Goal: Task Accomplishment & Management: Manage account settings

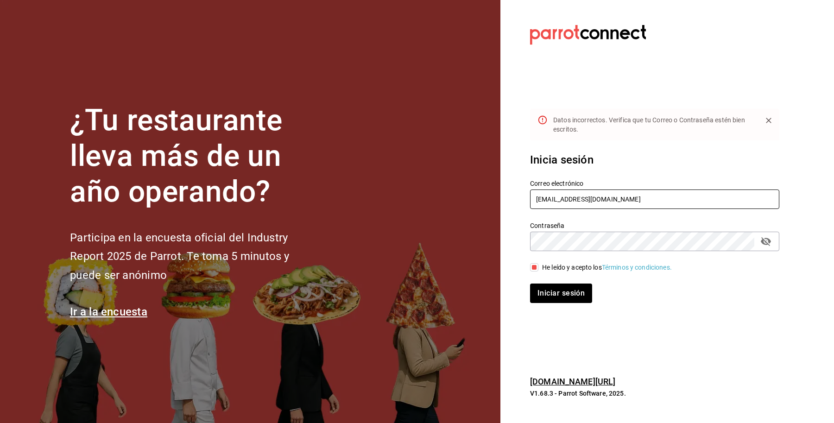
drag, startPoint x: 618, startPoint y: 198, endPoint x: 397, endPoint y: 200, distance: 221.0
click at [397, 200] on div "¿Tu restaurante lleva más de un año operando? Participa en la encuesta oficial …" at bounding box center [417, 211] width 834 height 423
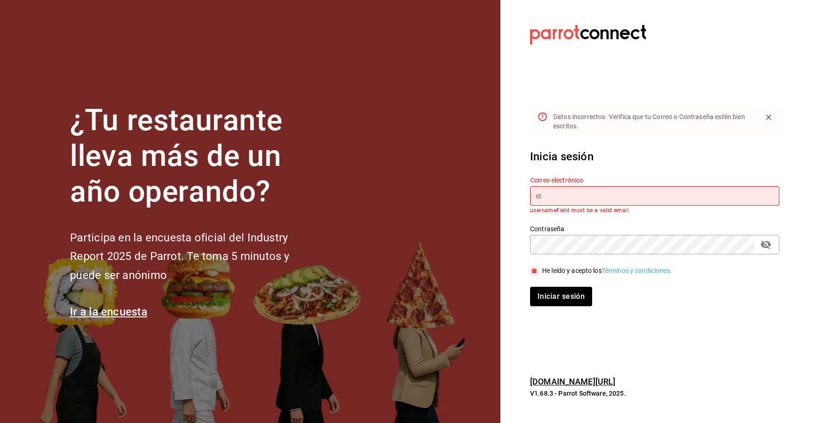
type input "c"
type input "g"
click at [486, 209] on div "¿Tu restaurante lleva más de un año operando? Participa en la encuesta oficial …" at bounding box center [417, 211] width 834 height 423
paste input "express@circunvalacion.com"
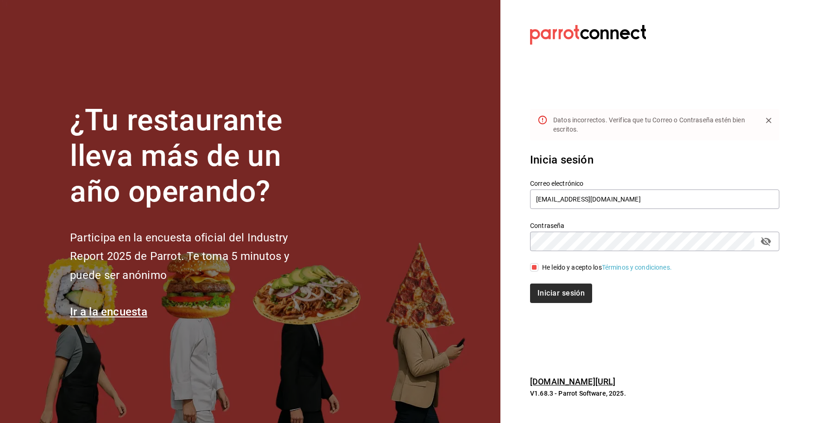
type input "[EMAIL_ADDRESS][DOMAIN_NAME]"
click at [566, 291] on button "Iniciar sesión" at bounding box center [561, 293] width 63 height 19
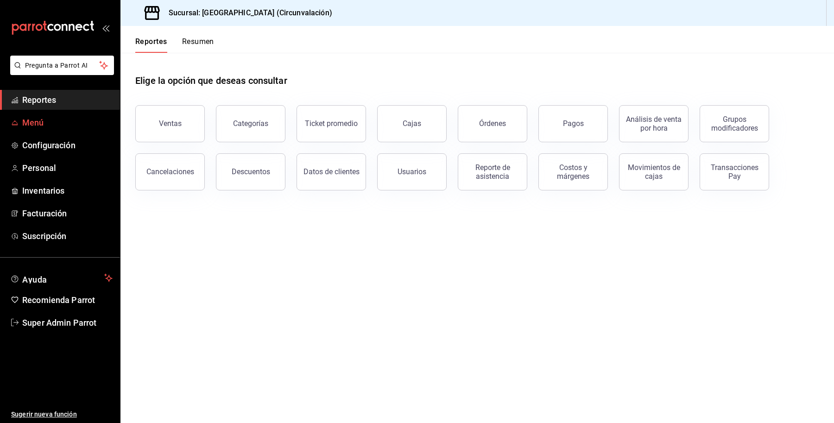
click at [36, 126] on span "Menú" at bounding box center [67, 122] width 90 height 13
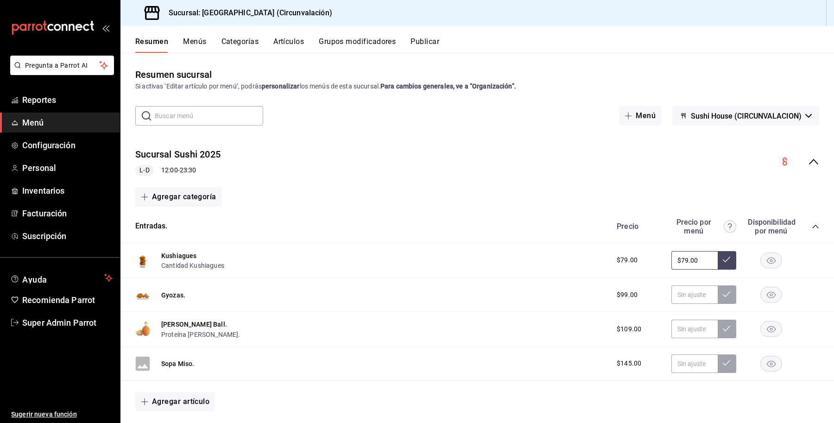
click at [808, 164] on icon "collapse-menu-row" at bounding box center [813, 161] width 11 height 11
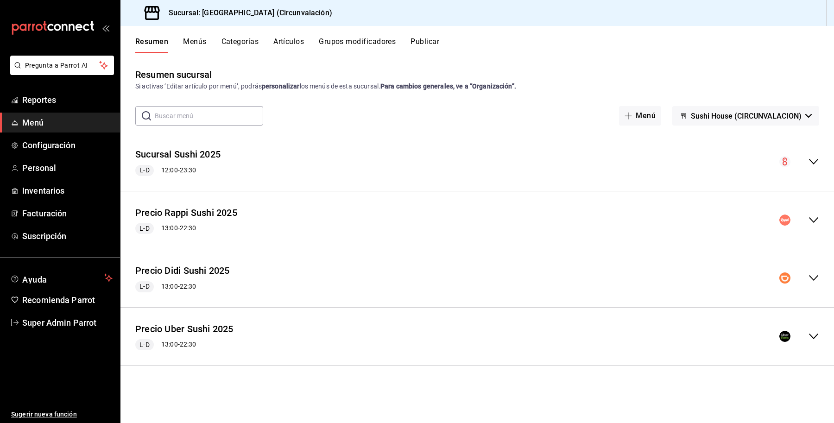
click at [804, 231] on div "Precio Rappi Sushi 2025 L-D 13:00 - 22:30" at bounding box center [477, 220] width 714 height 43
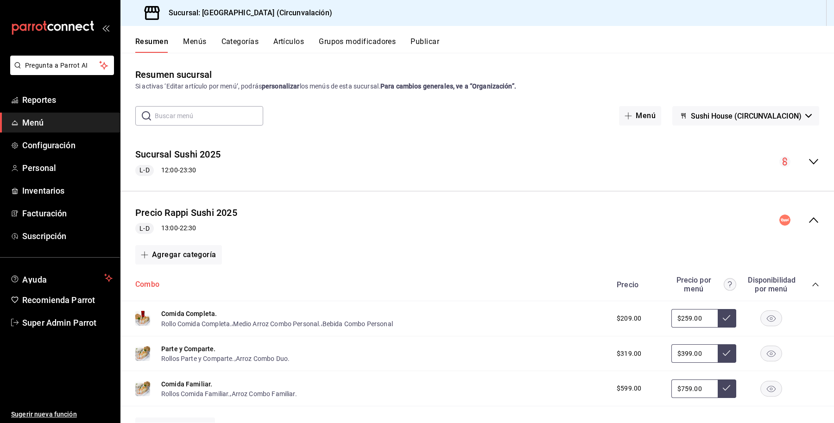
click at [145, 282] on button "Combo" at bounding box center [147, 284] width 24 height 11
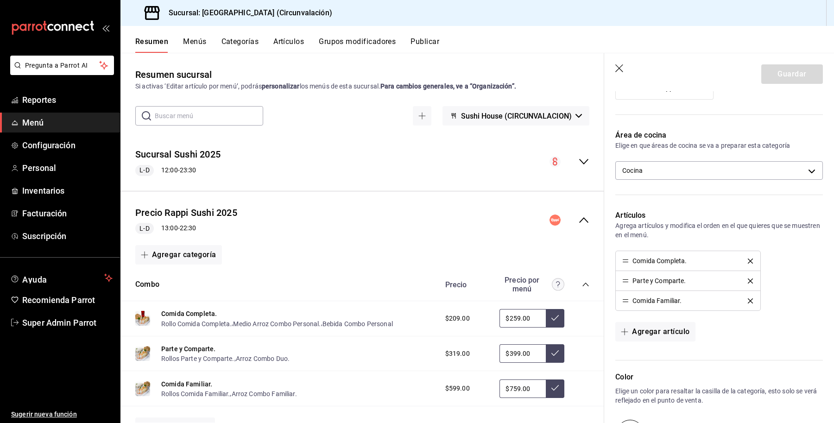
scroll to position [290, 0]
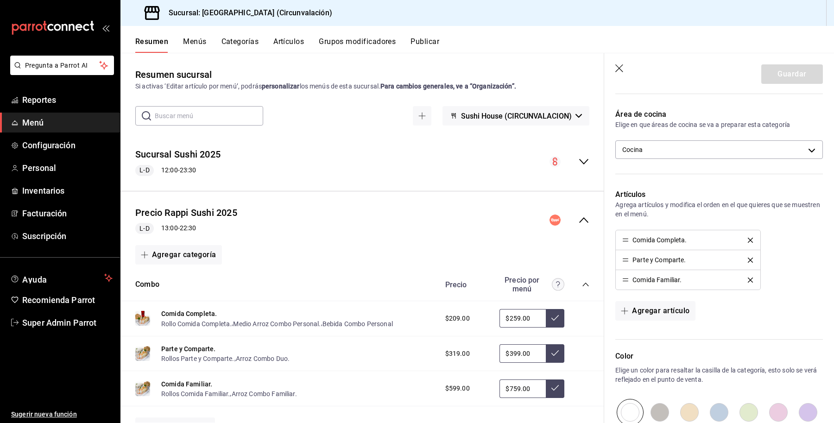
click at [618, 70] on icon "button" at bounding box center [619, 68] width 9 height 9
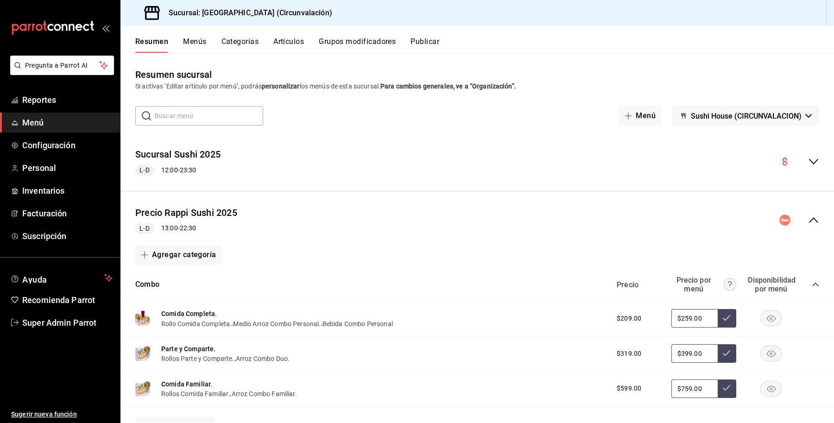
click at [694, 123] on button "Sushi House (CIRCUNVALACION)" at bounding box center [745, 115] width 147 height 19
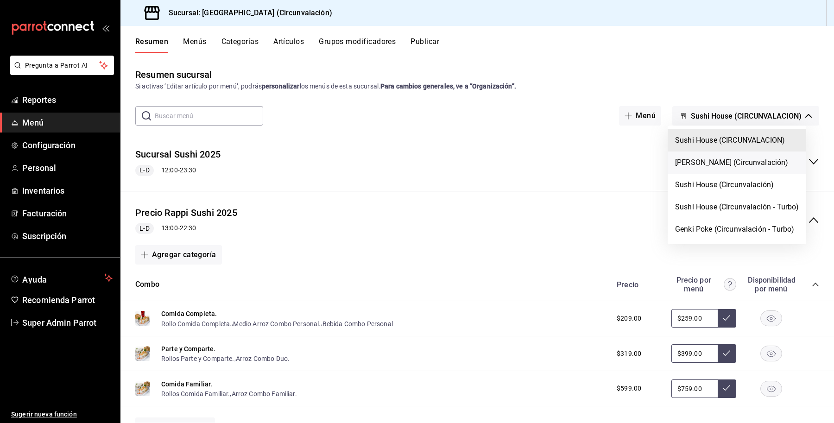
click at [691, 160] on li "Genki Poke (Circunvalación)" at bounding box center [737, 163] width 139 height 22
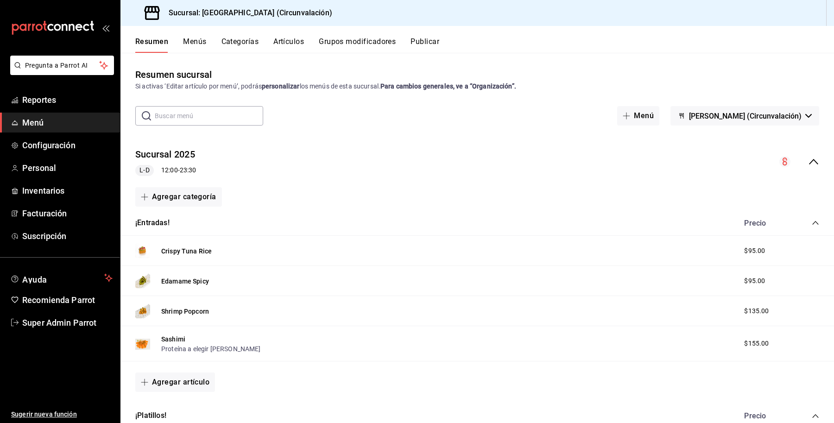
click at [226, 44] on button "Categorías" at bounding box center [240, 45] width 38 height 16
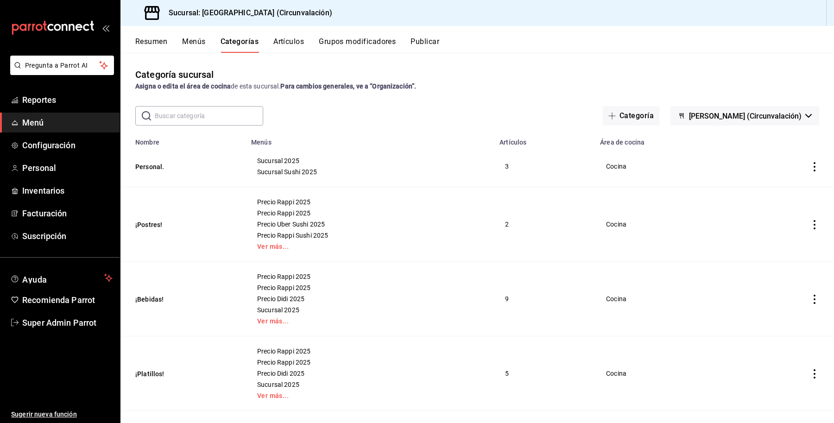
click at [701, 112] on span "Genki Poke (Circunvalación)" at bounding box center [745, 116] width 113 height 9
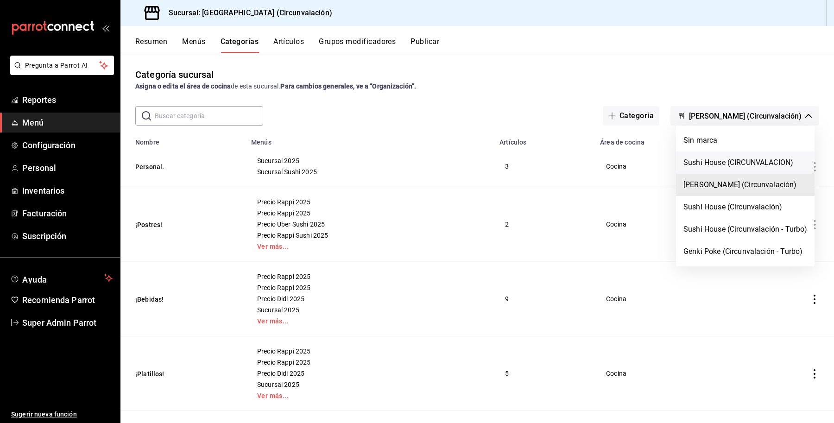
click at [714, 165] on li "Sushi House (CIRCUNVALACION)" at bounding box center [745, 163] width 139 height 22
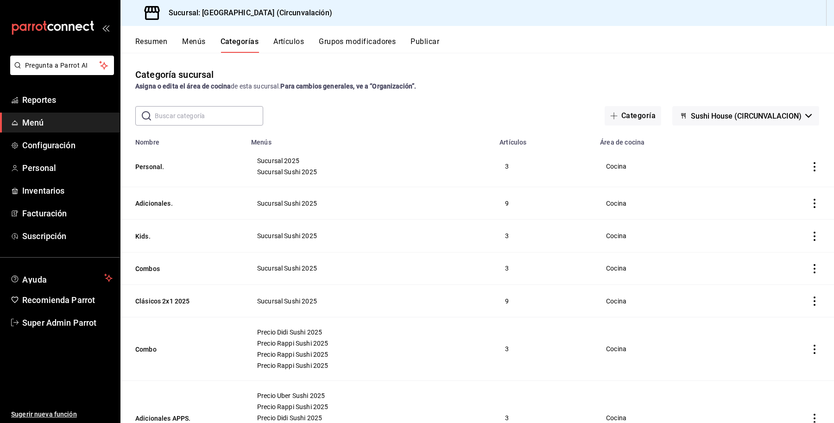
click at [710, 115] on span "Sushi House (CIRCUNVALACION)" at bounding box center [746, 116] width 111 height 9
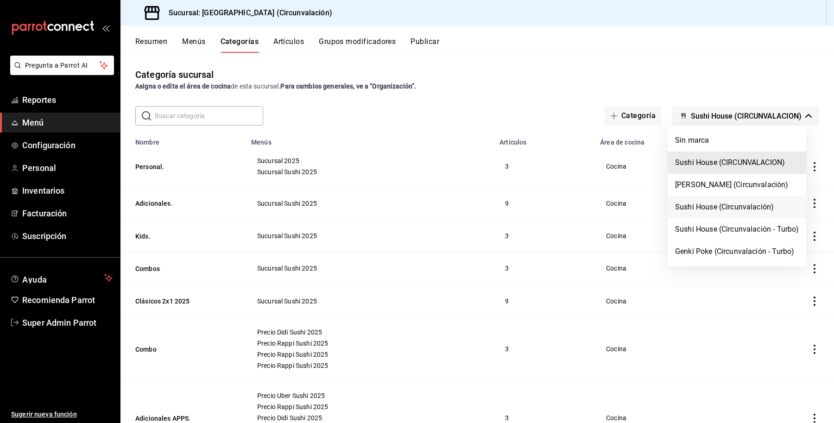
click at [723, 214] on li "Sushi House (Circunvalación)" at bounding box center [737, 207] width 139 height 22
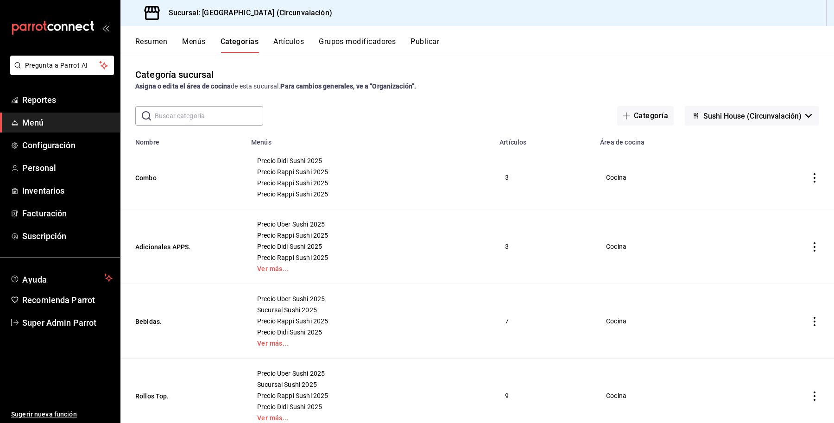
click at [737, 100] on div "Categoría sucursal Asigna o edita el área de cocina de esta sucursal. Para camb…" at bounding box center [477, 238] width 714 height 370
click at [740, 116] on span "Sushi House (Circunvalación)" at bounding box center [752, 116] width 98 height 9
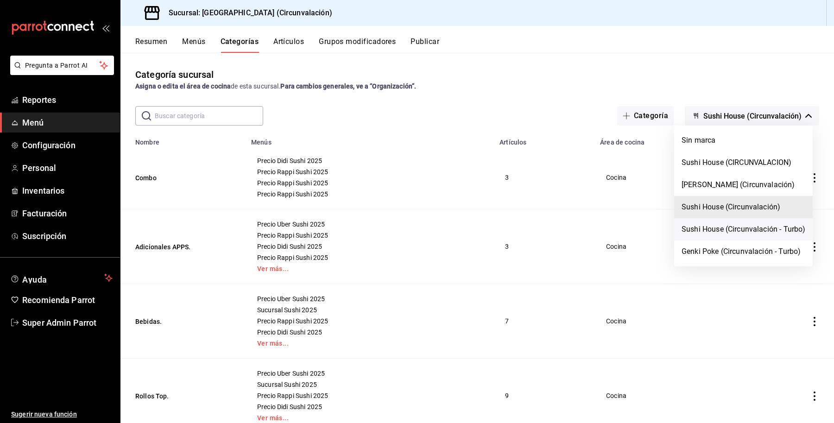
click at [730, 228] on li "Sushi House (Circunvalación - Turbo)" at bounding box center [743, 229] width 139 height 22
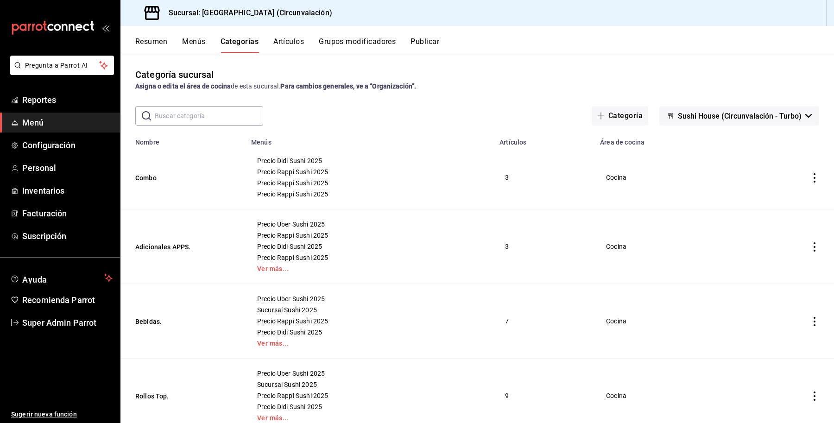
click at [727, 102] on div "Categoría sucursal Asigna o edita el área de cocina de esta sucursal. Para camb…" at bounding box center [477, 238] width 714 height 370
click at [727, 116] on span "Sushi House (Circunvalación - Turbo)" at bounding box center [740, 116] width 124 height 9
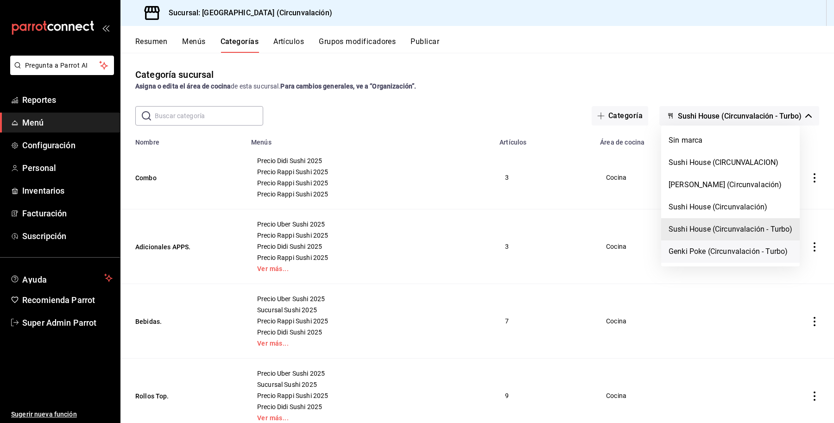
click at [711, 253] on li "Genki Poke (Circunvalación - Turbo)" at bounding box center [730, 251] width 139 height 22
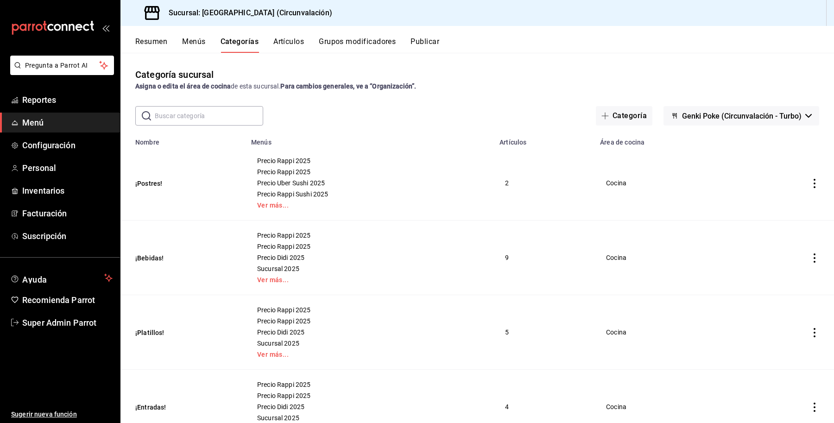
click at [185, 42] on button "Menús" at bounding box center [193, 45] width 23 height 16
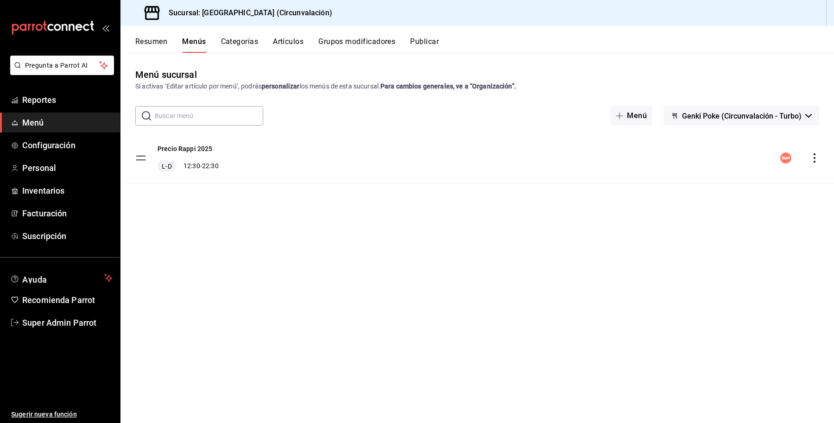
click at [709, 117] on span "Genki Poke (Circunvalación - Turbo)" at bounding box center [742, 116] width 120 height 9
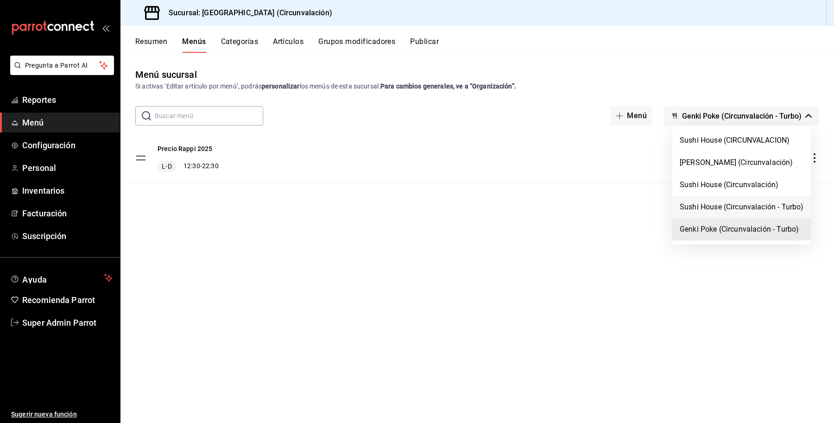
click at [696, 212] on li "Sushi House (Circunvalación - Turbo)" at bounding box center [741, 207] width 139 height 22
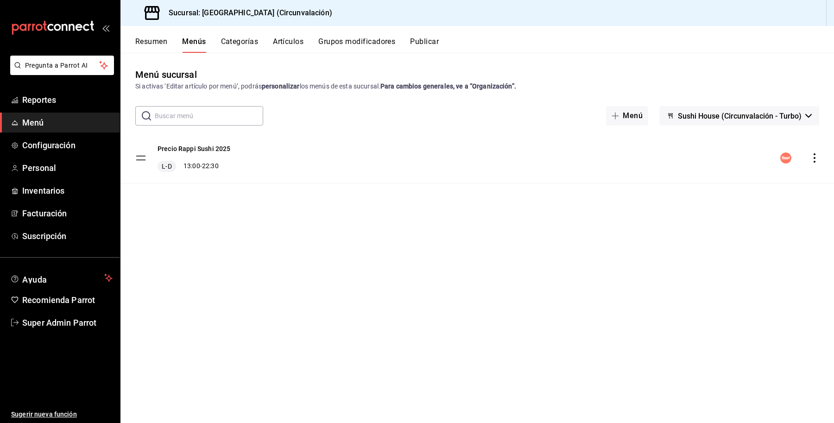
click at [763, 120] on span "Sushi House (Circunvalación - Turbo)" at bounding box center [740, 116] width 124 height 9
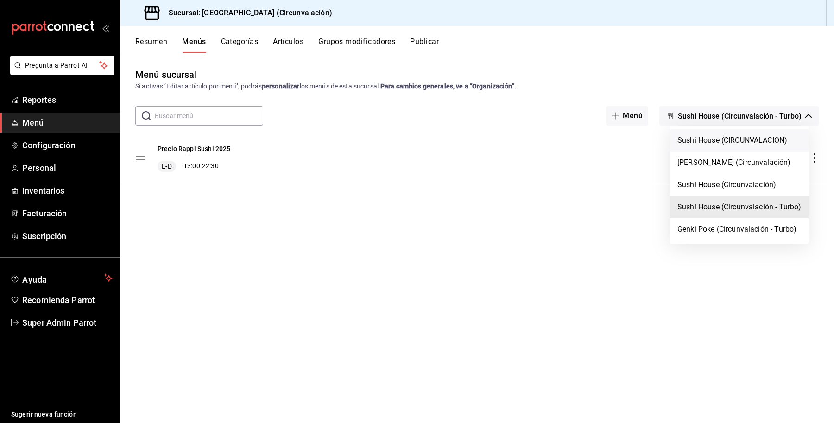
click at [753, 142] on li "Sushi House (CIRCUNVALACION)" at bounding box center [739, 140] width 139 height 22
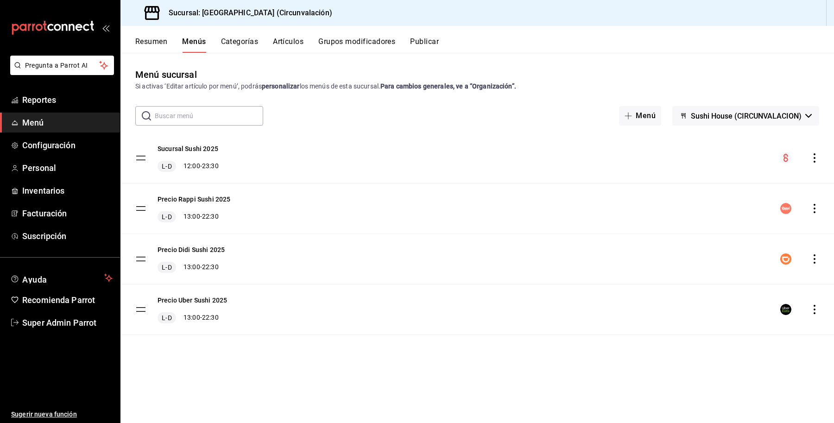
click at [176, 205] on div "Precio Rappi Sushi 2025 L-D 13:00 - 22:30" at bounding box center [194, 209] width 73 height 28
click at [176, 202] on button "Precio Rappi Sushi 2025" at bounding box center [194, 199] width 73 height 9
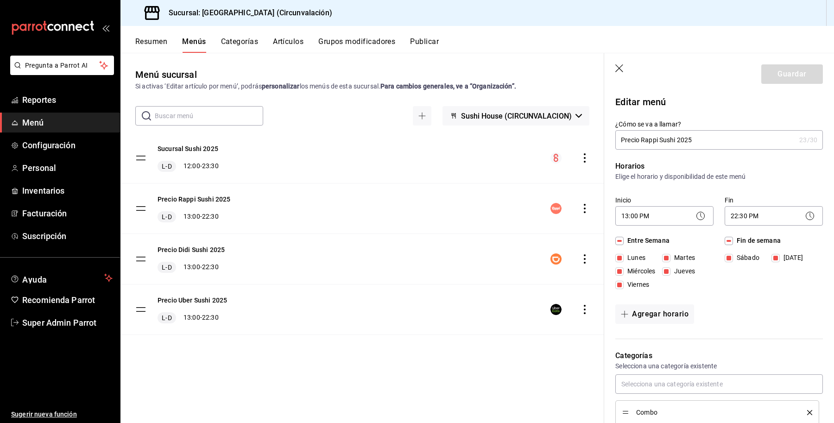
click at [151, 43] on button "Resumen" at bounding box center [151, 45] width 32 height 16
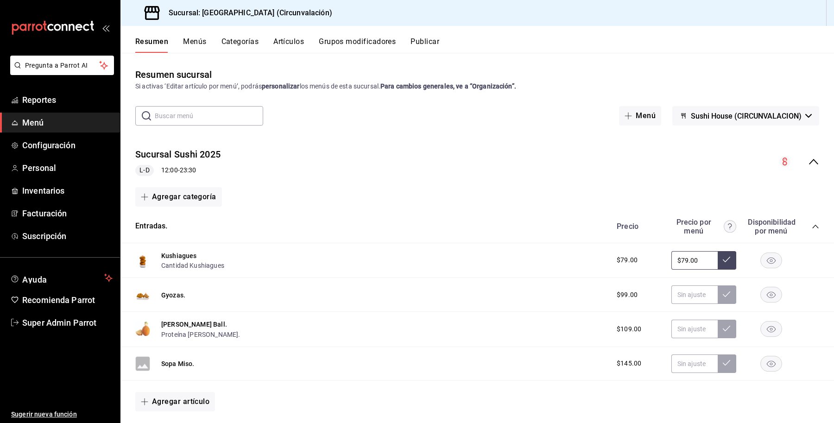
click at [808, 158] on icon "collapse-menu-row" at bounding box center [813, 161] width 11 height 11
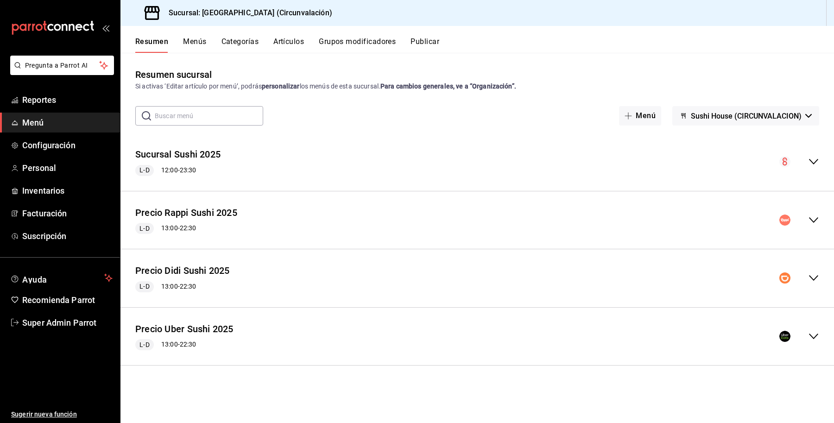
click at [812, 223] on icon "collapse-menu-row" at bounding box center [813, 220] width 11 height 11
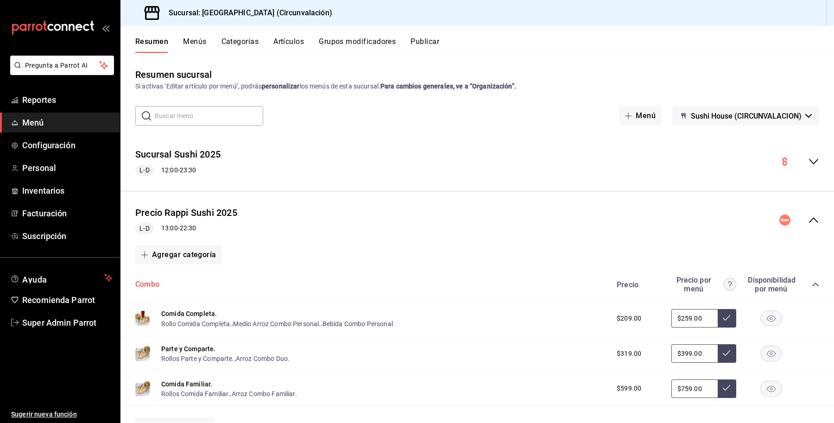
click at [136, 280] on button "Combo" at bounding box center [147, 284] width 24 height 11
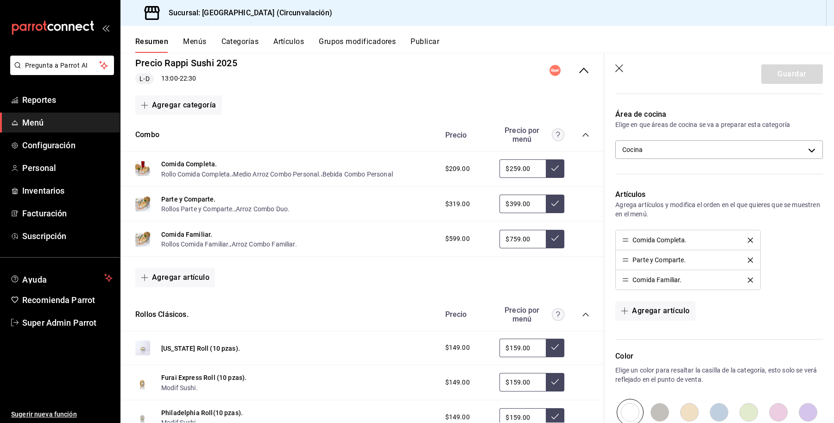
scroll to position [174, 0]
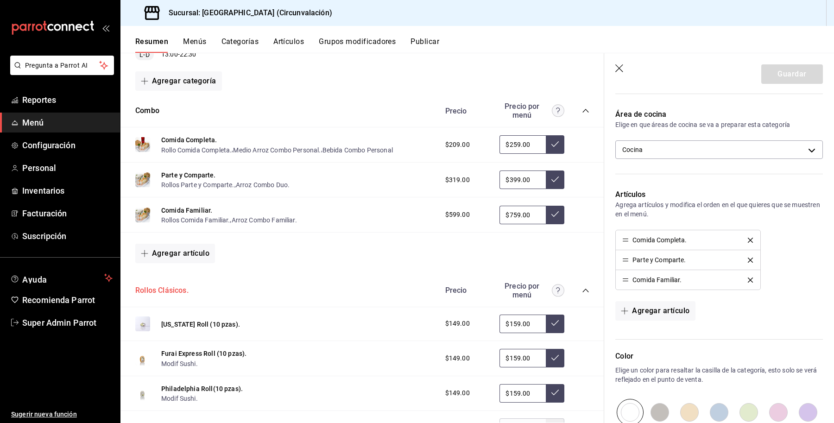
click at [151, 293] on button "Rollos Clásicos." at bounding box center [161, 290] width 53 height 11
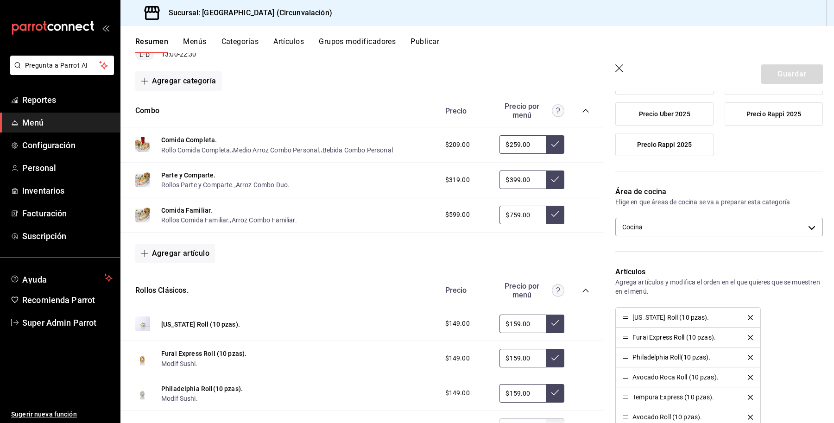
scroll to position [232, 0]
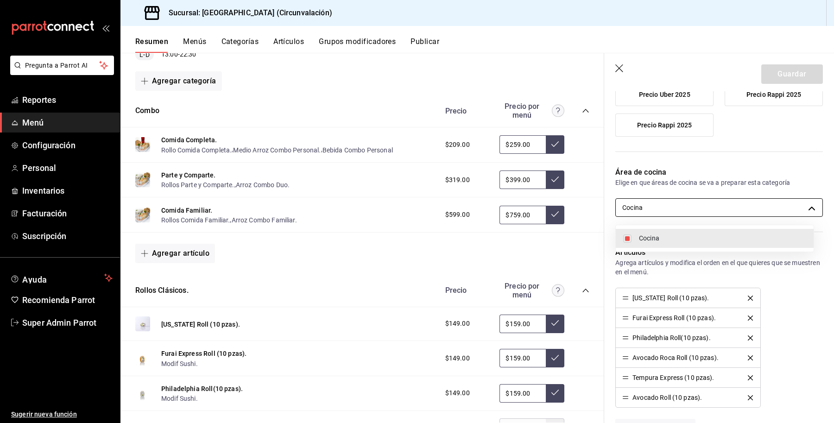
click at [711, 211] on body "Pregunta a Parrot AI Reportes Menú Configuración Personal Inventarios Facturaci…" at bounding box center [417, 211] width 834 height 423
click at [711, 211] on div at bounding box center [417, 211] width 834 height 423
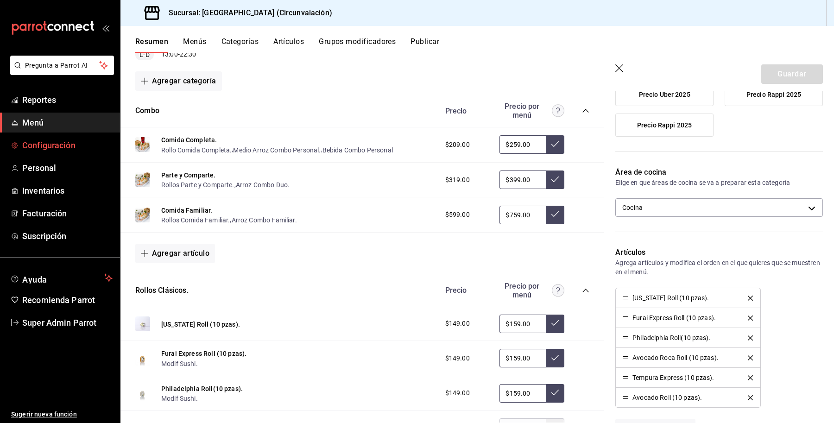
click at [40, 142] on span "Configuración" at bounding box center [67, 145] width 90 height 13
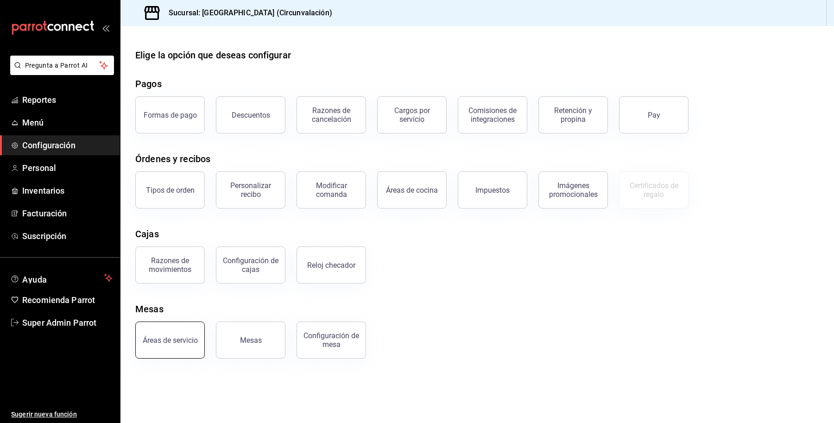
click at [153, 346] on button "Áreas de servicio" at bounding box center [170, 340] width 70 height 37
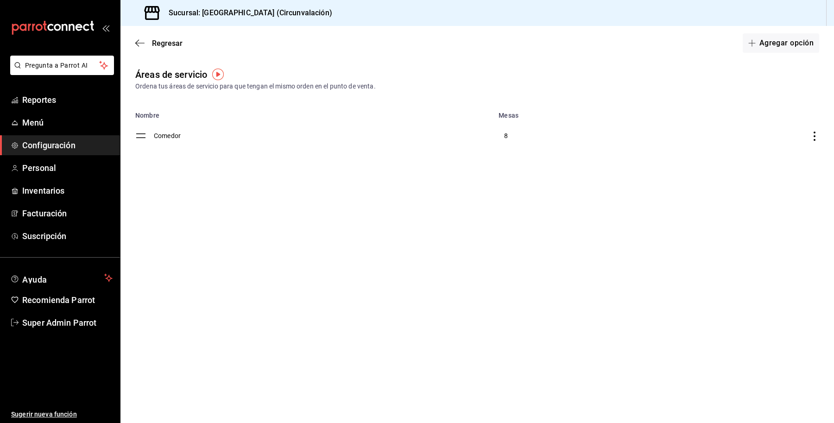
click at [163, 48] on div "Regresar Agregar opción" at bounding box center [477, 43] width 714 height 34
click at [157, 42] on span "Regresar" at bounding box center [167, 43] width 31 height 9
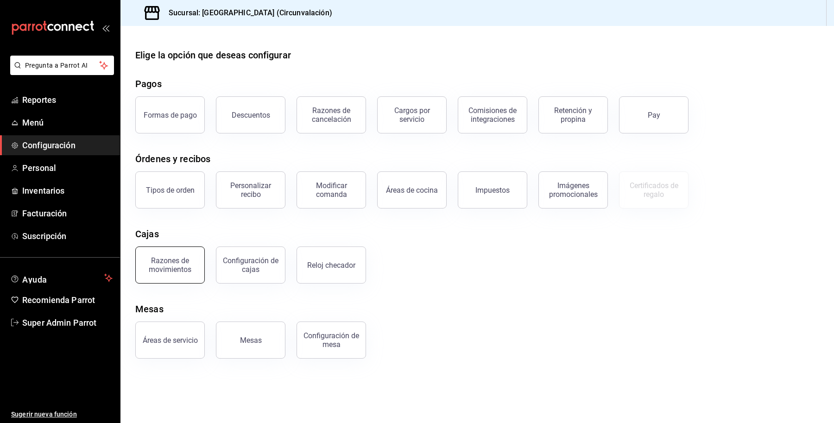
click at [173, 270] on div "Razones de movimientos" at bounding box center [169, 265] width 57 height 18
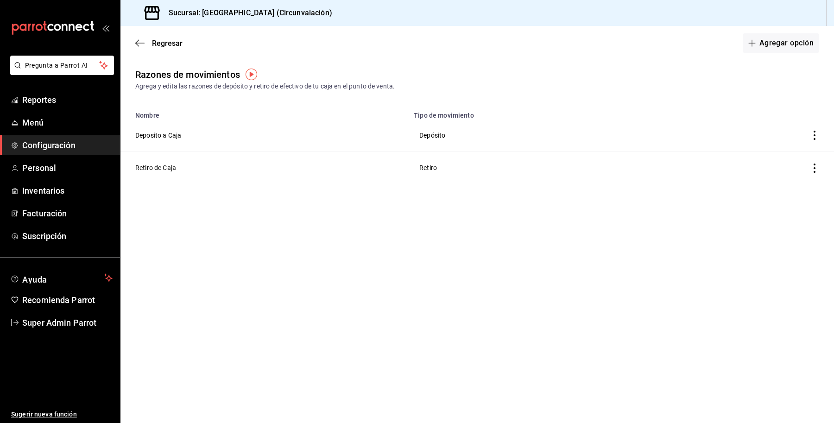
click at [151, 33] on div "Regresar Agregar opción" at bounding box center [477, 43] width 714 height 34
click at [152, 34] on div "Regresar Agregar opción" at bounding box center [477, 43] width 714 height 34
click at [159, 40] on span "Regresar" at bounding box center [167, 43] width 31 height 9
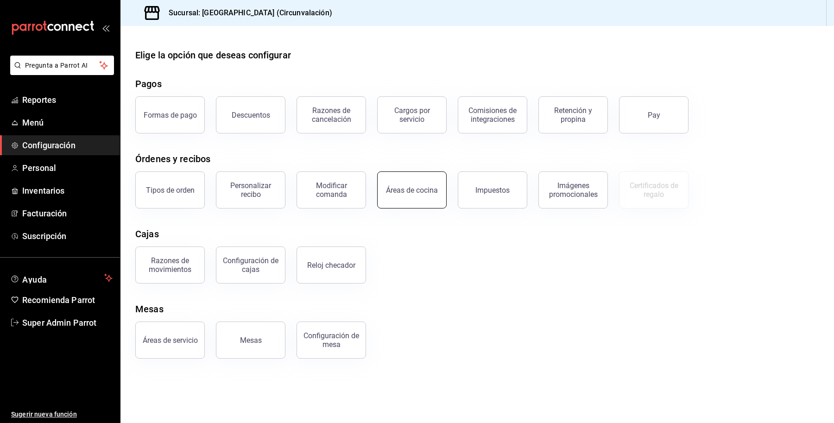
click at [394, 188] on div "Áreas de cocina" at bounding box center [412, 190] width 52 height 9
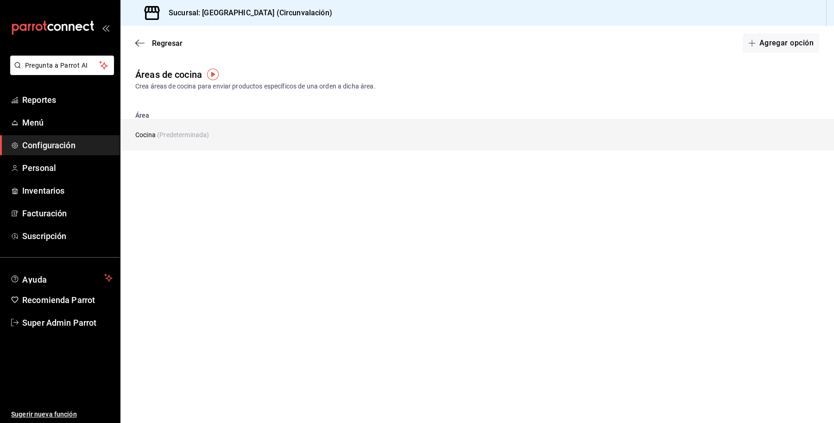
click at [184, 126] on td "Cocina (Predeterminada)" at bounding box center [403, 135] width 566 height 32
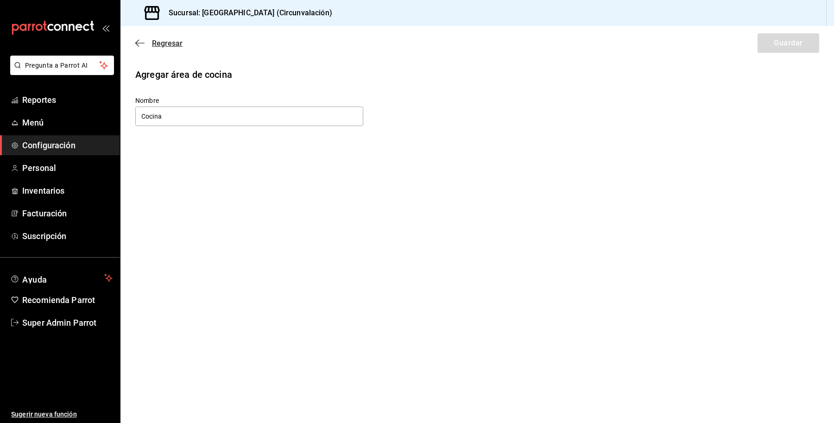
click at [154, 43] on span "Regresar" at bounding box center [167, 43] width 31 height 9
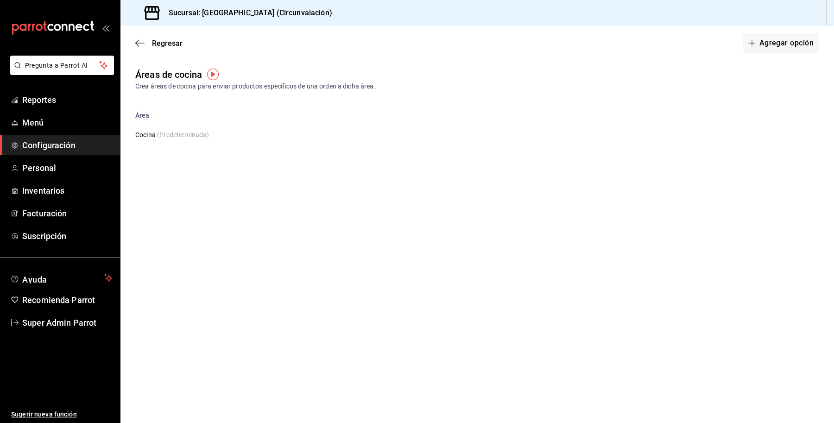
click at [154, 43] on span "Regresar" at bounding box center [167, 43] width 31 height 9
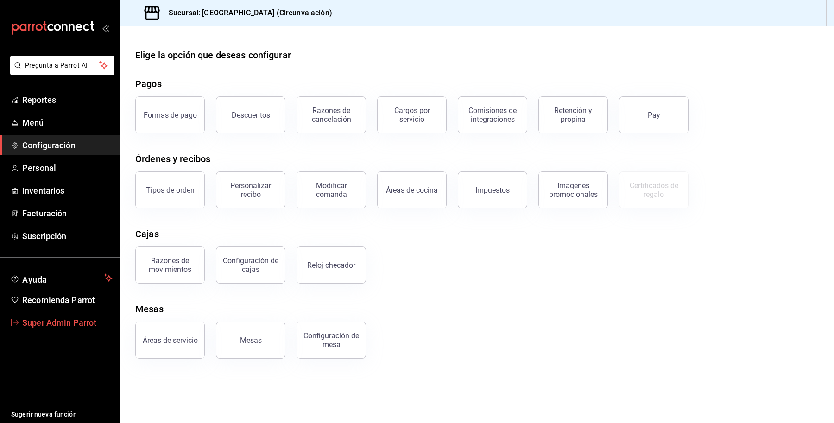
click at [62, 323] on span "Super Admin Parrot" at bounding box center [67, 322] width 90 height 13
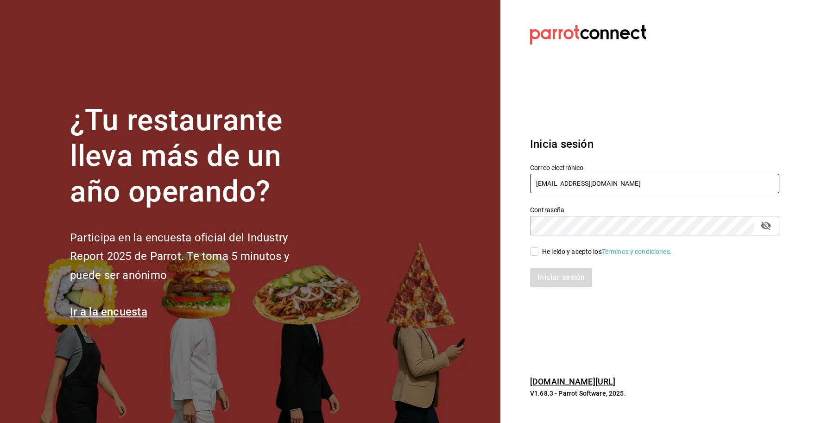
drag, startPoint x: 664, startPoint y: 186, endPoint x: 553, endPoint y: 172, distance: 112.1
click at [444, 187] on div "¿Tu restaurante lleva más de un año operando? Participa en la encuesta oficial …" at bounding box center [417, 211] width 834 height 423
paste input "360grados@edomex"
type input "360grados@edomex.com"
click at [571, 248] on div "He leído y acepto los Términos y condiciones." at bounding box center [607, 252] width 130 height 10
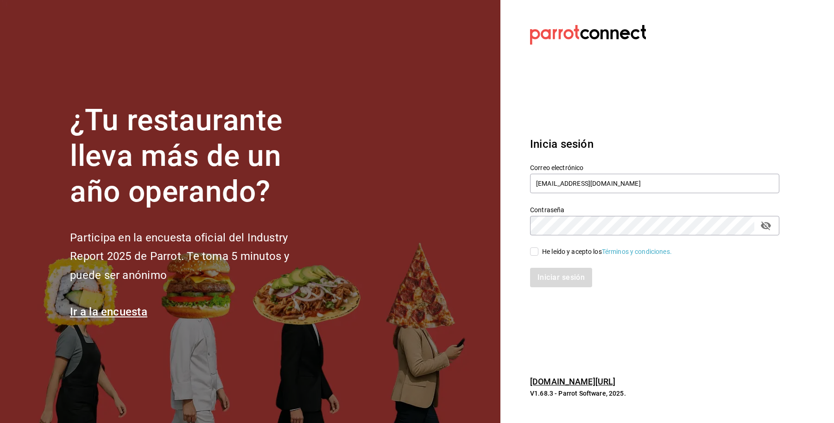
click at [538, 248] on input "He leído y acepto los Términos y condiciones." at bounding box center [534, 251] width 8 height 8
checkbox input "true"
click at [557, 272] on button "Iniciar sesión" at bounding box center [561, 277] width 63 height 19
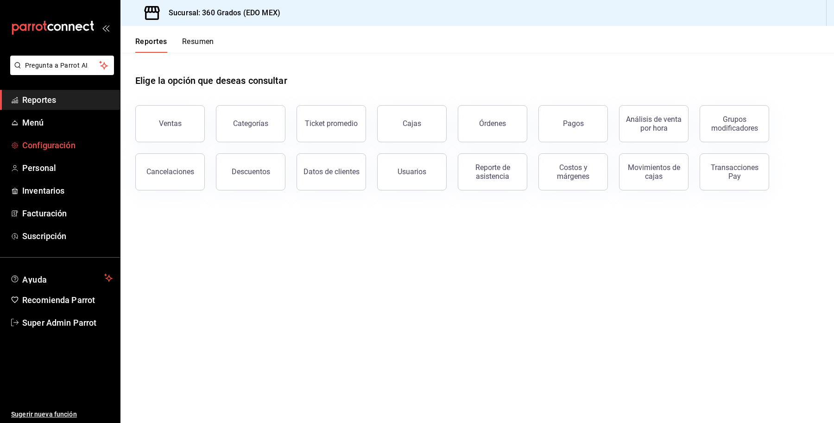
click at [72, 145] on span "Configuración" at bounding box center [67, 145] width 90 height 13
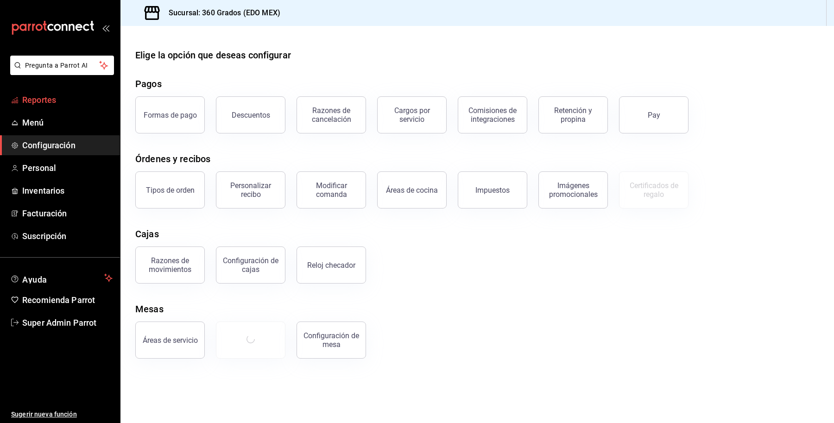
click at [42, 100] on span "Reportes" at bounding box center [67, 100] width 90 height 13
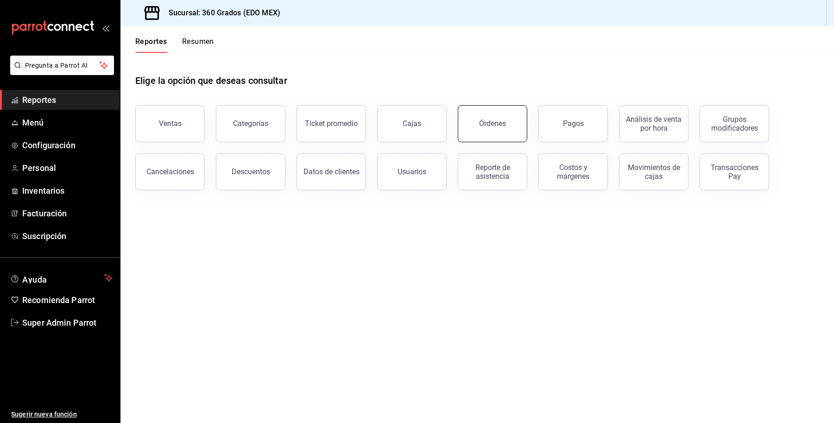
click at [508, 117] on button "Órdenes" at bounding box center [493, 123] width 70 height 37
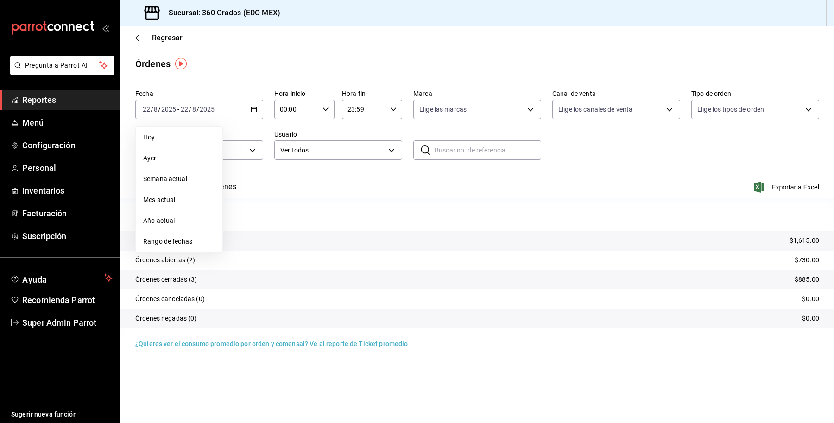
click at [177, 181] on span "Semana actual" at bounding box center [179, 179] width 72 height 10
click at [200, 193] on button "Ver órdenes" at bounding box center [216, 190] width 41 height 16
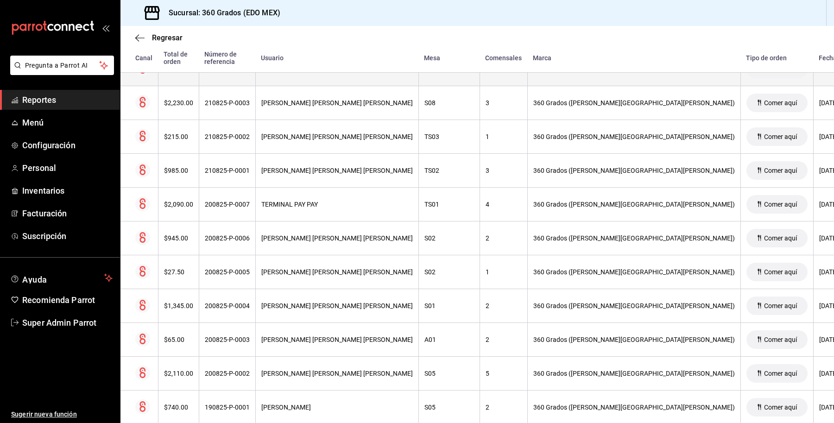
scroll to position [423, 0]
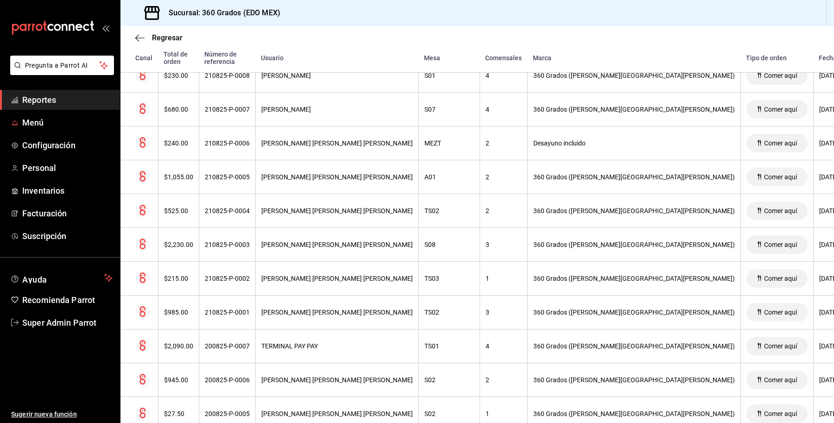
click at [32, 133] on ul "Reportes Menú Configuración Personal Inventarios Facturación Suscripción" at bounding box center [60, 168] width 120 height 156
click at [44, 148] on span "Configuración" at bounding box center [67, 145] width 90 height 13
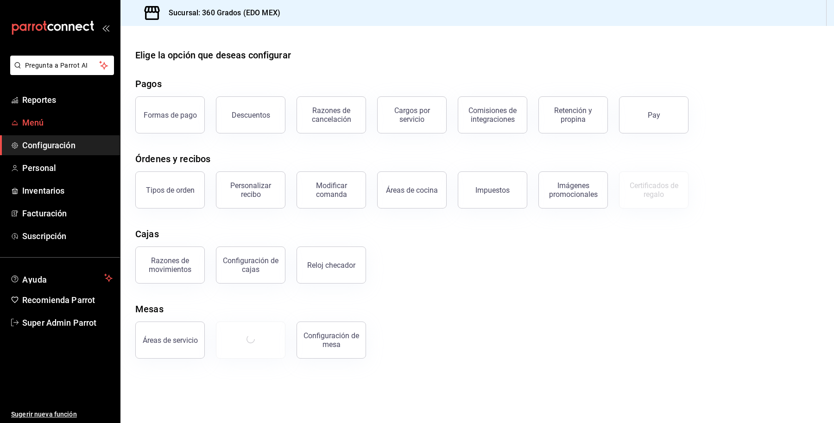
click at [19, 125] on link "Menú" at bounding box center [60, 123] width 120 height 20
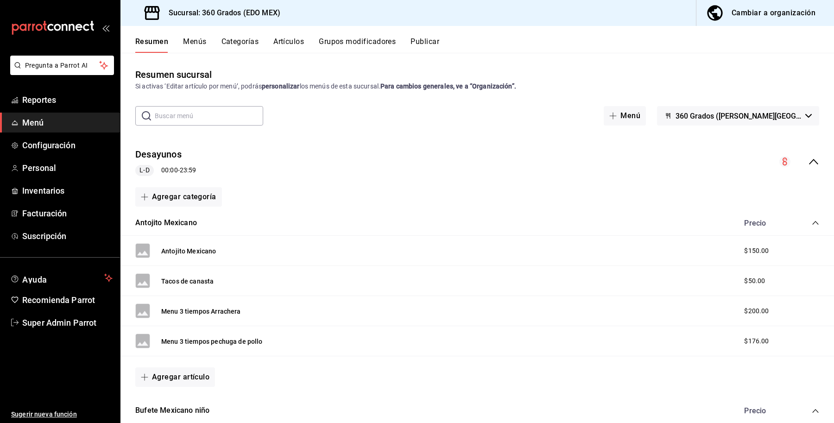
click at [260, 37] on div "Resumen Menús Categorías Artículos Grupos modificadores Publicar" at bounding box center [484, 45] width 699 height 16
click at [251, 45] on button "Categorías" at bounding box center [240, 45] width 38 height 16
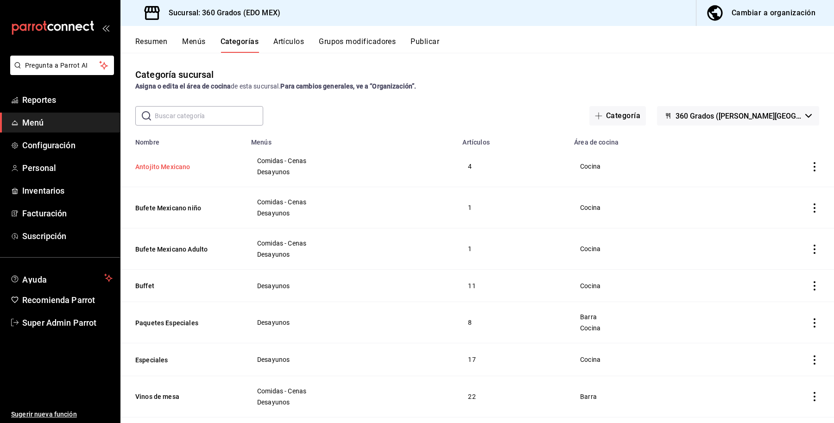
click at [166, 167] on button "Antojito Mexicano" at bounding box center [181, 166] width 93 height 9
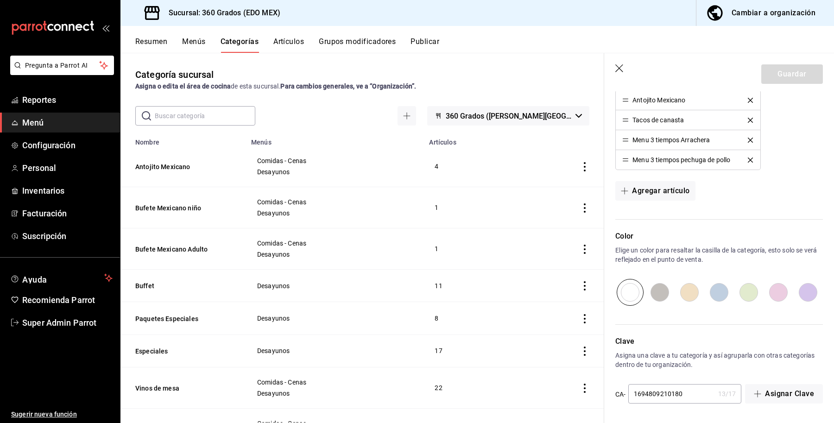
scroll to position [339, 0]
click at [42, 120] on span "Menú" at bounding box center [67, 122] width 90 height 13
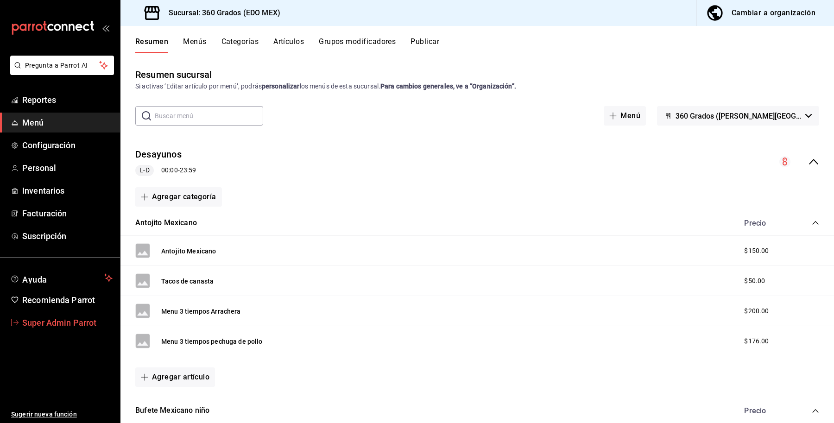
click at [27, 318] on span "Super Admin Parrot" at bounding box center [67, 322] width 90 height 13
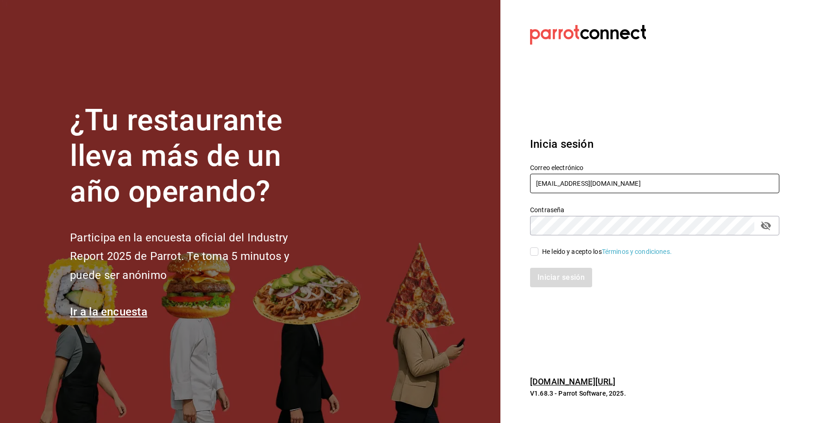
drag, startPoint x: 628, startPoint y: 180, endPoint x: 531, endPoint y: 184, distance: 97.9
click at [531, 178] on input "360grados@edomex.com" at bounding box center [654, 183] width 249 height 19
type input "sushiexpress@circunvalacion.com"
click at [555, 248] on div "He leído y acepto los Términos y condiciones." at bounding box center [607, 252] width 130 height 10
click at [538, 248] on input "He leído y acepto los Términos y condiciones." at bounding box center [534, 251] width 8 height 8
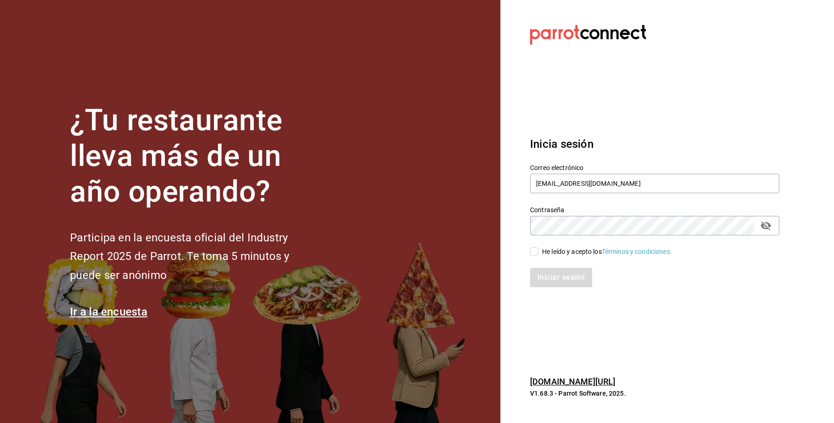
checkbox input "true"
click at [557, 274] on button "Iniciar sesión" at bounding box center [561, 277] width 63 height 19
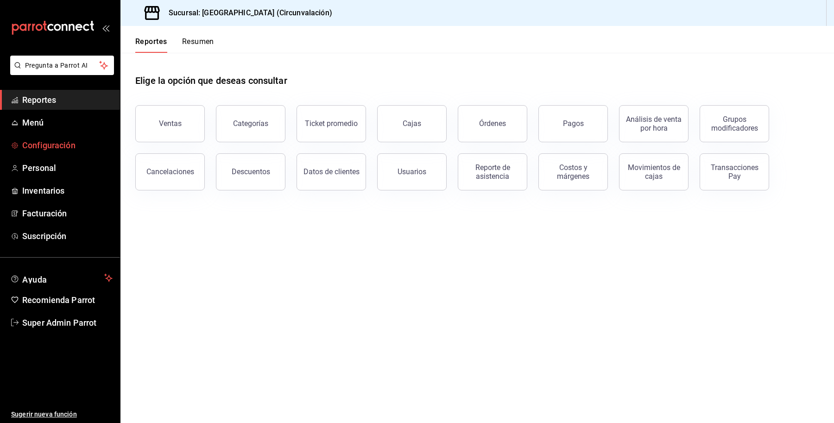
click at [80, 142] on span "Configuración" at bounding box center [67, 145] width 90 height 13
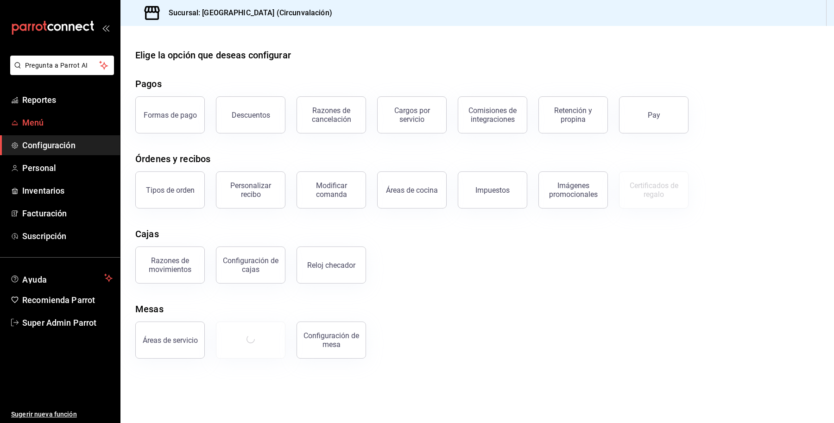
click at [53, 114] on link "Menú" at bounding box center [60, 123] width 120 height 20
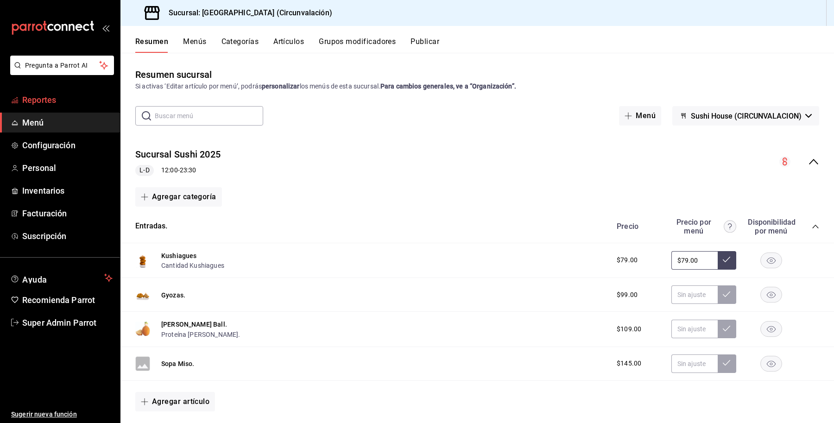
click at [51, 102] on span "Reportes" at bounding box center [67, 100] width 90 height 13
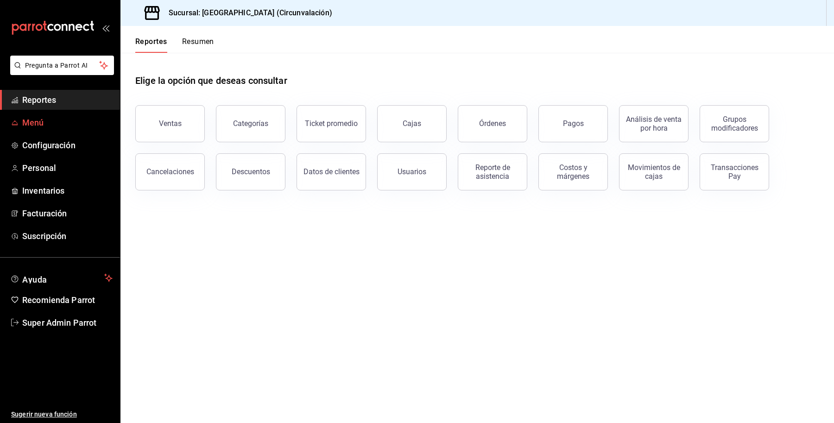
click at [44, 125] on span "Menú" at bounding box center [67, 122] width 90 height 13
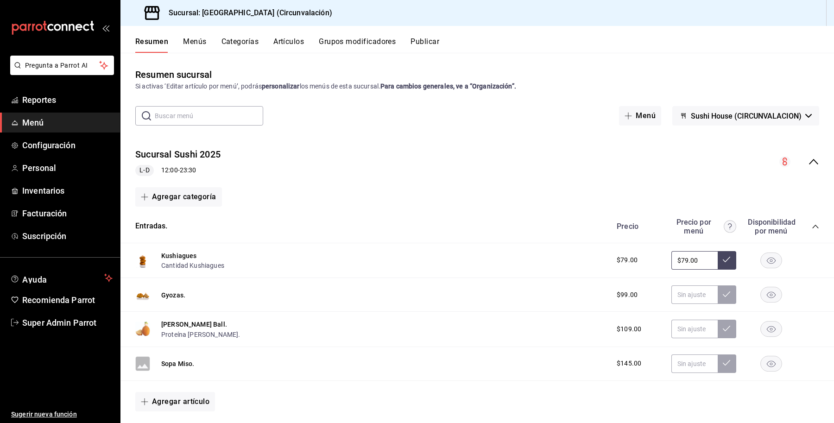
click at [729, 119] on span "Sushi House (CIRCUNVALACION)" at bounding box center [746, 116] width 111 height 9
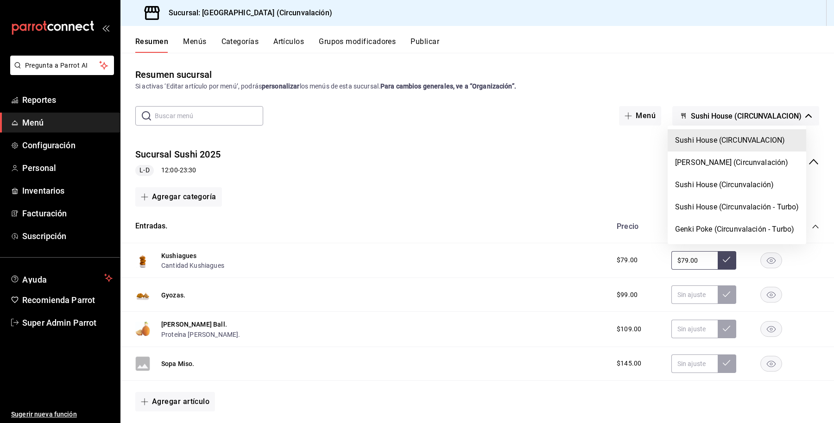
click at [730, 119] on div at bounding box center [417, 211] width 834 height 423
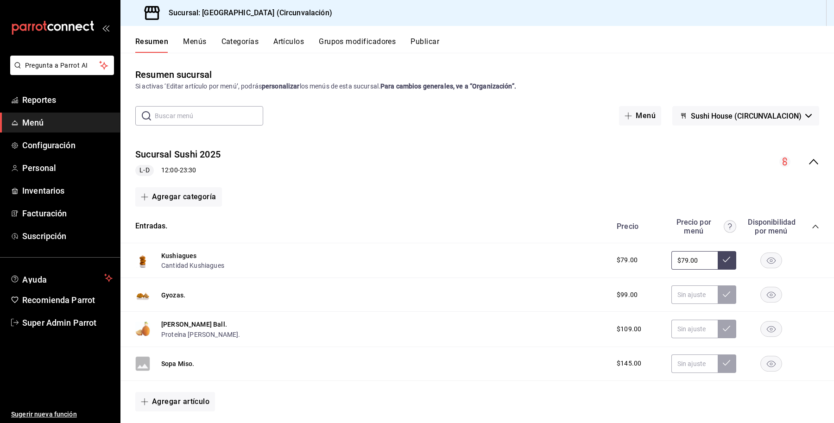
click at [808, 157] on icon "collapse-menu-row" at bounding box center [813, 161] width 11 height 11
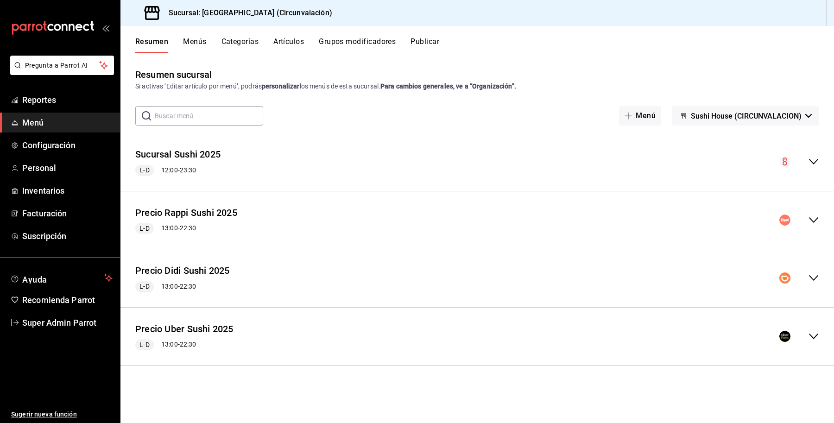
click at [815, 221] on icon "collapse-menu-row" at bounding box center [813, 220] width 9 height 6
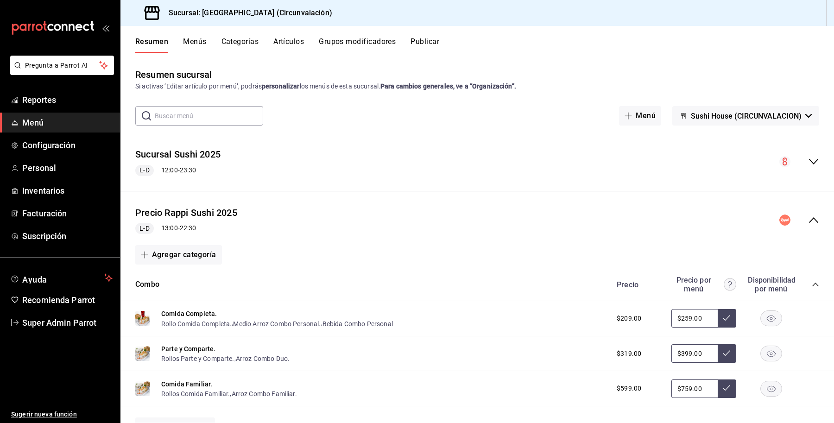
click at [808, 218] on icon "collapse-menu-row" at bounding box center [813, 220] width 11 height 11
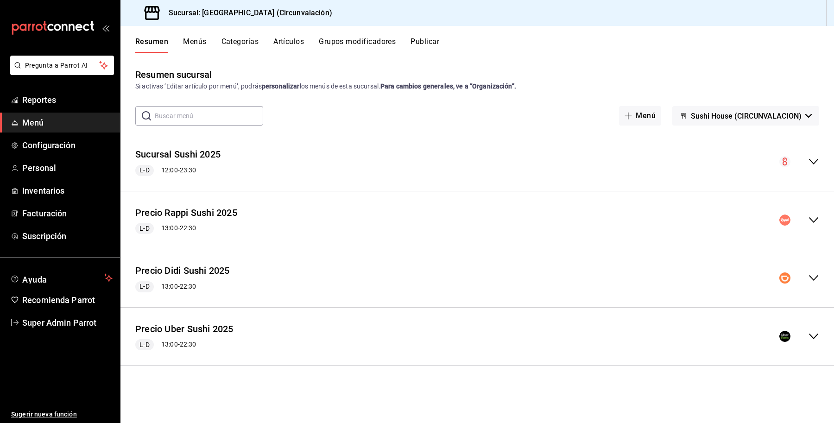
click at [379, 229] on div "Precio Rappi Sushi 2025 L-D 13:00 - 22:30" at bounding box center [477, 220] width 714 height 43
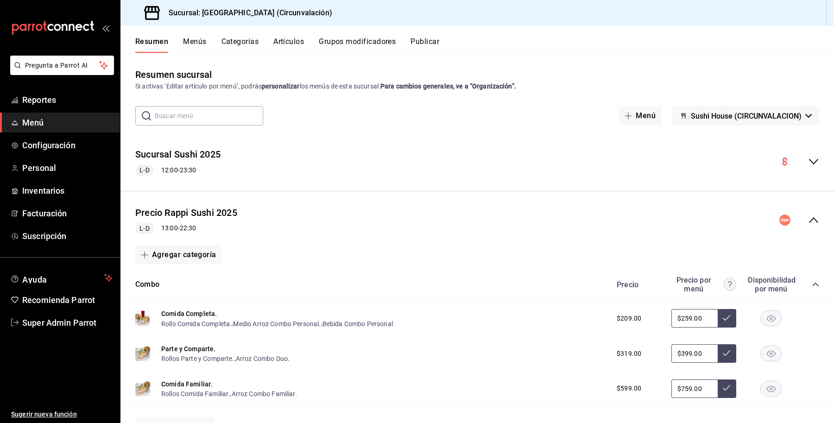
click at [145, 292] on div "Combo Precio Precio por menú Disponibilidad por menú" at bounding box center [477, 284] width 714 height 33
click at [812, 284] on icon "collapse-category-row" at bounding box center [815, 284] width 7 height 7
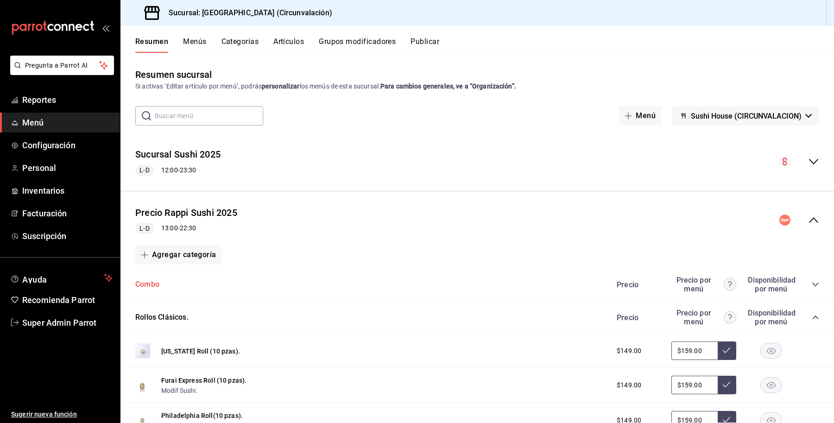
click at [153, 283] on button "Combo" at bounding box center [147, 284] width 24 height 11
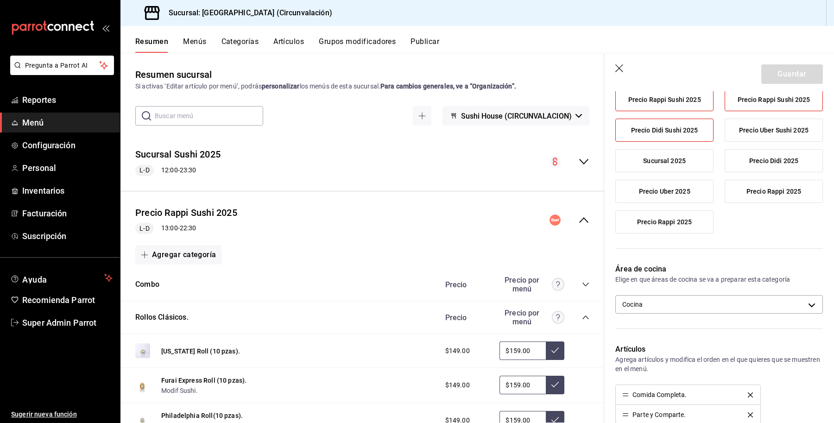
scroll to position [174, 0]
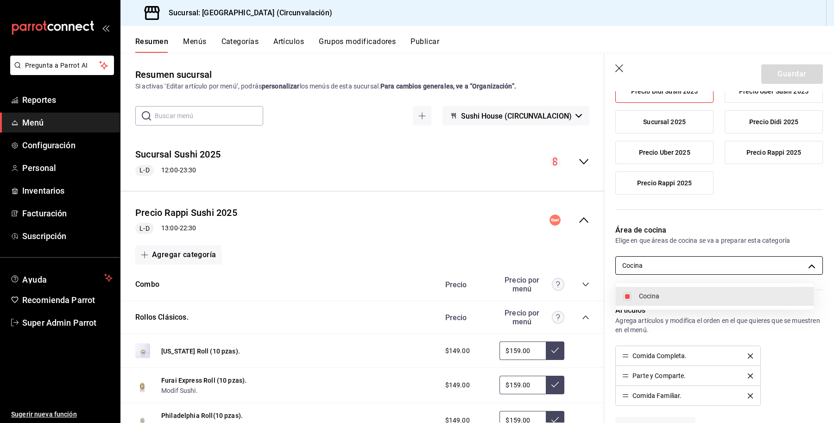
click at [744, 258] on body "Pregunta a Parrot AI Reportes Menú Configuración Personal Inventarios Facturaci…" at bounding box center [417, 211] width 834 height 423
click at [607, 308] on div at bounding box center [417, 211] width 834 height 423
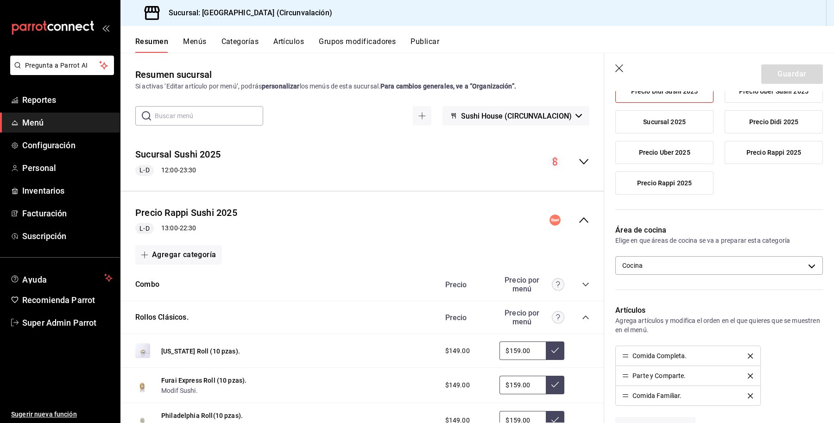
click at [624, 299] on div "Artículos Agrega artículos y modifica el orden en el que quieres que se muestre…" at bounding box center [713, 375] width 219 height 162
click at [670, 246] on div "Área de cocina Elige en que áreas de cocina se va a preparar esta categoría Coc…" at bounding box center [713, 254] width 219 height 80
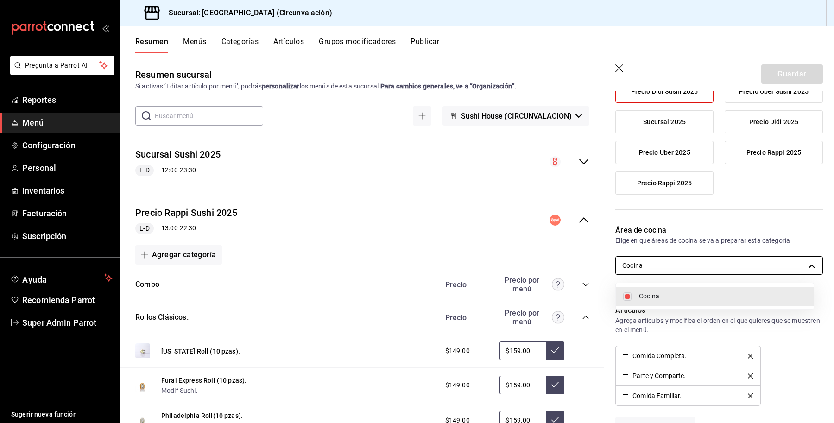
click at [662, 264] on body "Pregunta a Parrot AI Reportes Menú Configuración Personal Inventarios Facturaci…" at bounding box center [417, 211] width 834 height 423
click at [631, 297] on input "checkbox" at bounding box center [627, 296] width 8 height 8
checkbox input "false"
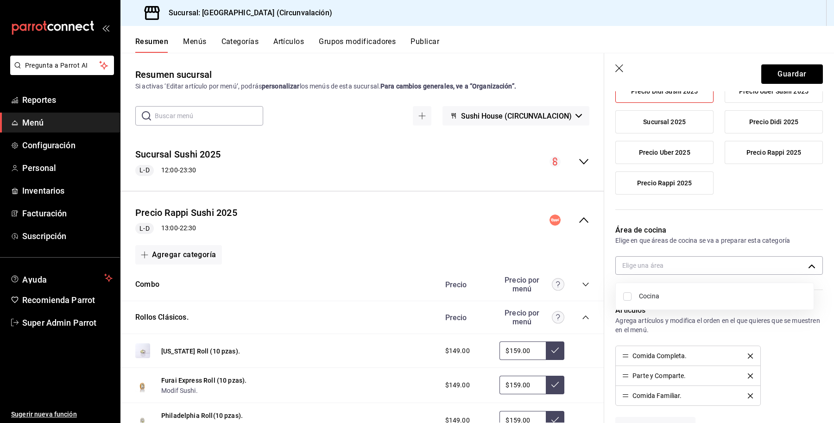
click at [787, 75] on div at bounding box center [417, 211] width 834 height 423
click at [787, 74] on button "Guardar" at bounding box center [792, 73] width 62 height 19
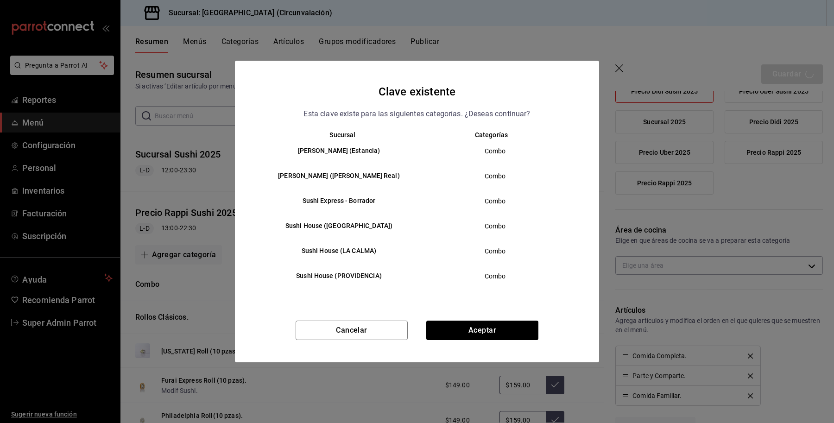
click at [467, 314] on div "Clave existente Esta clave existe para las siguientes categorías. ¿Deseas conti…" at bounding box center [417, 212] width 364 height 302
click at [471, 323] on button "Aceptar" at bounding box center [482, 330] width 112 height 19
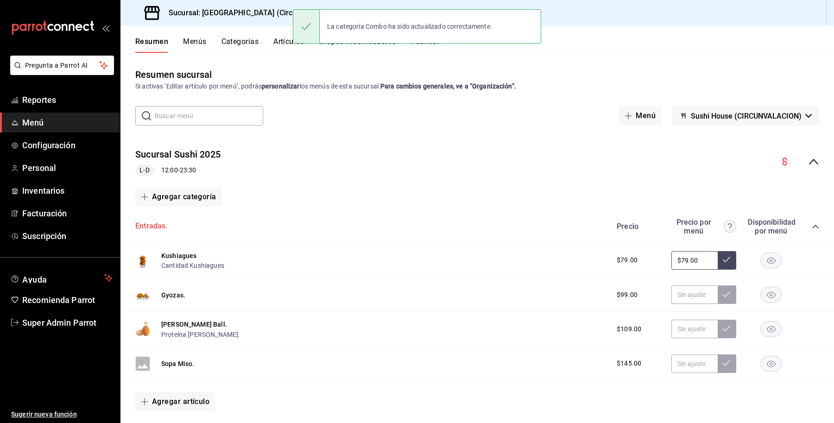
click at [148, 221] on button "Entradas." at bounding box center [151, 226] width 32 height 11
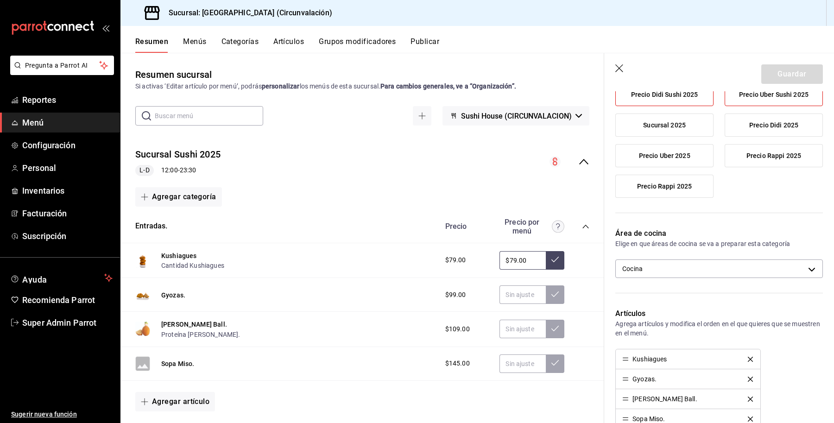
scroll to position [232, 0]
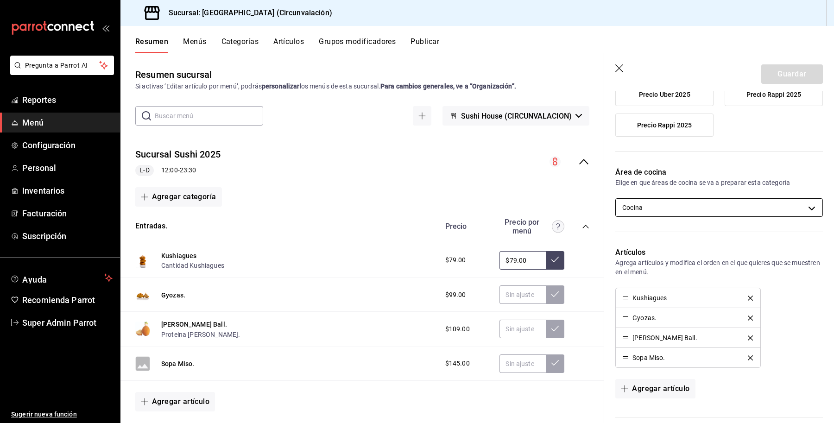
click at [751, 209] on body "Pregunta a Parrot AI Reportes Menú Configuración Personal Inventarios Facturaci…" at bounding box center [417, 211] width 834 height 423
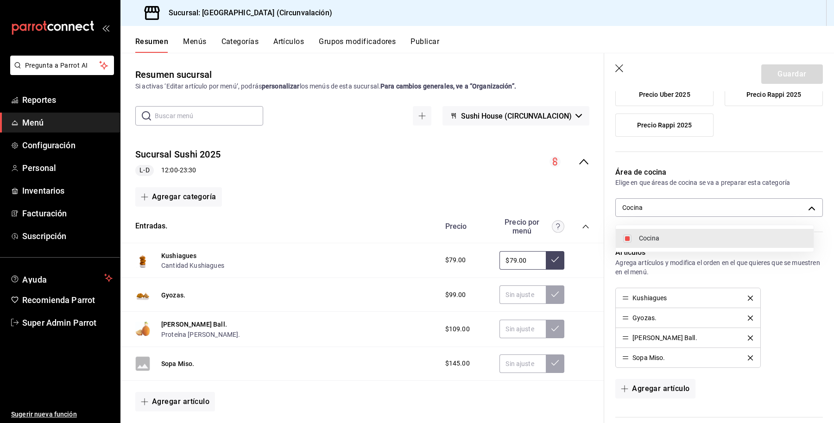
click at [625, 68] on div at bounding box center [417, 211] width 834 height 423
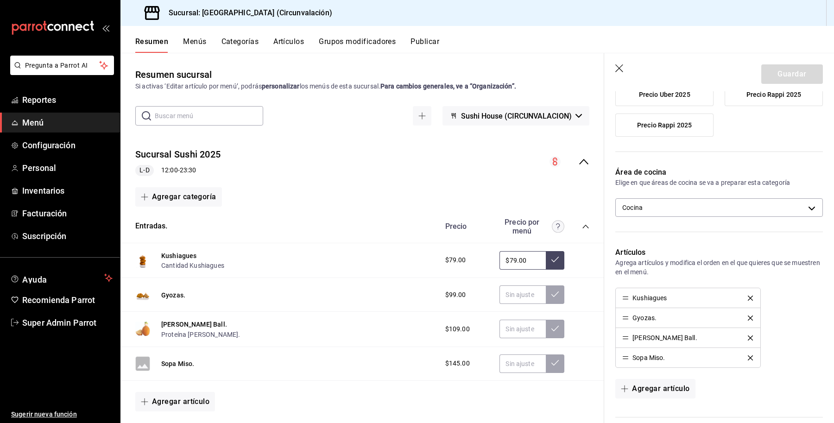
click at [623, 68] on icon "button" at bounding box center [619, 68] width 9 height 9
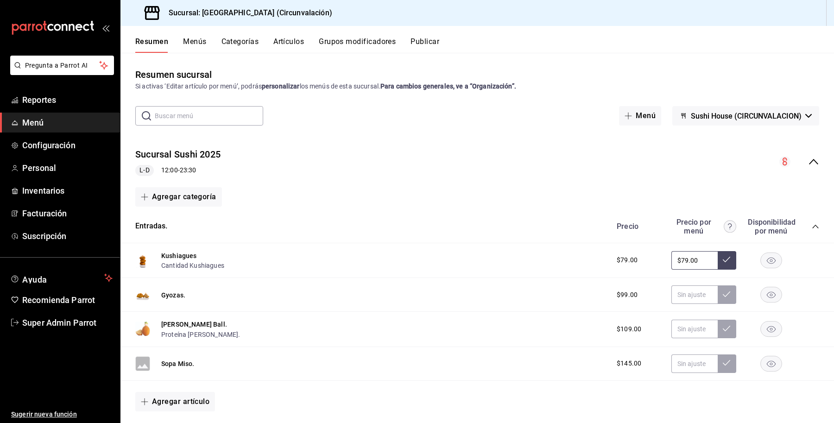
click at [808, 159] on icon "collapse-menu-row" at bounding box center [813, 161] width 11 height 11
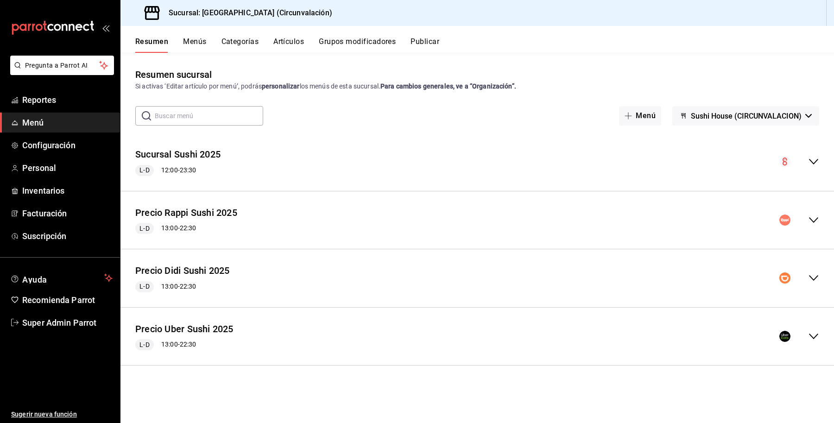
click at [810, 219] on icon "collapse-menu-row" at bounding box center [813, 220] width 11 height 11
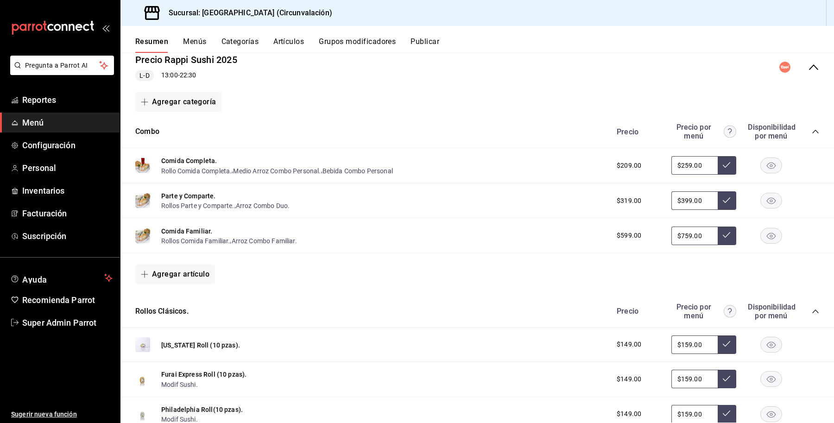
scroll to position [174, 0]
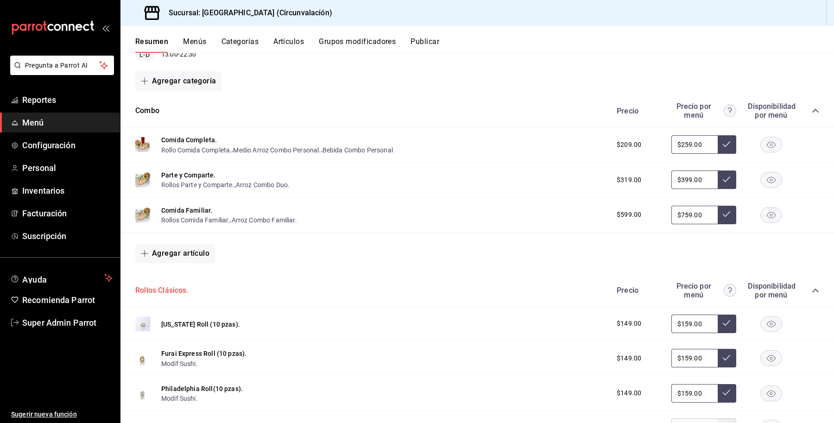
click at [157, 292] on button "Rollos Clásicos." at bounding box center [161, 290] width 53 height 11
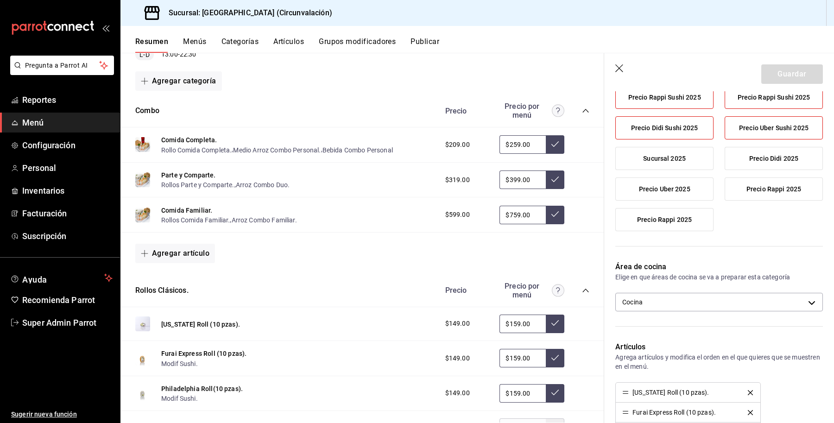
scroll to position [232, 0]
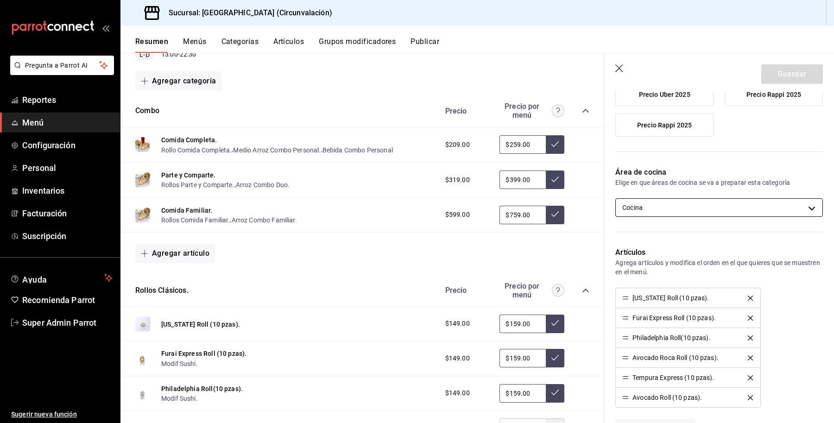
click at [685, 209] on body "Pregunta a Parrot AI Reportes Menú Configuración Personal Inventarios Facturaci…" at bounding box center [417, 211] width 834 height 423
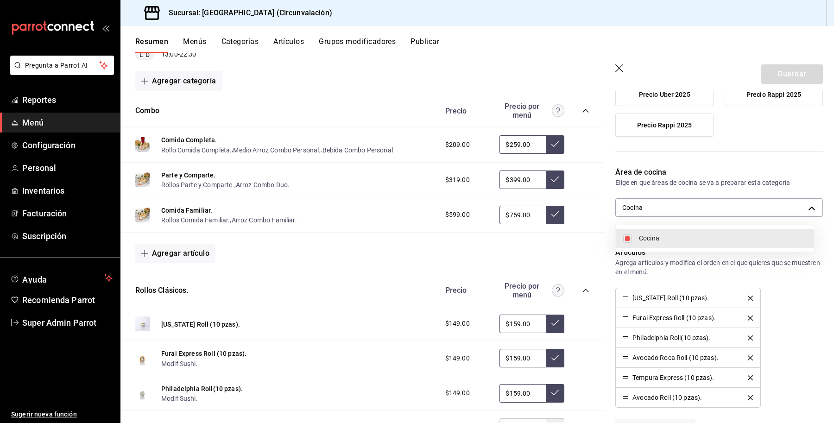
click at [650, 244] on li "Cocina" at bounding box center [715, 238] width 198 height 19
checkbox input "false"
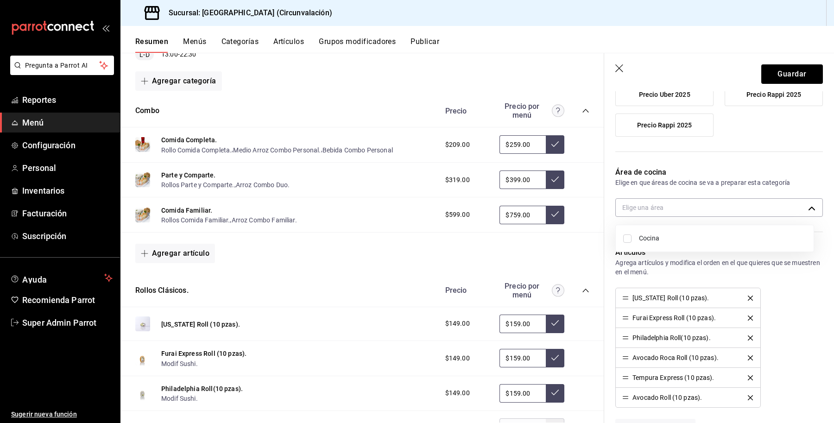
click at [756, 77] on div at bounding box center [417, 211] width 834 height 423
click at [761, 75] on button "Guardar" at bounding box center [792, 73] width 62 height 19
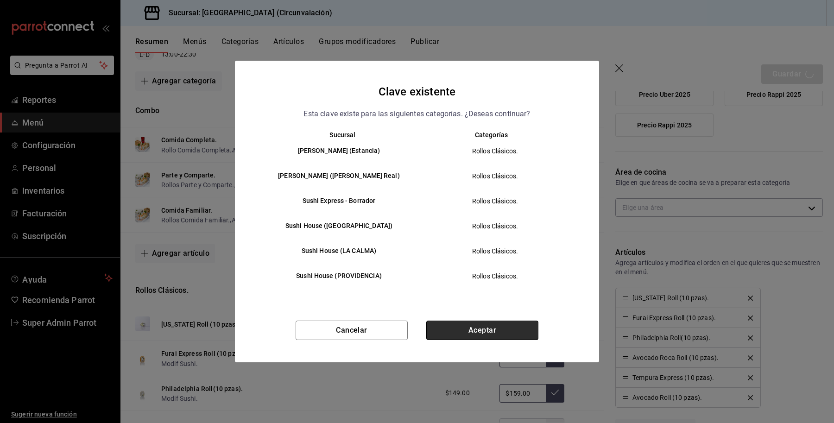
click at [485, 332] on button "Aceptar" at bounding box center [482, 330] width 112 height 19
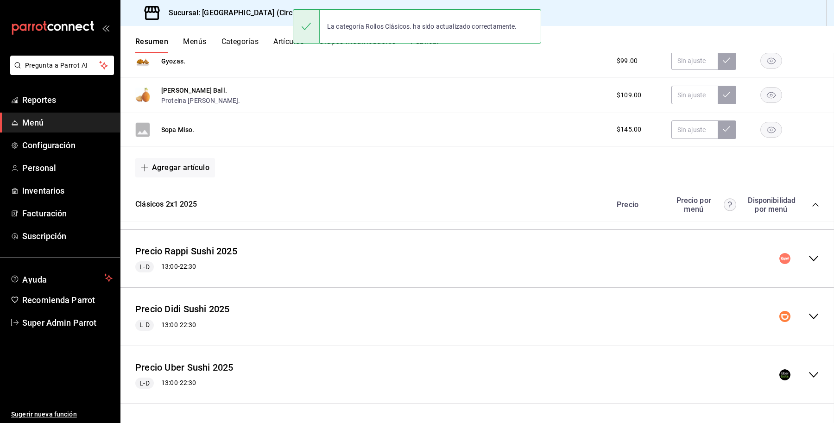
scroll to position [881, 0]
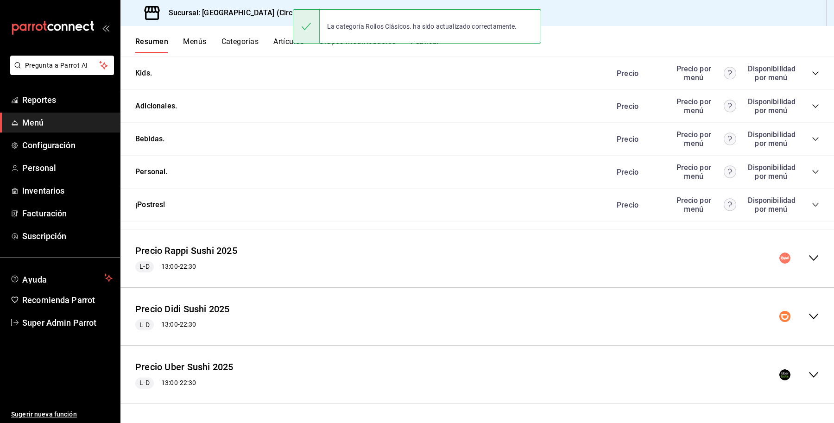
click at [325, 255] on div "Precio Rappi Sushi 2025 L-D 13:00 - 22:30" at bounding box center [477, 258] width 714 height 43
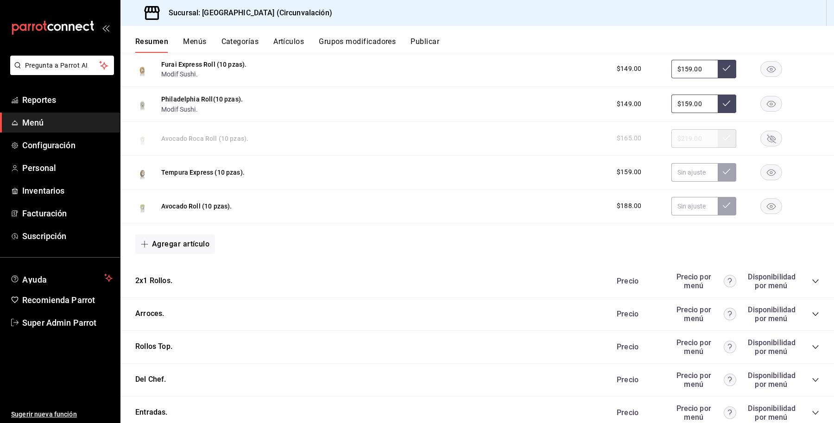
scroll to position [1440, 0]
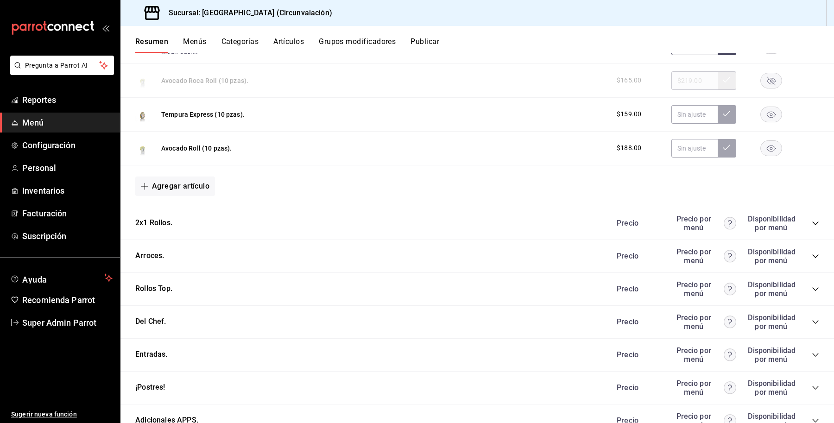
drag, startPoint x: 147, startPoint y: 225, endPoint x: 639, endPoint y: 224, distance: 491.2
click at [147, 225] on button "2x1 Rollos." at bounding box center [153, 223] width 37 height 11
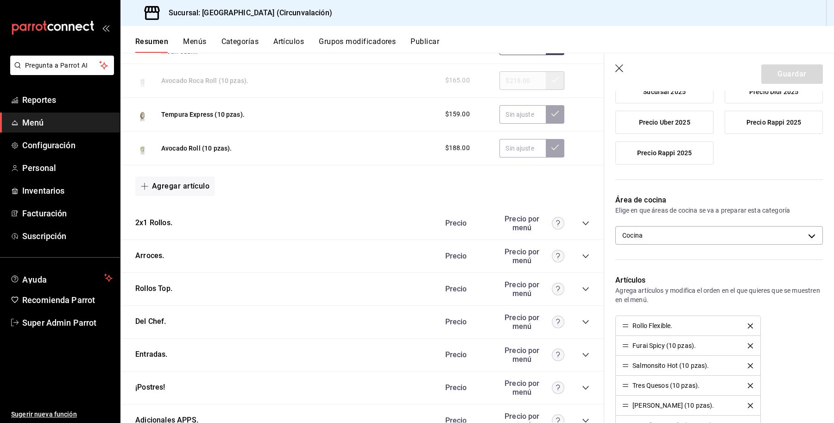
scroll to position [232, 0]
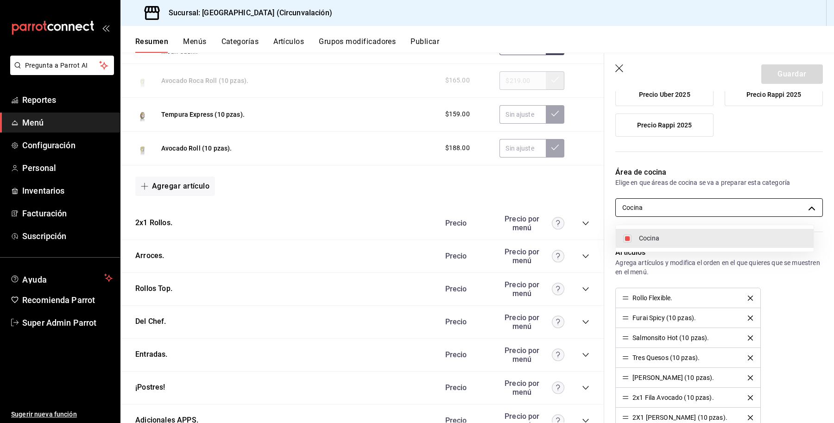
click at [681, 209] on body "Pregunta a Parrot AI Reportes Menú Configuración Personal Inventarios Facturaci…" at bounding box center [417, 211] width 834 height 423
click at [680, 246] on li "Cocina" at bounding box center [715, 238] width 198 height 19
checkbox input "false"
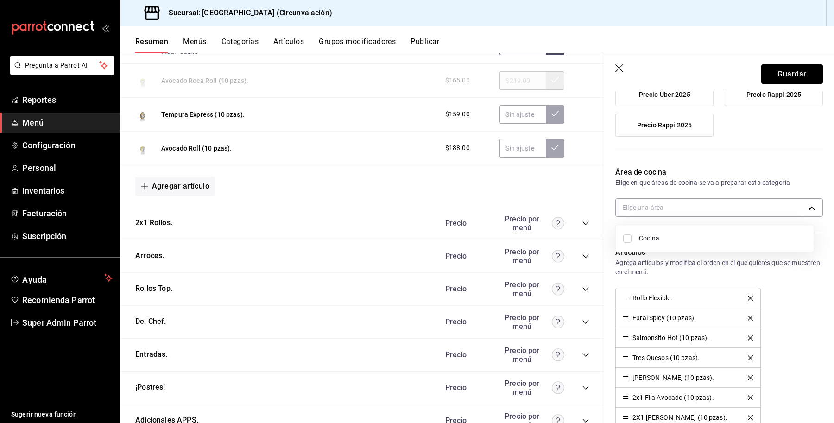
click at [778, 73] on div at bounding box center [417, 211] width 834 height 423
click at [780, 70] on button "Guardar" at bounding box center [792, 73] width 62 height 19
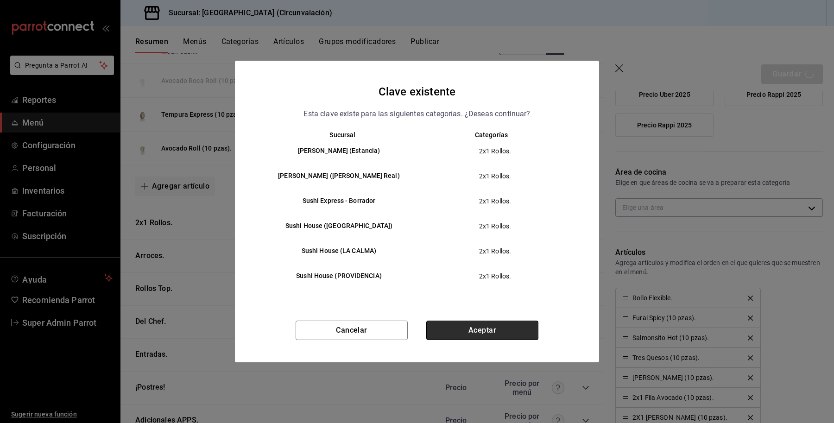
click at [466, 322] on button "Aceptar" at bounding box center [482, 330] width 112 height 19
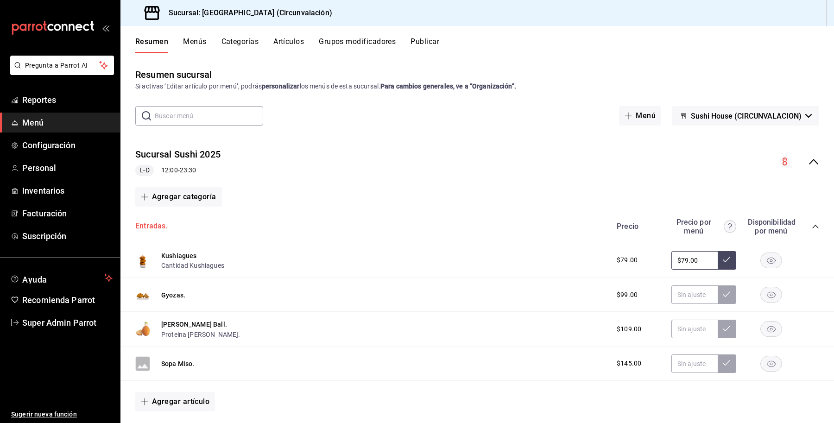
click at [151, 225] on button "Entradas." at bounding box center [151, 226] width 32 height 11
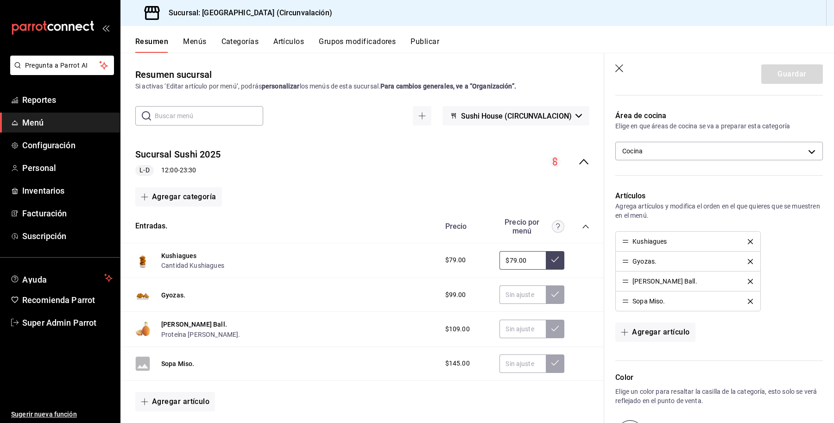
scroll to position [290, 0]
click at [623, 62] on header "Guardar" at bounding box center [719, 72] width 230 height 38
click at [620, 70] on icon "button" at bounding box center [619, 68] width 9 height 9
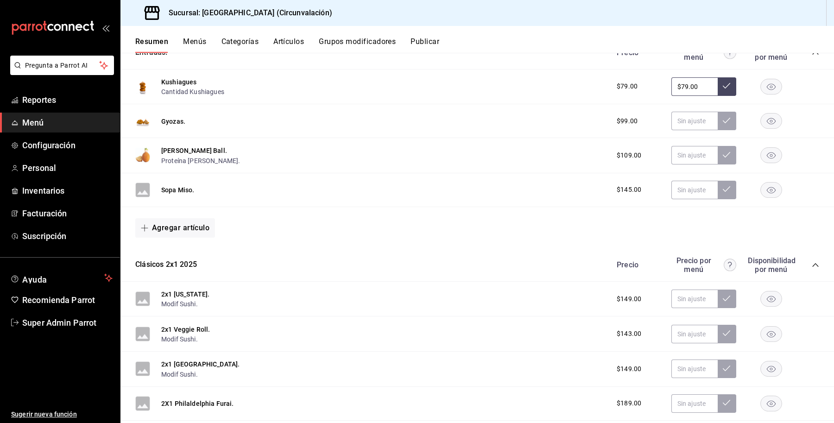
scroll to position [232, 0]
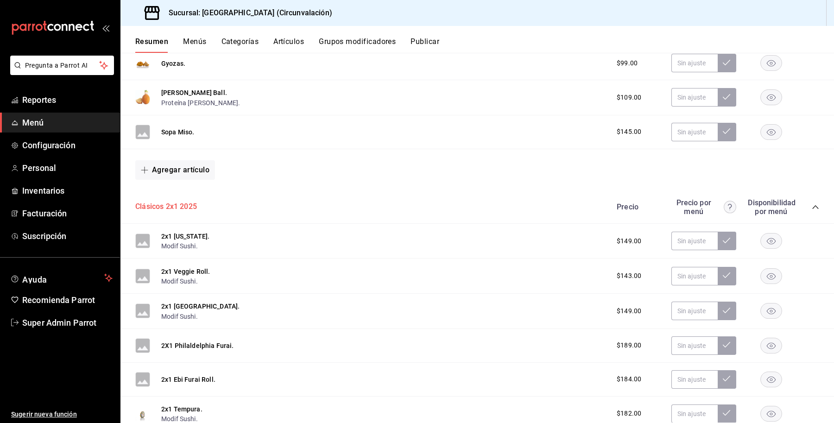
click at [156, 202] on button "Clásicos 2x1 2025" at bounding box center [166, 207] width 62 height 11
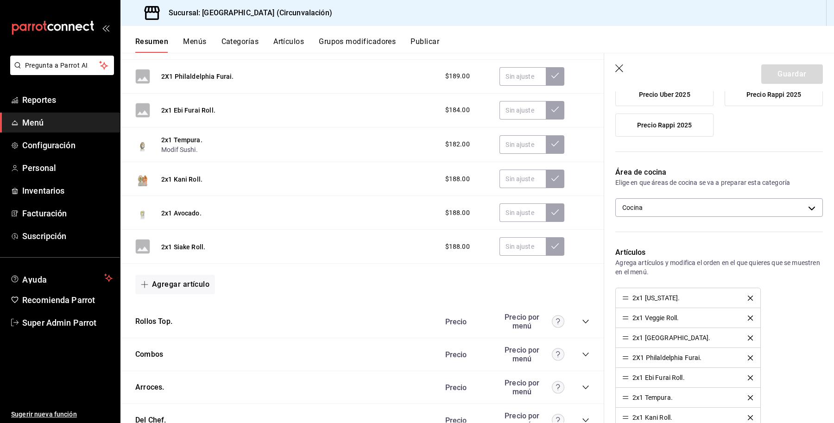
scroll to position [521, 0]
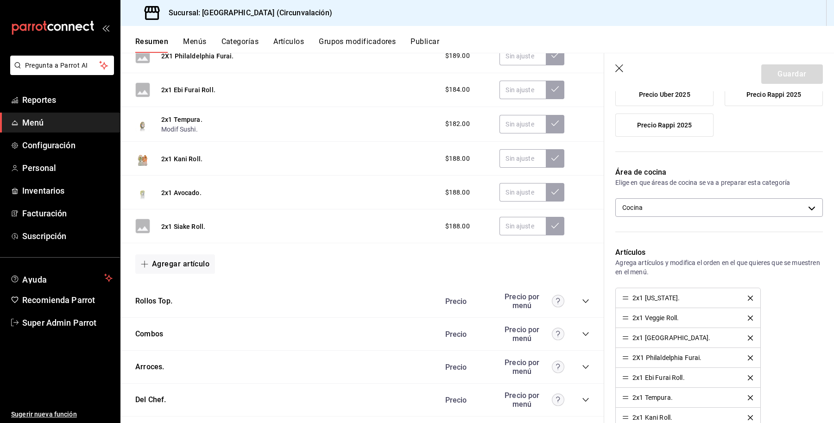
click at [158, 296] on div "Rollos Top. [PERSON_NAME] por menú" at bounding box center [362, 301] width 484 height 33
click at [154, 300] on button "Rollos Top." at bounding box center [153, 301] width 37 height 11
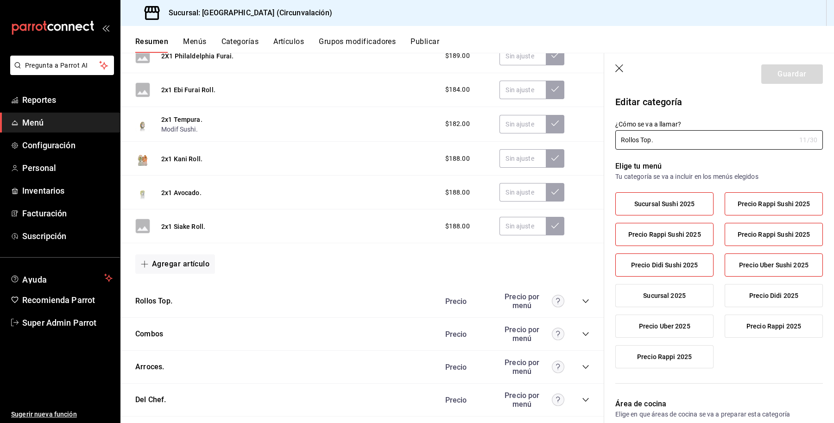
type input "30722f72-4eef-4ac5-a6bb-ffa37db06f1b"
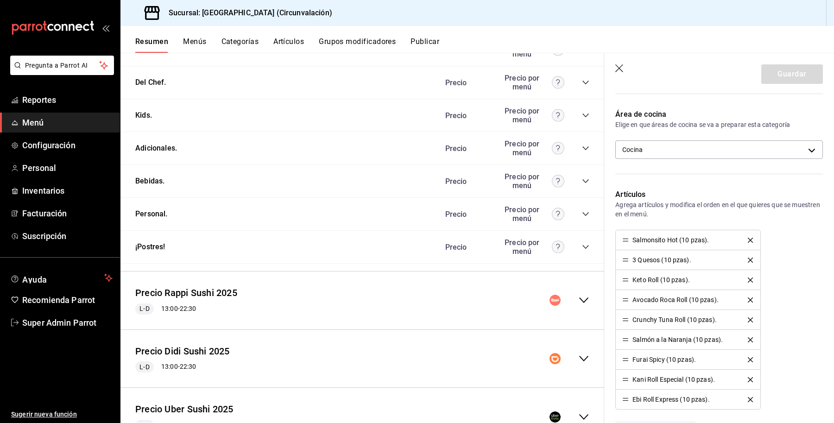
scroll to position [869, 0]
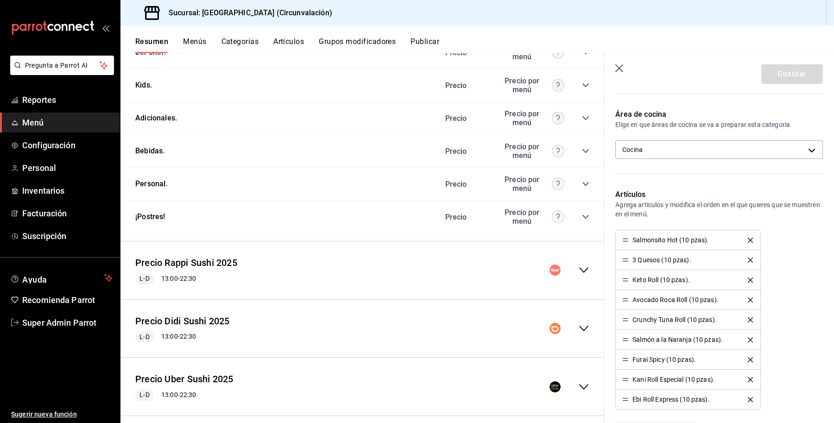
click at [473, 263] on div "Precio Rappi Sushi 2025 L-D 13:00 - 22:30" at bounding box center [362, 270] width 484 height 43
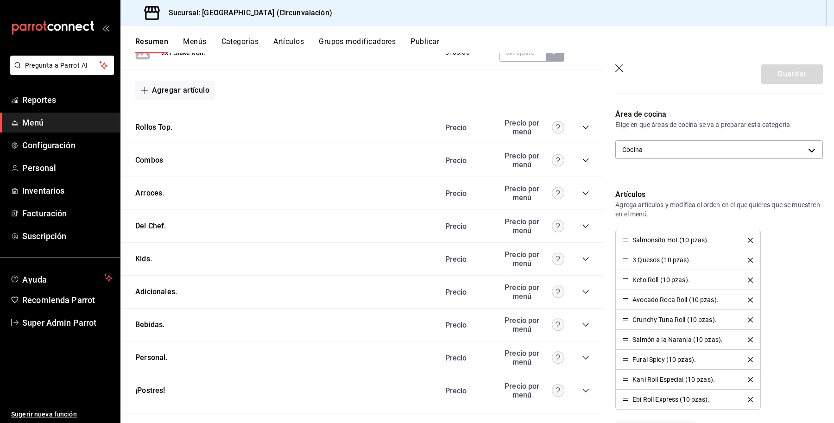
scroll to position [637, 0]
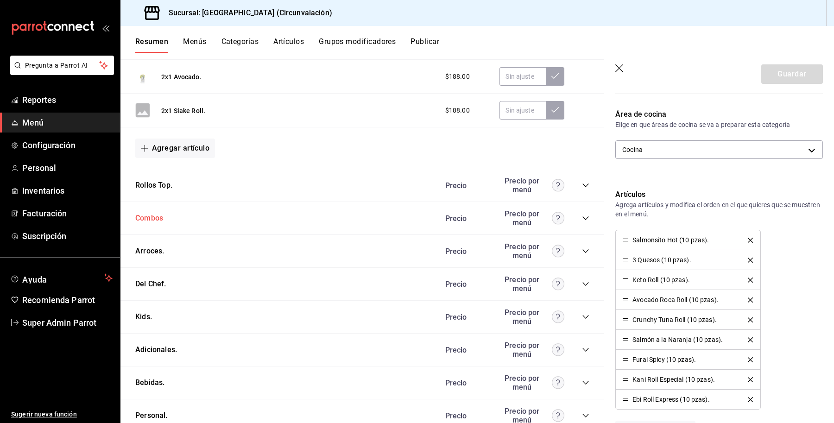
click at [151, 214] on button "Combos" at bounding box center [149, 218] width 28 height 11
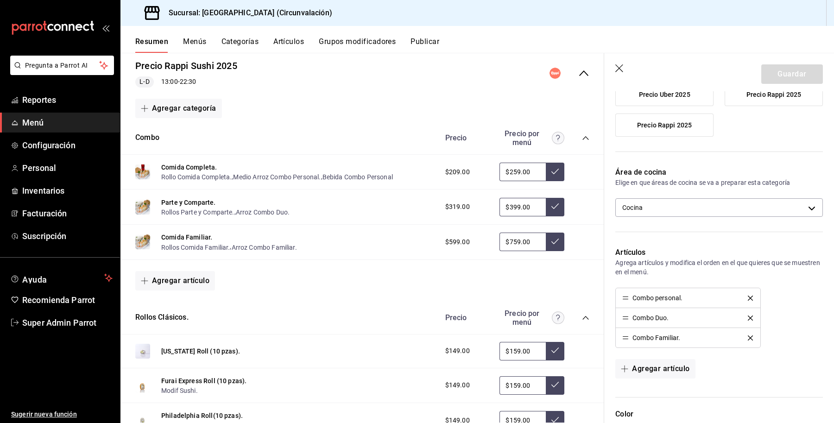
scroll to position [1158, 0]
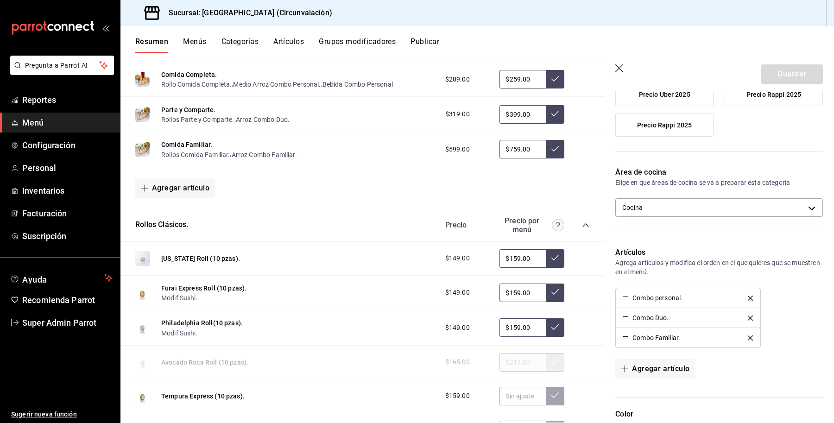
click at [161, 217] on div "Rollos Clásicos. [PERSON_NAME] por menú" at bounding box center [362, 225] width 484 height 33
click at [168, 224] on button "Rollos Clásicos." at bounding box center [161, 225] width 53 height 11
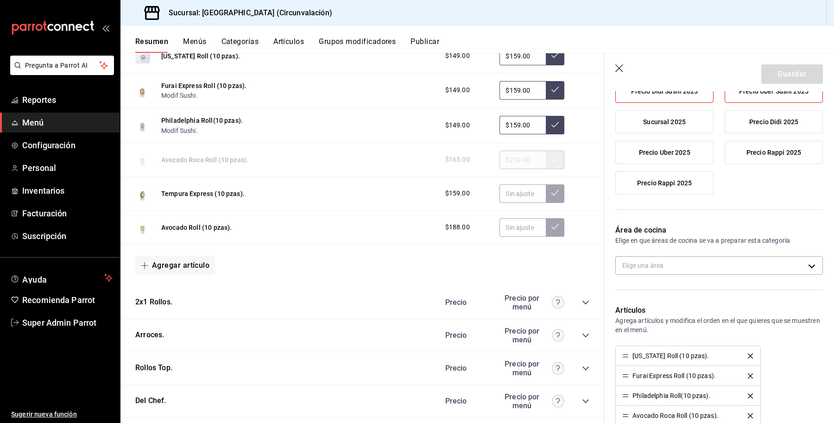
scroll to position [1390, 0]
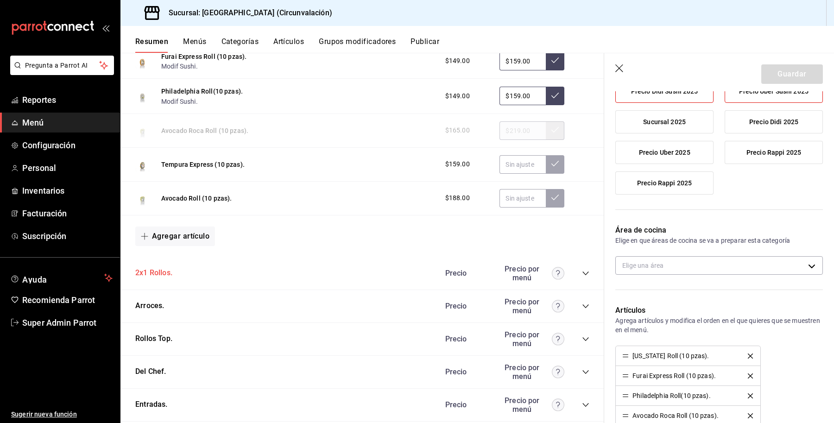
click at [154, 277] on button "2x1 Rollos." at bounding box center [153, 273] width 37 height 11
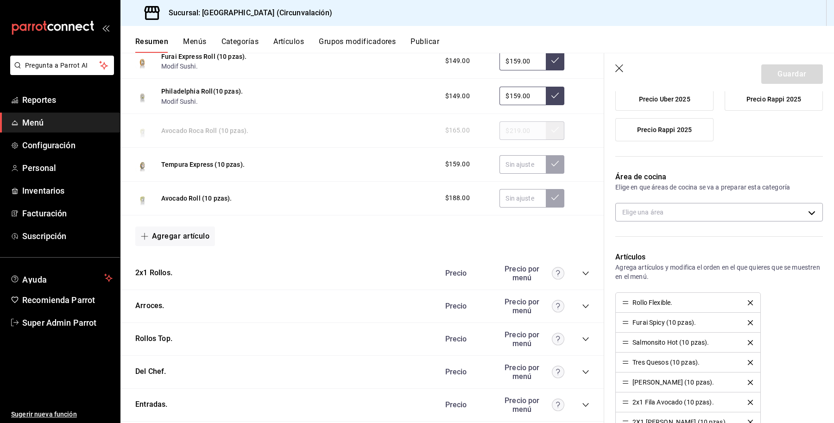
scroll to position [232, 0]
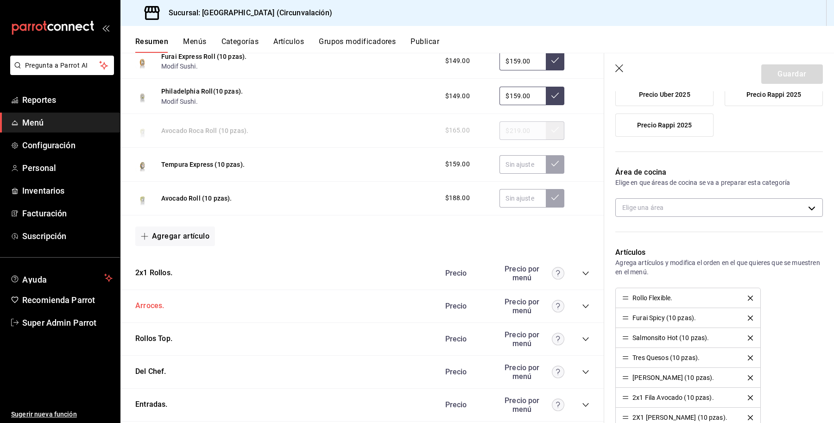
click at [142, 308] on button "Arroces." at bounding box center [149, 306] width 29 height 11
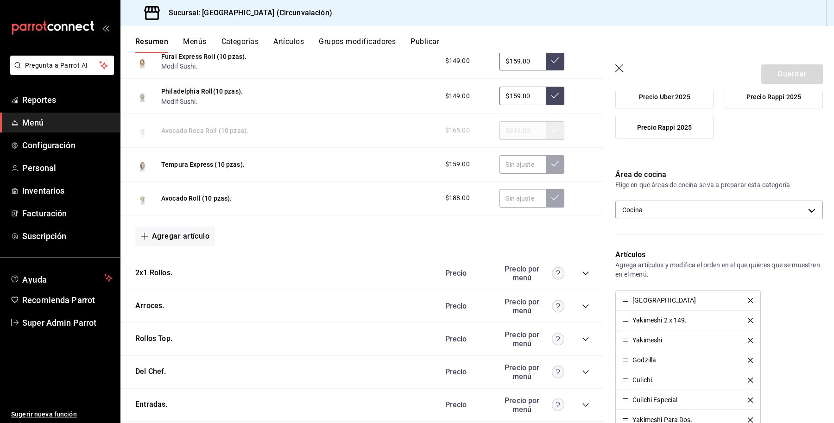
scroll to position [232, 0]
click at [668, 209] on body "Pregunta a Parrot AI Reportes Menú Configuración Personal Inventarios Facturaci…" at bounding box center [417, 211] width 834 height 423
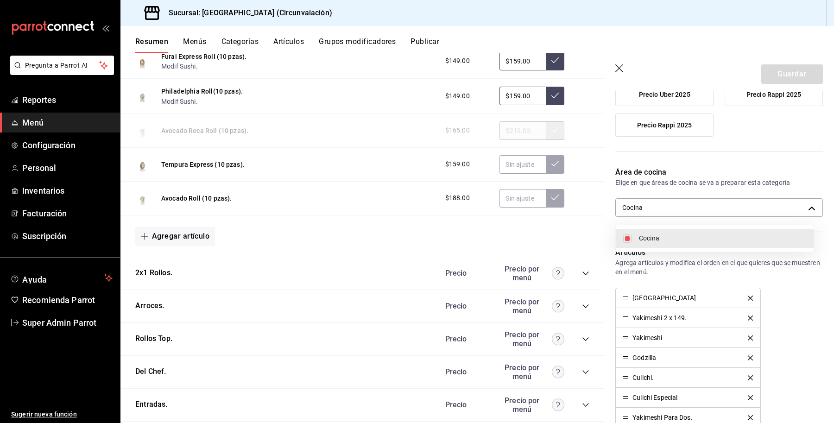
click at [636, 241] on li "Cocina" at bounding box center [715, 238] width 198 height 19
checkbox input "false"
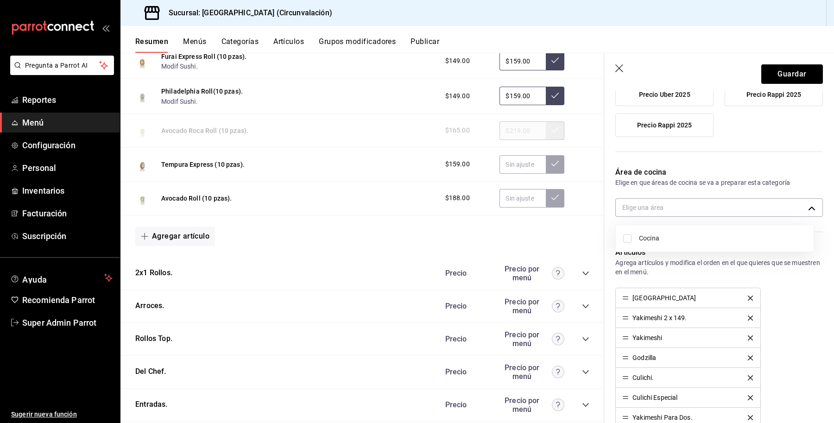
click at [789, 64] on div at bounding box center [417, 211] width 834 height 423
click at [778, 75] on button "Guardar" at bounding box center [792, 73] width 62 height 19
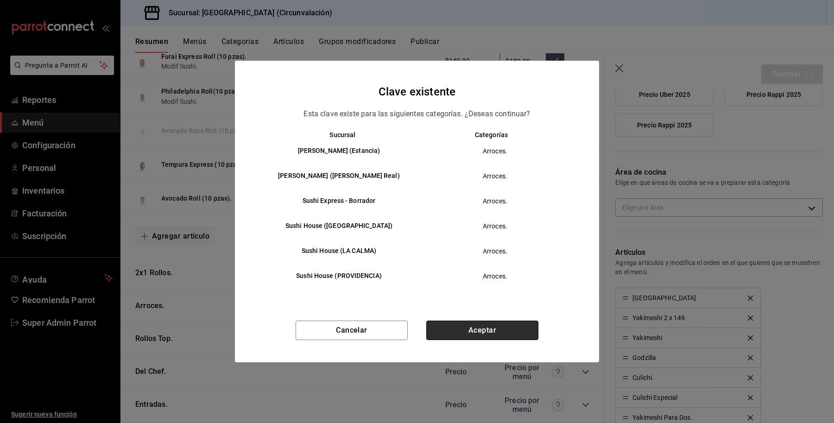
click at [474, 323] on button "Aceptar" at bounding box center [482, 330] width 112 height 19
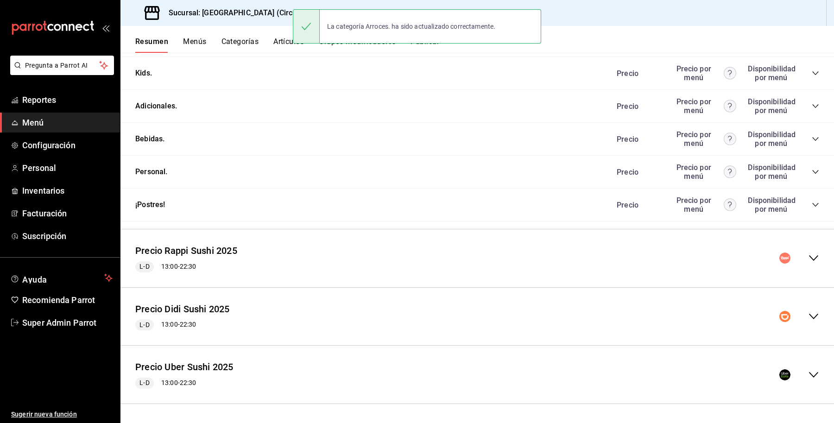
click at [290, 251] on div "Precio Rappi Sushi 2025 L-D 13:00 - 22:30" at bounding box center [477, 258] width 714 height 43
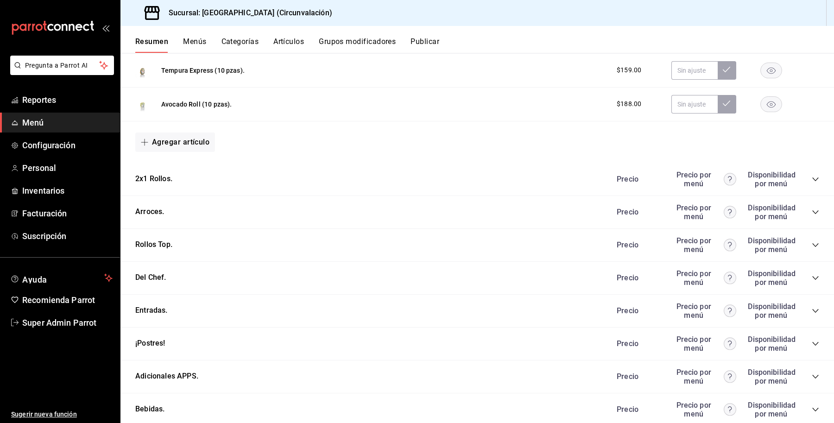
scroll to position [1576, 0]
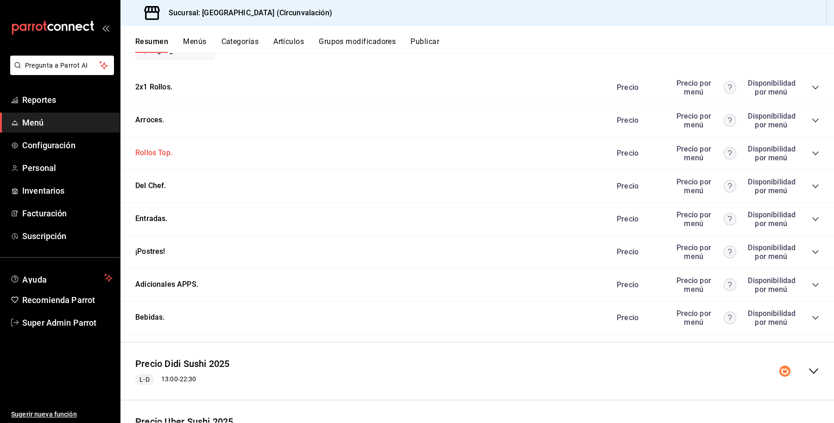
click at [153, 153] on button "Rollos Top." at bounding box center [153, 153] width 37 height 11
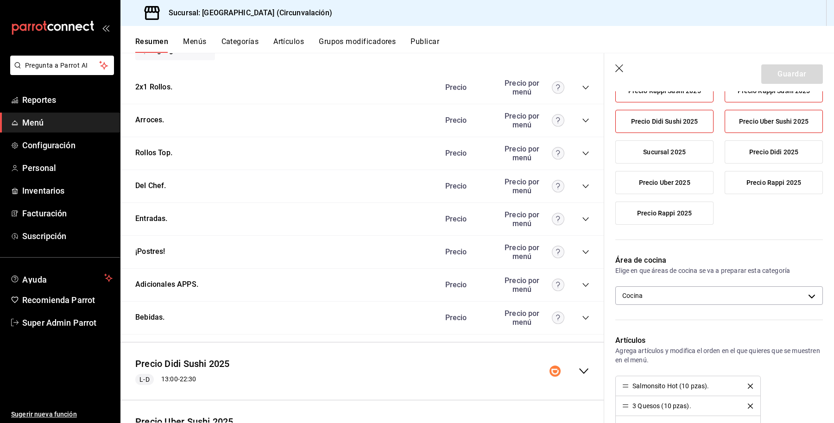
scroll to position [174, 0]
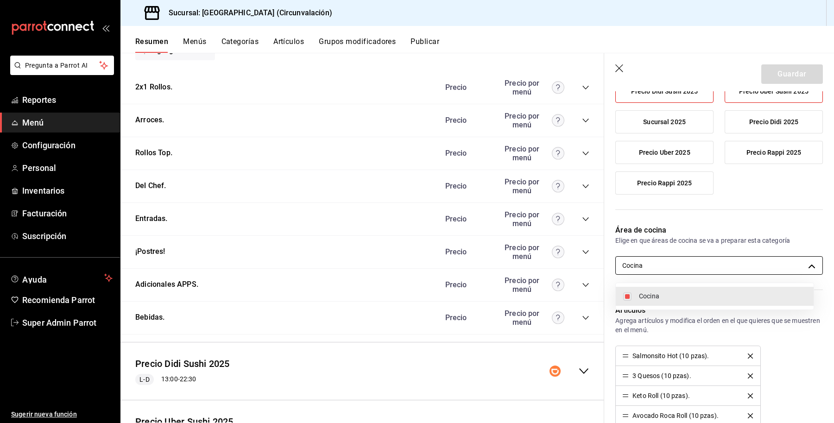
click at [671, 266] on body "Pregunta a Parrot AI Reportes Menú Configuración Personal Inventarios Facturaci…" at bounding box center [417, 211] width 834 height 423
click at [648, 297] on span "Cocina" at bounding box center [722, 296] width 167 height 10
checkbox input "false"
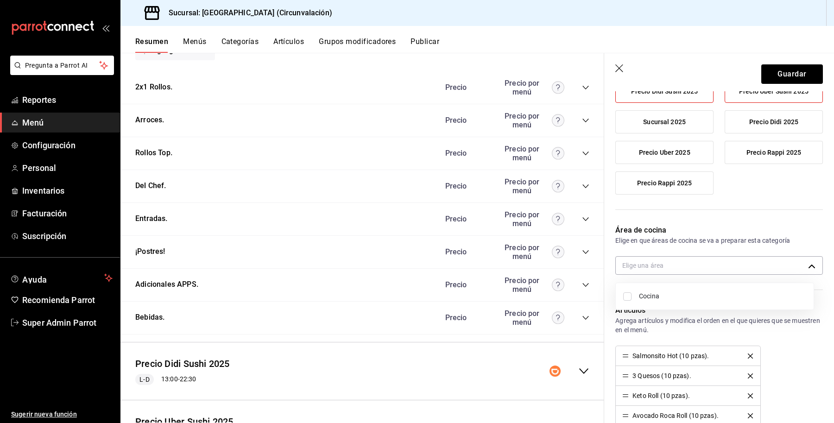
click at [788, 68] on div at bounding box center [417, 211] width 834 height 423
click at [788, 68] on button "Guardar" at bounding box center [792, 73] width 62 height 19
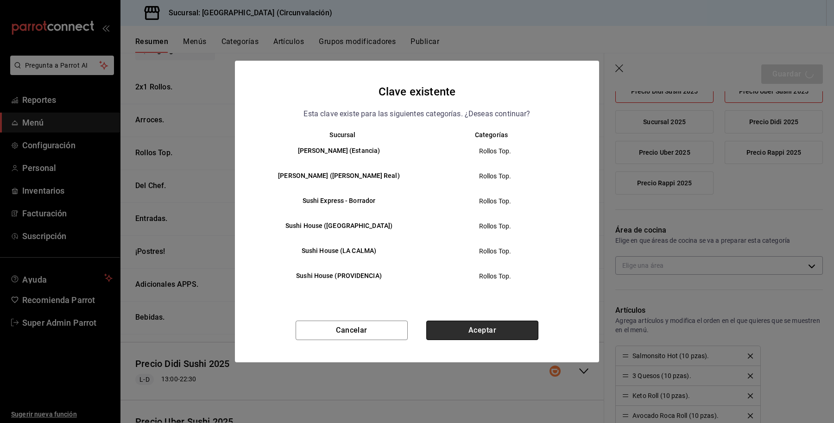
click at [485, 322] on button "Aceptar" at bounding box center [482, 330] width 112 height 19
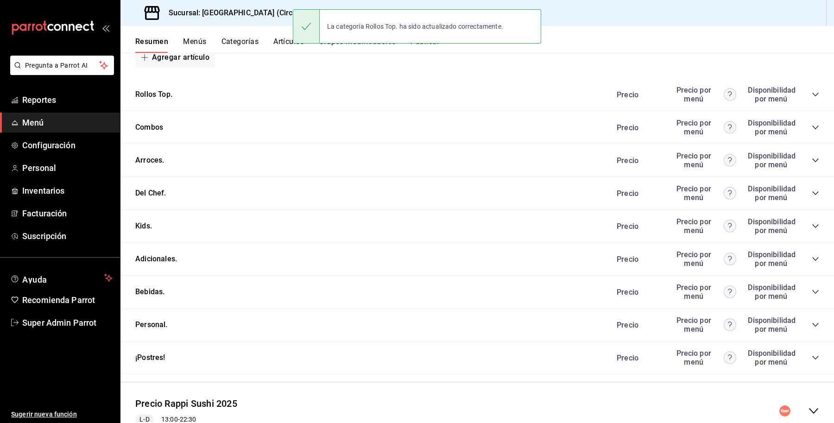
scroll to position [723, 0]
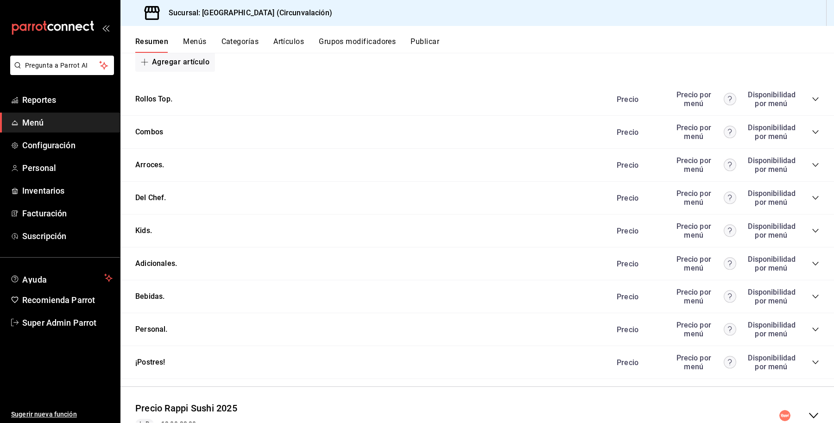
click at [145, 145] on div "Combos Precio Precio por menú Disponibilidad por menú" at bounding box center [477, 132] width 714 height 33
click at [146, 133] on button "Combos" at bounding box center [149, 132] width 28 height 11
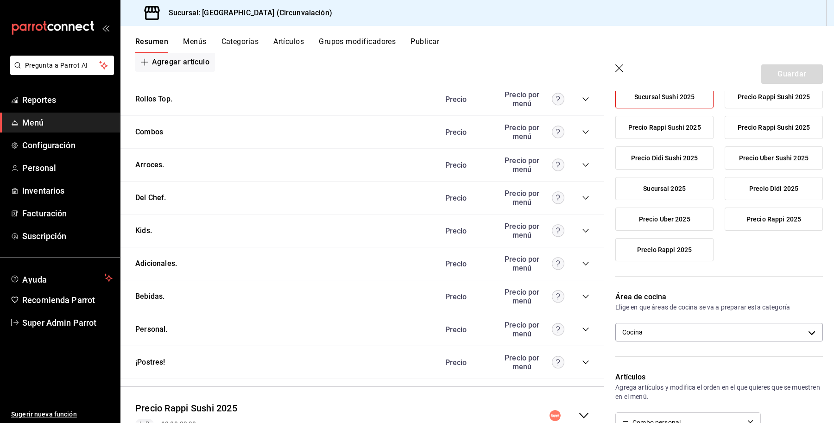
scroll to position [232, 0]
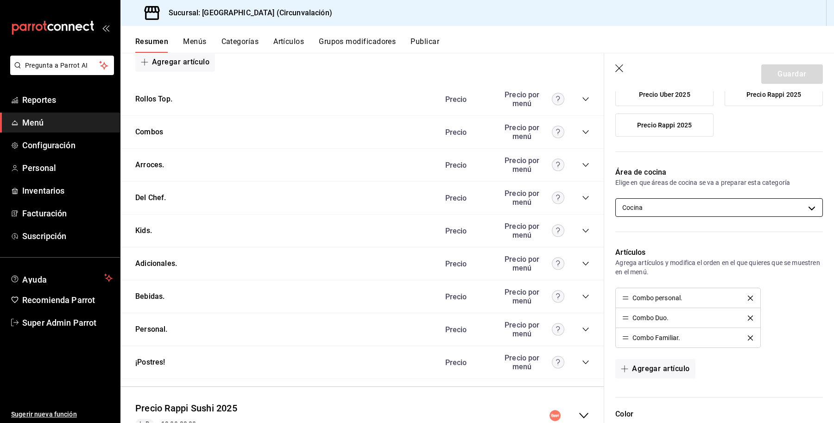
click at [686, 204] on body "Pregunta a Parrot AI Reportes Menú Configuración Personal Inventarios Facturaci…" at bounding box center [417, 211] width 834 height 423
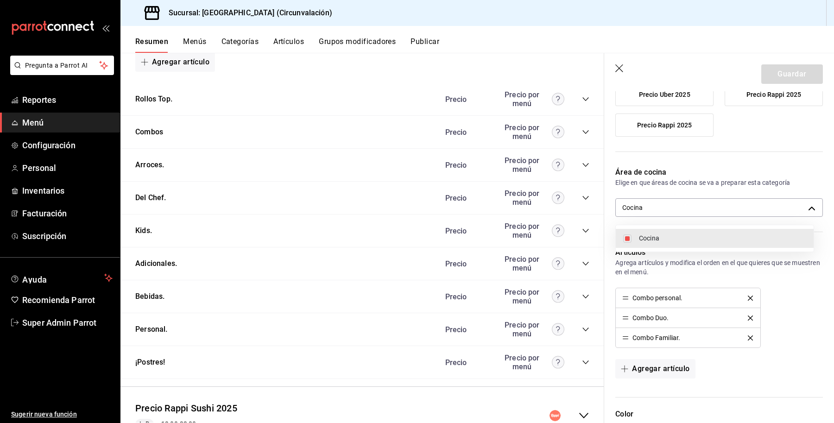
click at [633, 232] on li "Cocina" at bounding box center [715, 238] width 198 height 19
checkbox input "false"
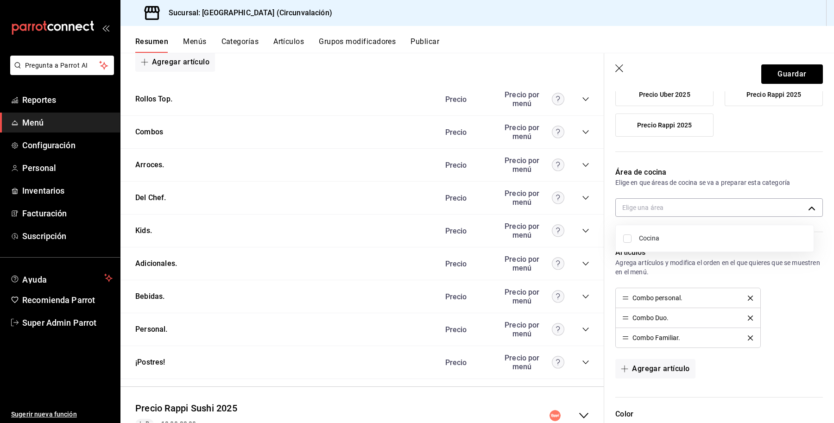
click at [777, 56] on div at bounding box center [417, 211] width 834 height 423
click at [777, 70] on button "Guardar" at bounding box center [792, 73] width 62 height 19
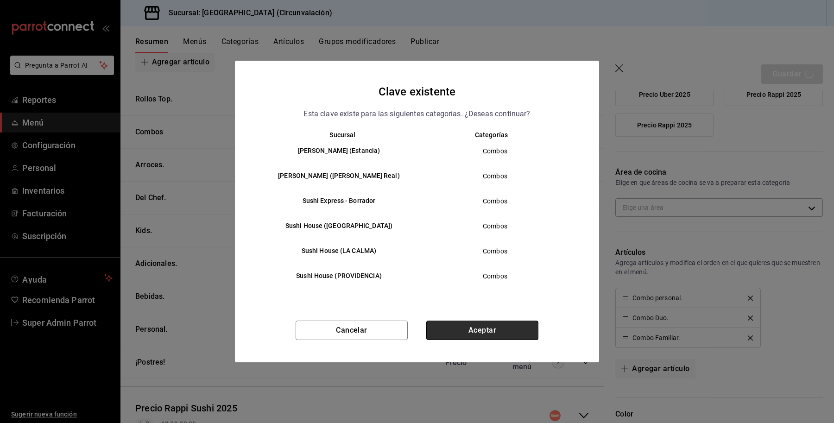
click at [452, 327] on button "Aceptar" at bounding box center [482, 330] width 112 height 19
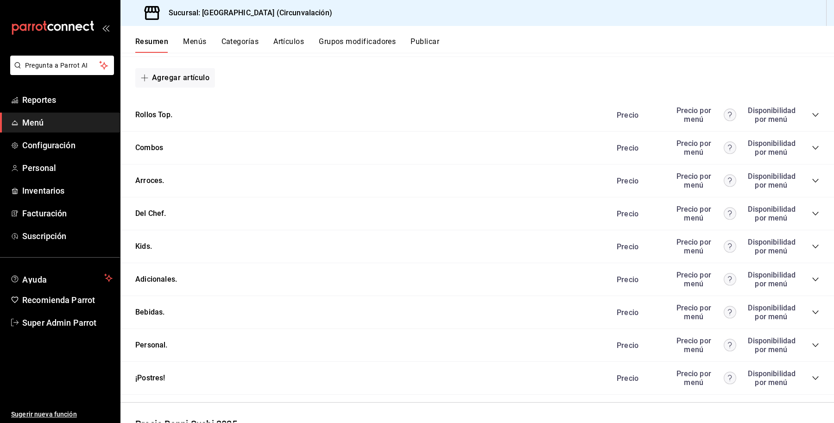
scroll to position [695, 0]
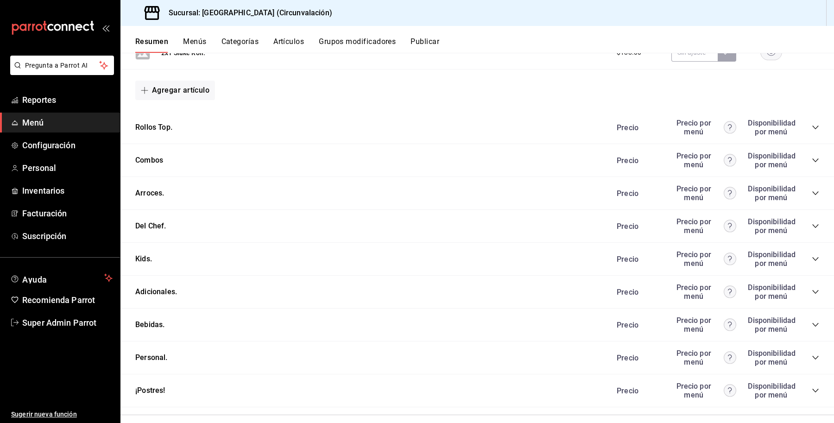
click at [147, 171] on div "Combos Precio Precio por menú Disponibilidad por menú" at bounding box center [477, 160] width 714 height 33
click at [145, 161] on button "Combos" at bounding box center [149, 160] width 28 height 11
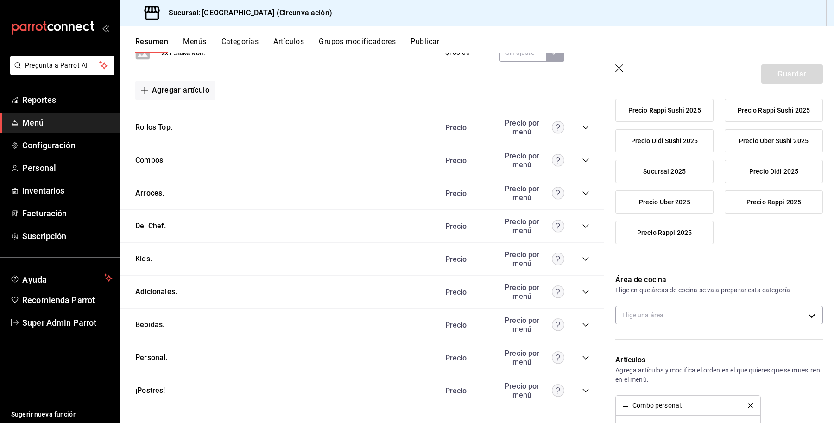
scroll to position [232, 0]
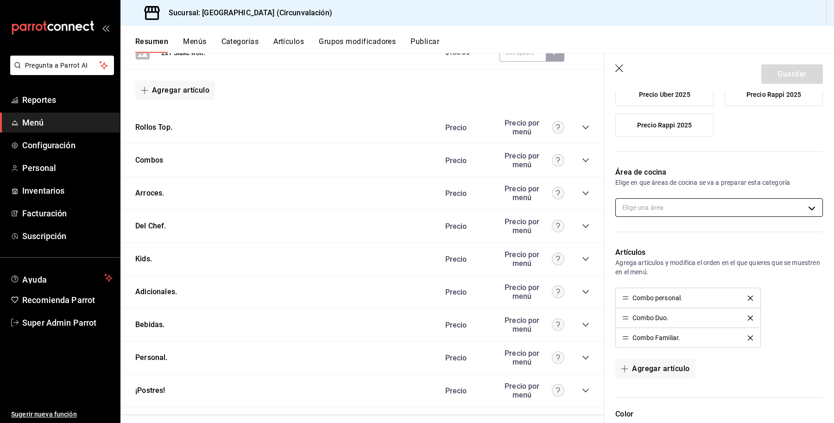
click at [698, 213] on body "Pregunta a Parrot AI Reportes Menú Configuración Personal Inventarios Facturaci…" at bounding box center [417, 211] width 834 height 423
click at [654, 247] on li "Cocina" at bounding box center [715, 238] width 198 height 19
type input "30722f72-4eef-4ac5-a6bb-ffa37db06f1b"
checkbox input "true"
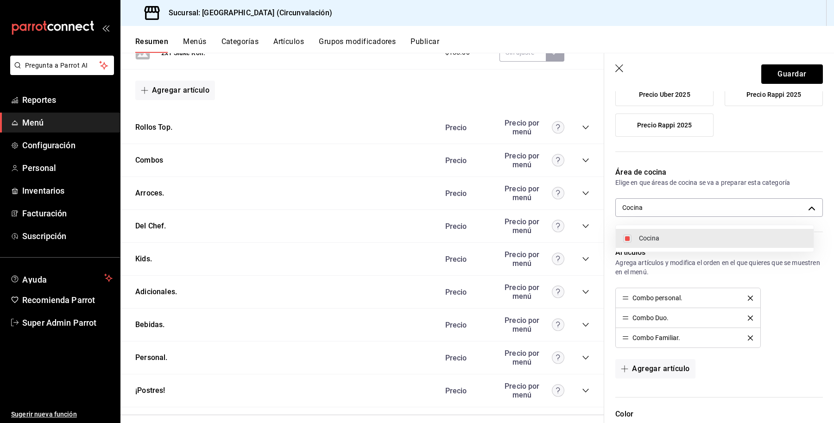
click at [788, 70] on div at bounding box center [417, 211] width 834 height 423
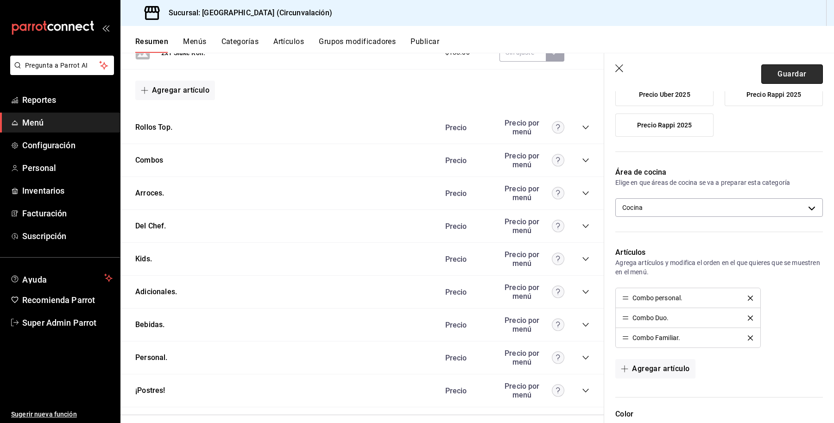
click at [778, 70] on button "Guardar" at bounding box center [792, 73] width 62 height 19
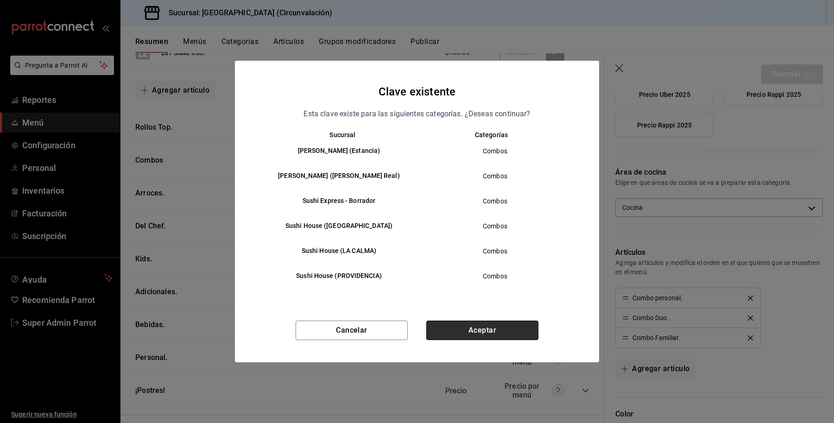
click at [468, 334] on button "Aceptar" at bounding box center [482, 330] width 112 height 19
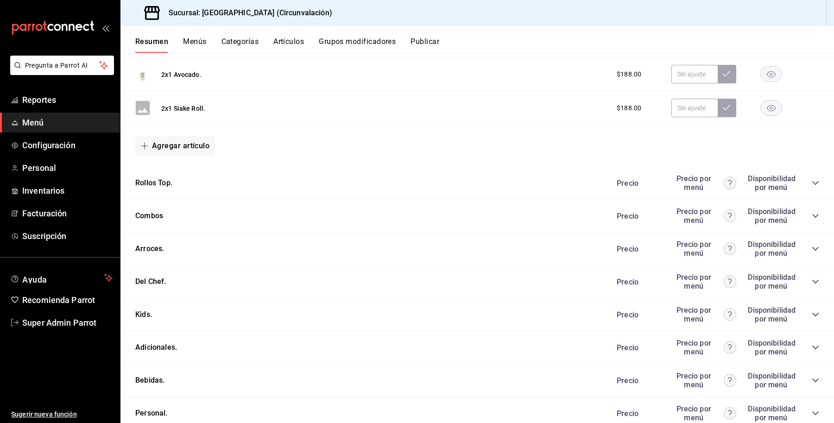
scroll to position [755, 0]
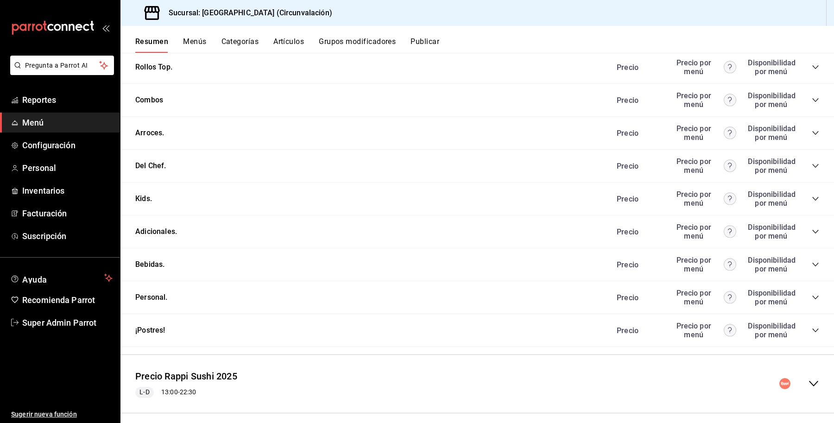
drag, startPoint x: 149, startPoint y: 139, endPoint x: 628, endPoint y: 233, distance: 488.2
click at [149, 139] on button "Arroces." at bounding box center [149, 133] width 29 height 11
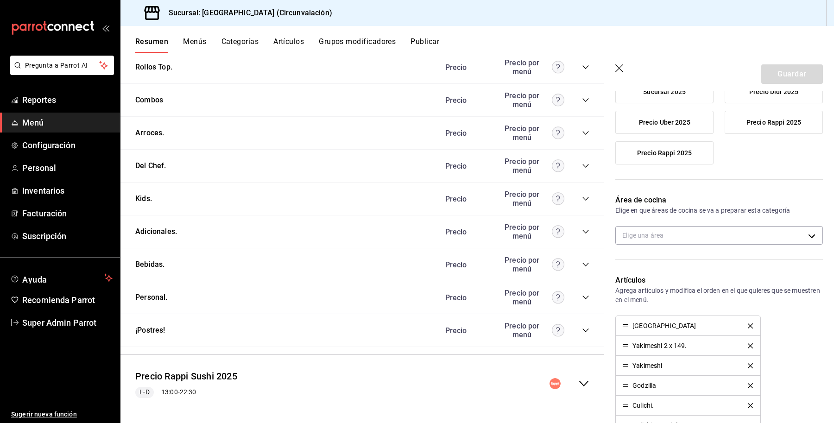
scroll to position [232, 0]
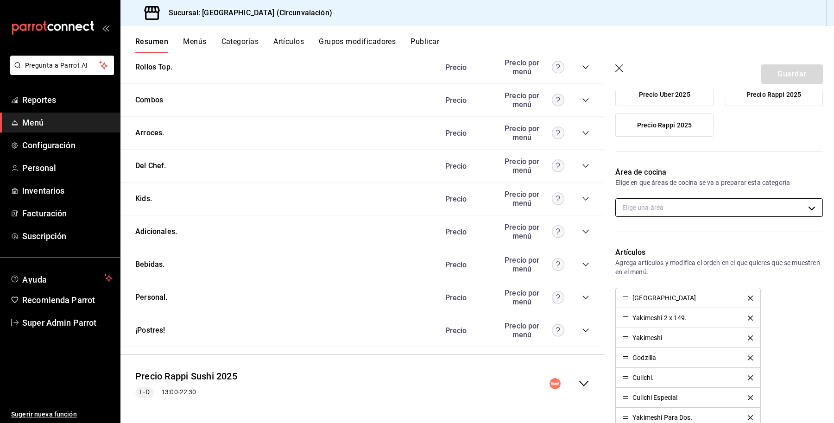
click at [740, 208] on body "Pregunta a Parrot AI Reportes Menú Configuración Personal Inventarios Facturaci…" at bounding box center [417, 211] width 834 height 423
click at [677, 242] on span "Cocina" at bounding box center [722, 239] width 167 height 10
type input "30722f72-4eef-4ac5-a6bb-ffa37db06f1b"
checkbox input "true"
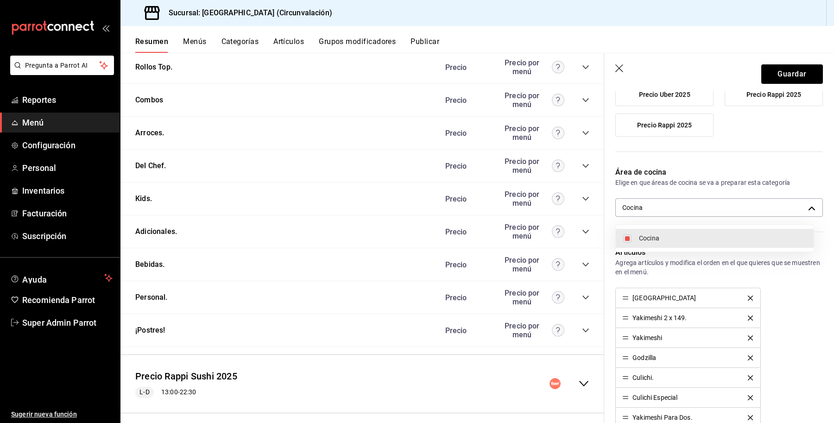
click at [761, 80] on div at bounding box center [417, 211] width 834 height 423
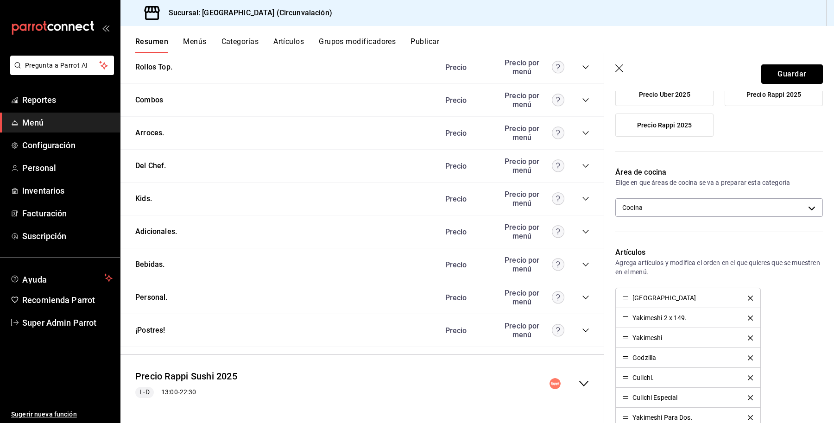
click at [766, 73] on button "Guardar" at bounding box center [792, 73] width 62 height 19
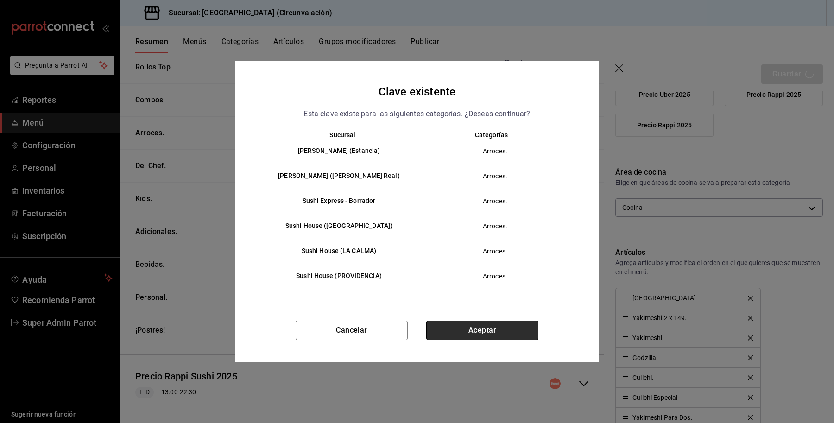
click at [473, 324] on button "Aceptar" at bounding box center [482, 330] width 112 height 19
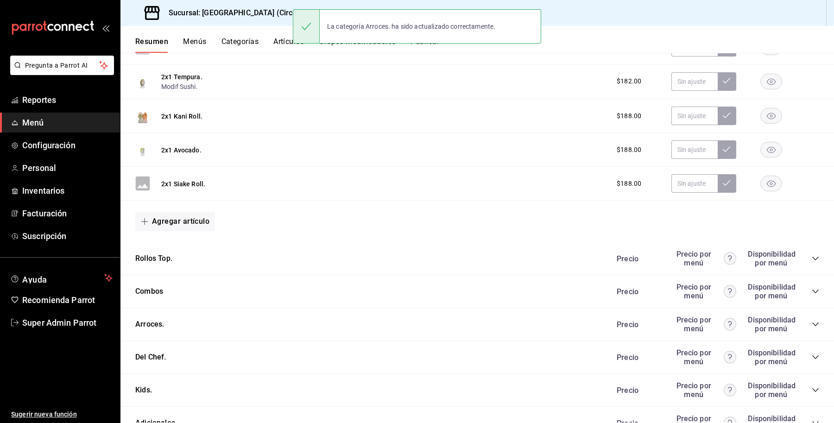
scroll to position [579, 0]
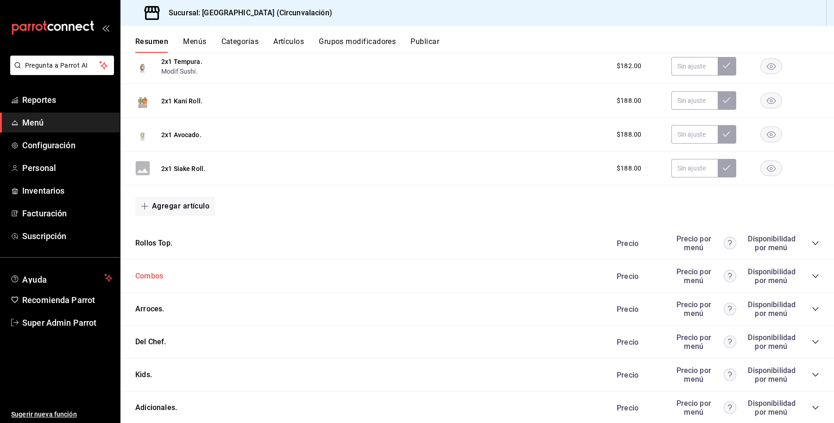
click at [155, 279] on button "Combos" at bounding box center [149, 276] width 28 height 11
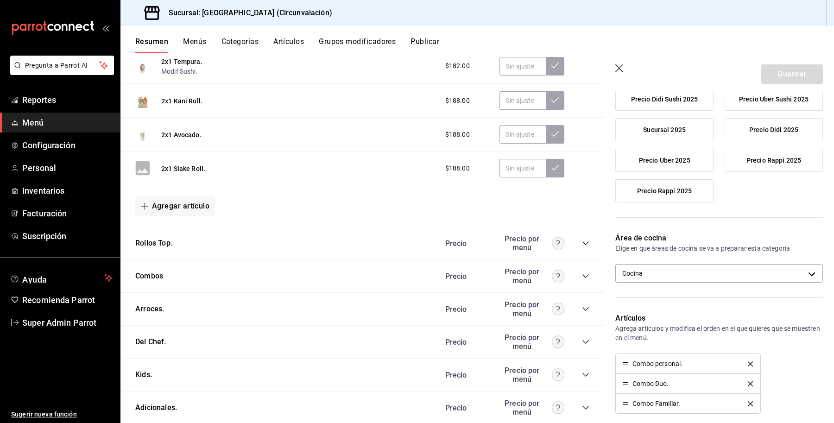
scroll to position [174, 0]
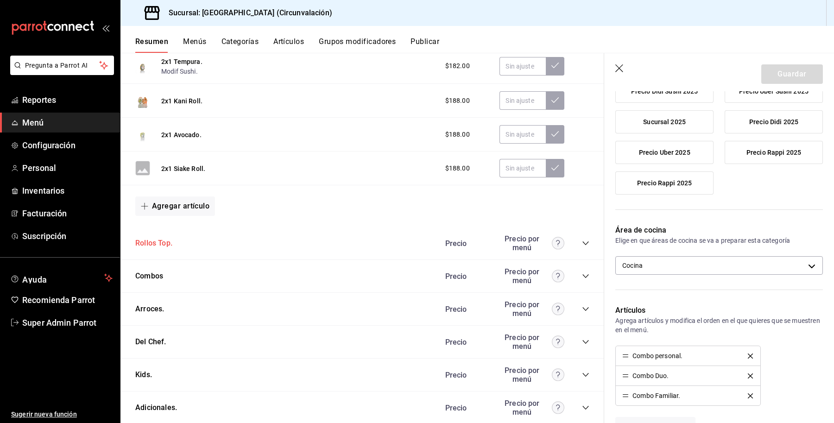
click at [146, 245] on button "Rollos Top." at bounding box center [153, 243] width 37 height 11
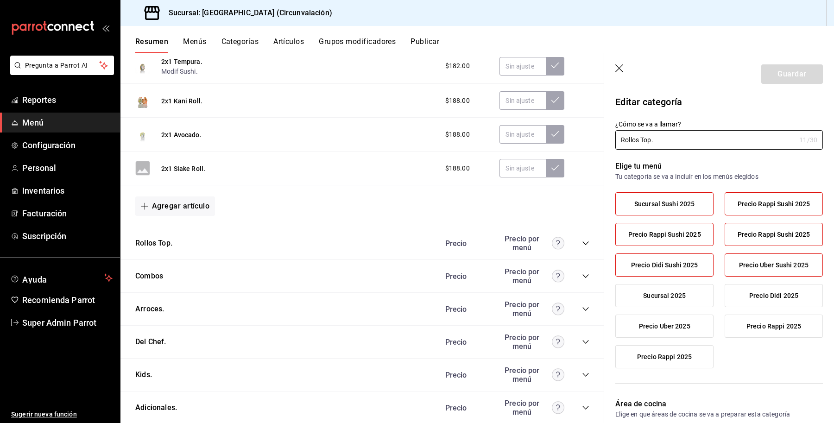
scroll to position [232, 0]
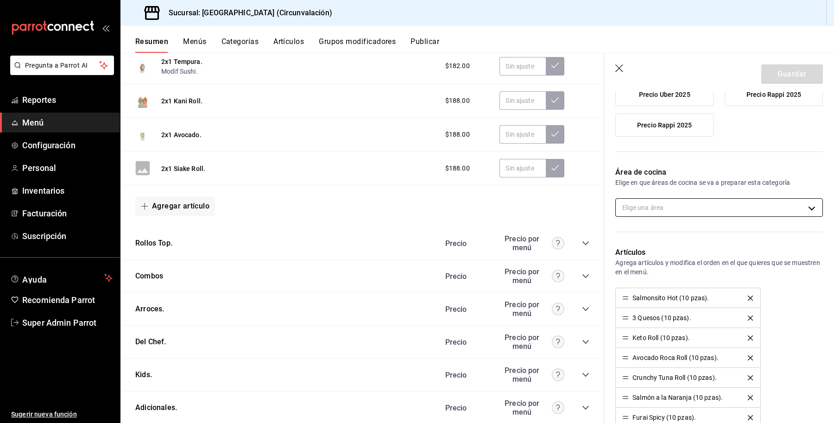
click at [706, 216] on body "Pregunta a Parrot AI Reportes Menú Configuración Personal Inventarios Facturaci…" at bounding box center [417, 211] width 834 height 423
click at [664, 239] on span "Cocina" at bounding box center [722, 239] width 167 height 10
type input "30722f72-4eef-4ac5-a6bb-ffa37db06f1b"
checkbox input "true"
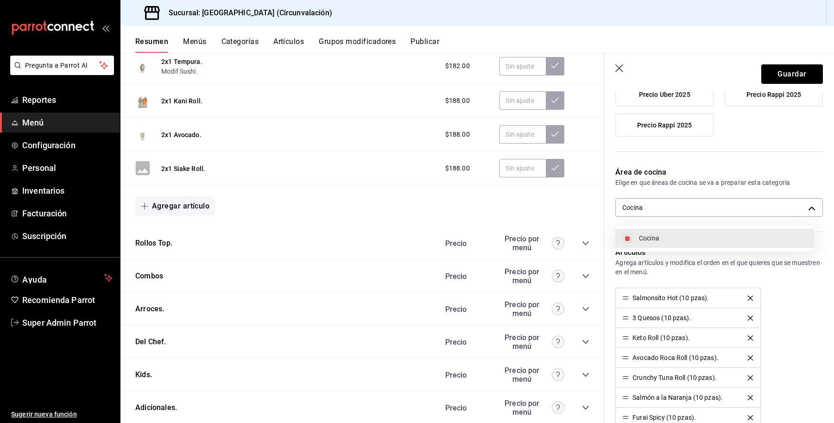
click at [768, 77] on div at bounding box center [417, 211] width 834 height 423
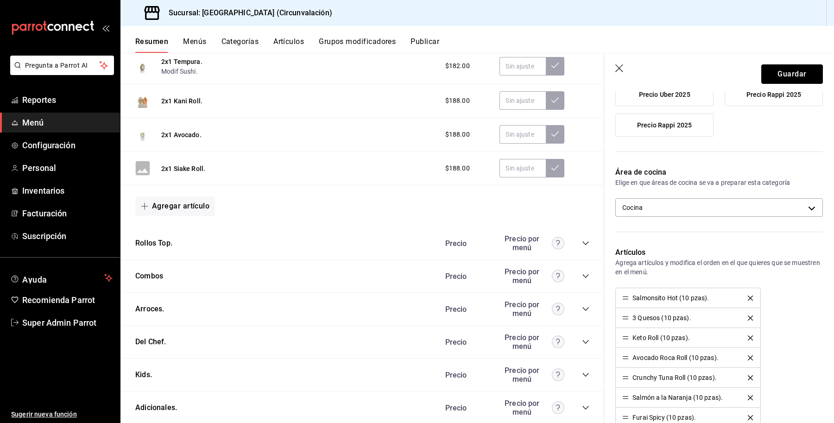
click at [776, 68] on button "Guardar" at bounding box center [792, 73] width 62 height 19
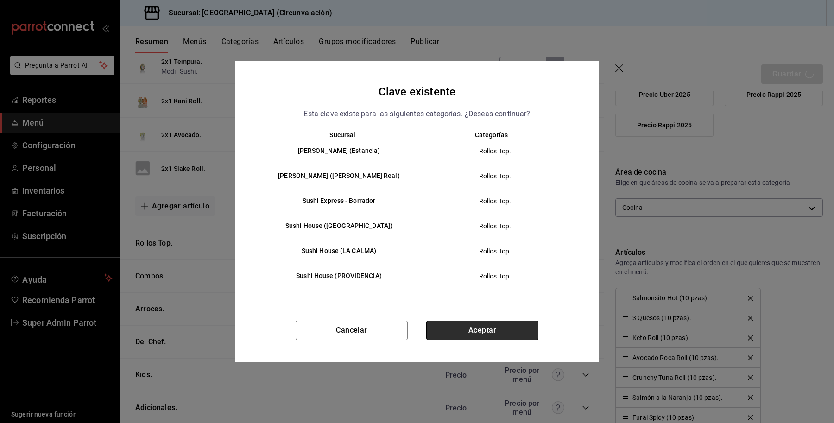
click at [455, 332] on button "Aceptar" at bounding box center [482, 330] width 112 height 19
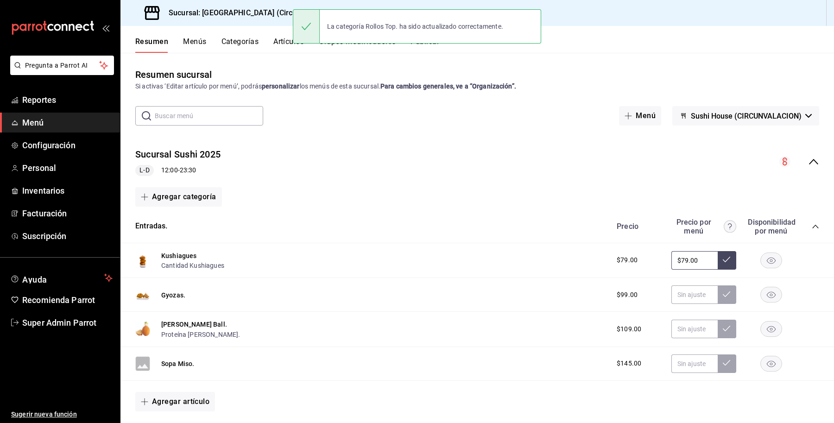
click at [805, 221] on div "Precio Precio por menú Disponibilidad por menú" at bounding box center [713, 227] width 212 height 18
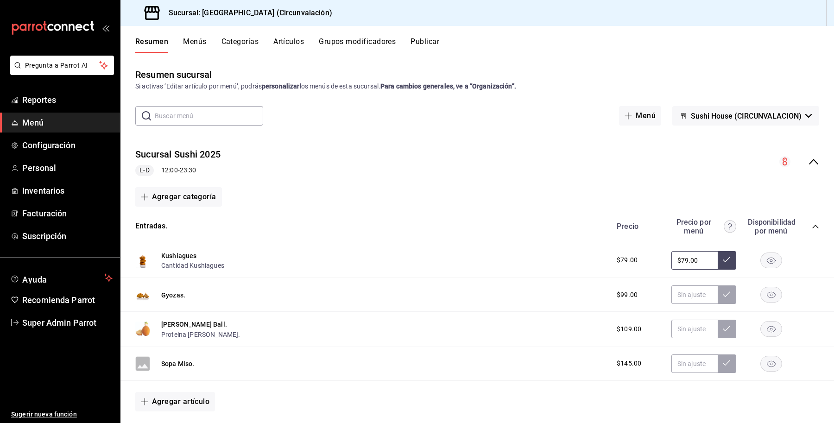
click at [804, 230] on div "Precio Precio por menú Disponibilidad por menú" at bounding box center [713, 227] width 212 height 18
click at [812, 228] on icon "collapse-category-row" at bounding box center [815, 226] width 7 height 7
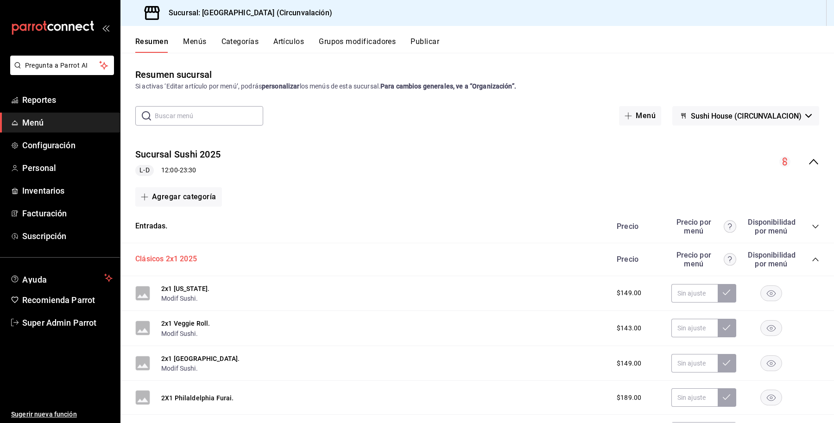
click at [138, 260] on button "Clásicos 2x1 2025" at bounding box center [166, 259] width 62 height 11
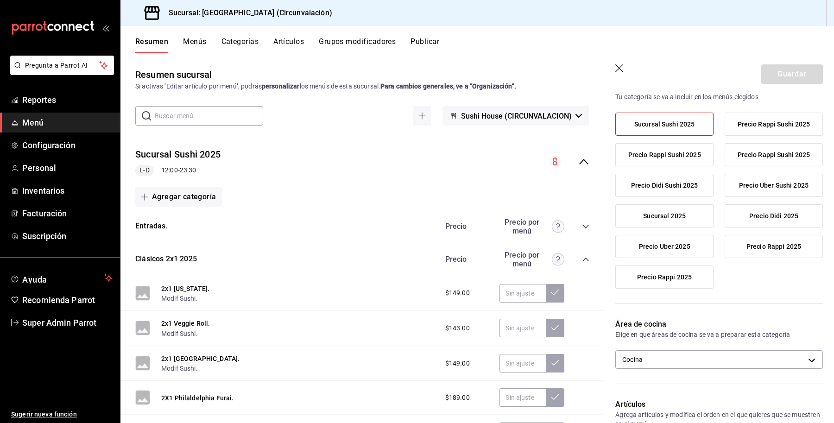
scroll to position [232, 0]
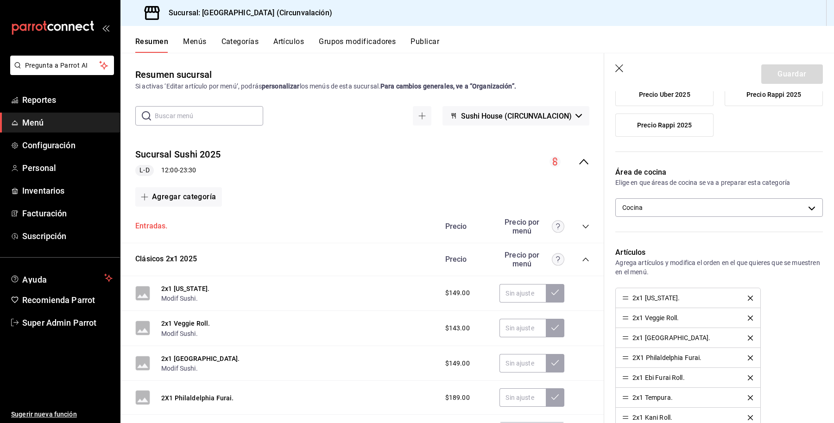
click at [155, 221] on button "Entradas." at bounding box center [151, 226] width 32 height 11
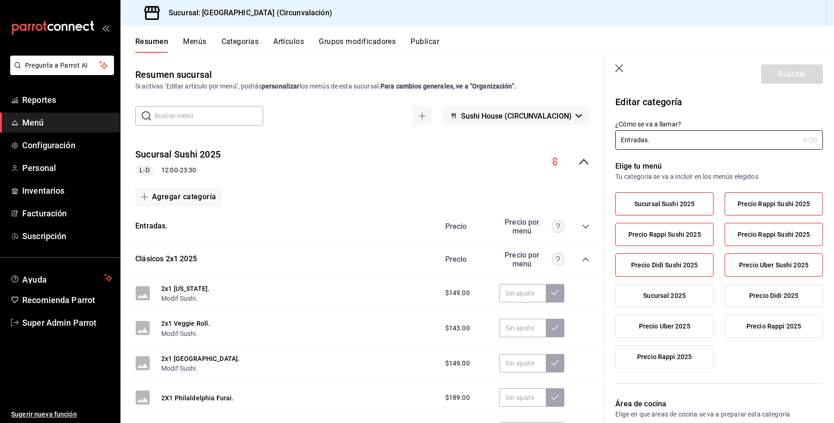
type input "30722f72-4eef-4ac5-a6bb-ffa37db06f1b"
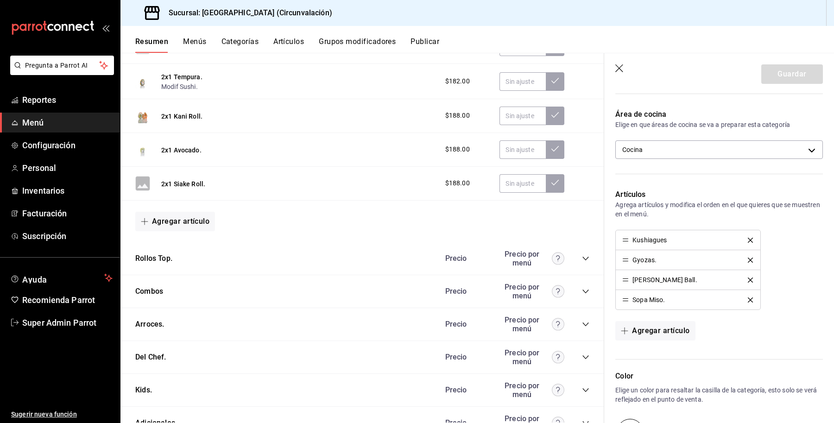
scroll to position [405, 0]
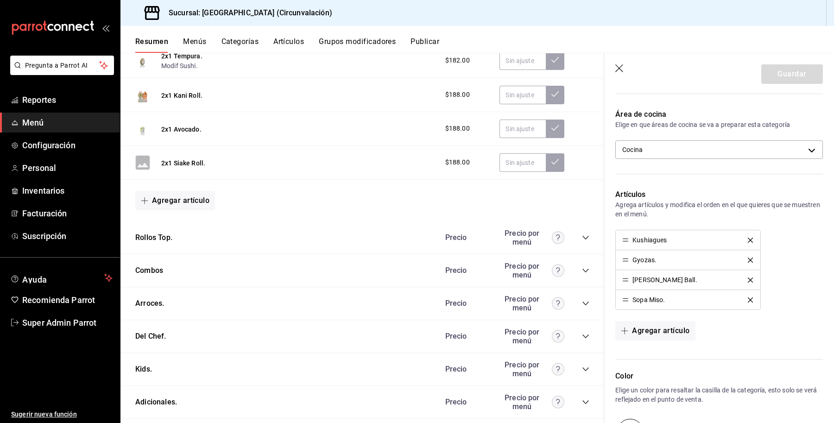
click at [158, 230] on div "Rollos Top. [PERSON_NAME] por menú" at bounding box center [362, 237] width 484 height 33
click at [158, 237] on button "Rollos Top." at bounding box center [153, 238] width 37 height 11
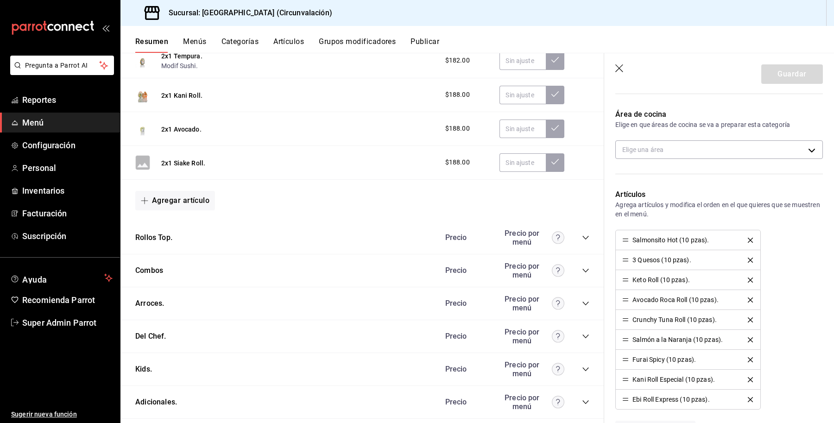
type input "30722f72-4eef-4ac5-a6bb-ffa37db06f1b"
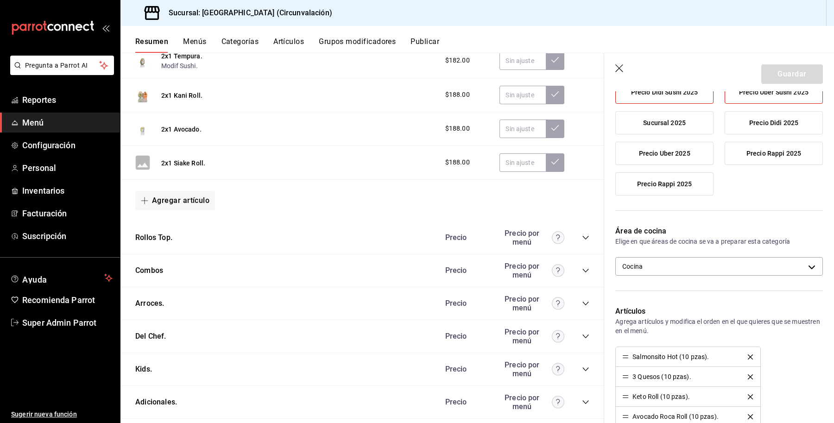
scroll to position [174, 0]
click at [150, 269] on button "Combos" at bounding box center [149, 271] width 28 height 11
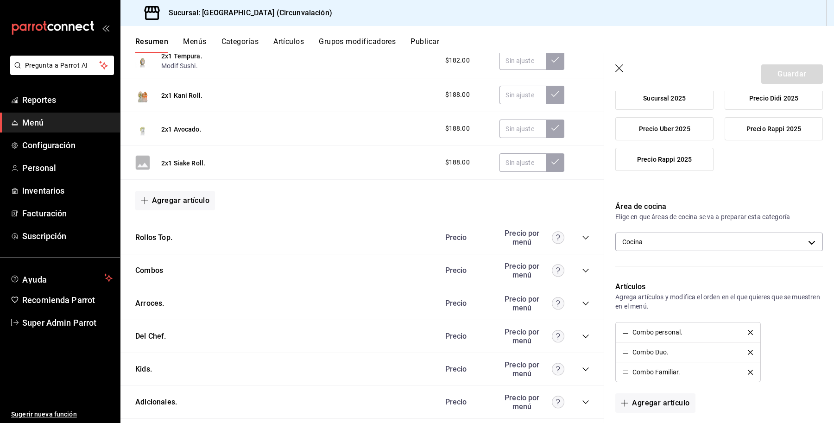
scroll to position [232, 0]
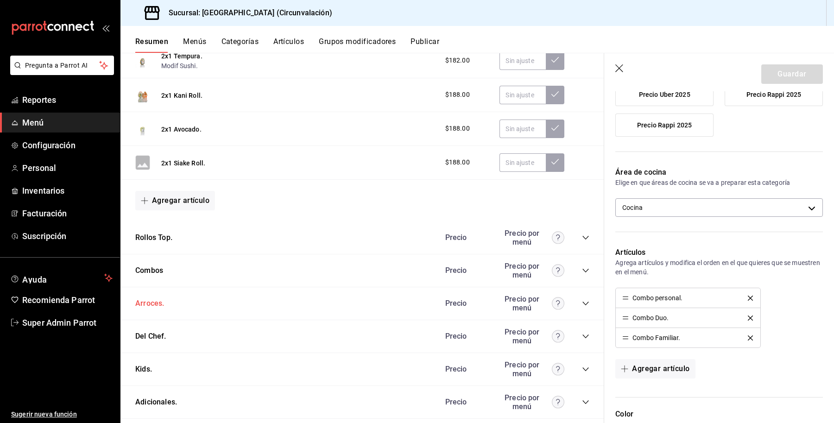
click at [140, 306] on button "Arroces." at bounding box center [149, 303] width 29 height 11
type input "30722f72-4eef-4ac5-a6bb-ffa37db06f1b"
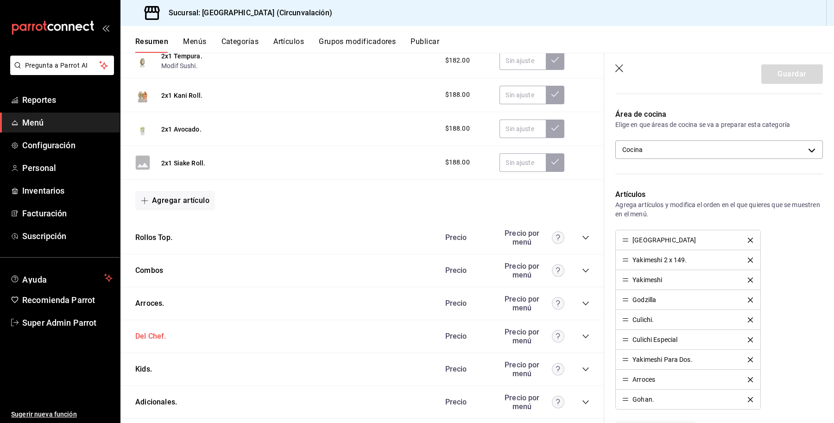
click at [159, 336] on button "Del Chef." at bounding box center [150, 336] width 31 height 11
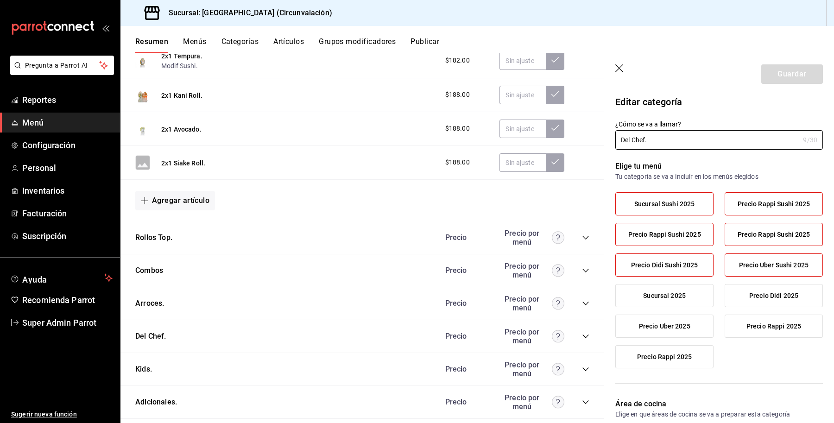
type input "30722f72-4eef-4ac5-a6bb-ffa37db06f1b"
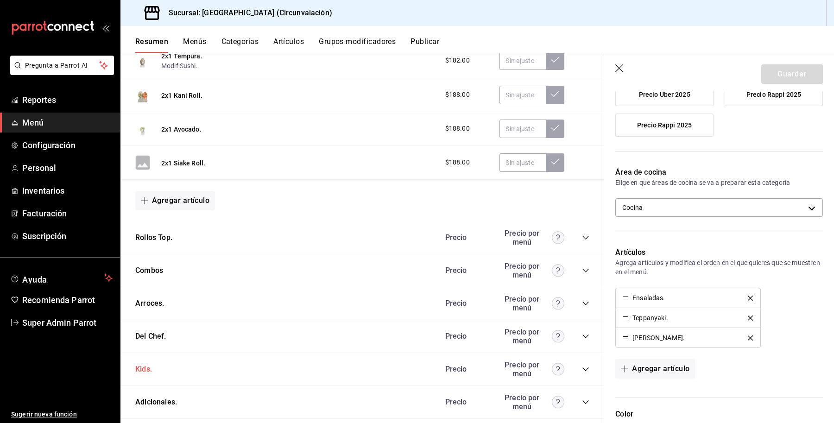
click at [145, 365] on button "Kids." at bounding box center [143, 369] width 17 height 11
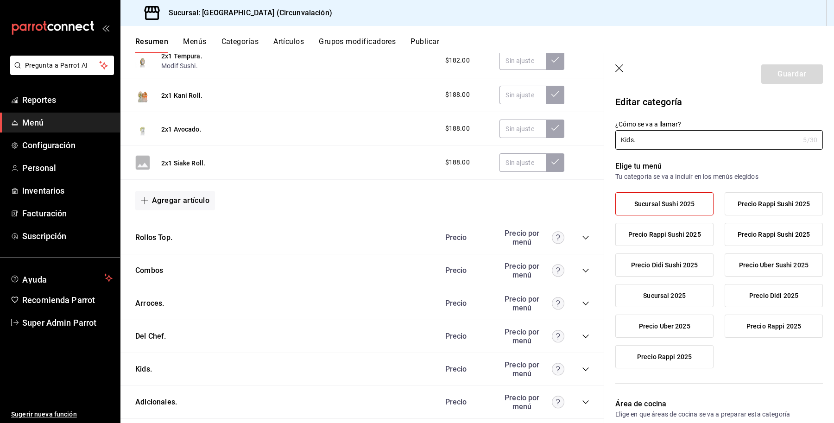
type input "30722f72-4eef-4ac5-a6bb-ffa37db06f1b"
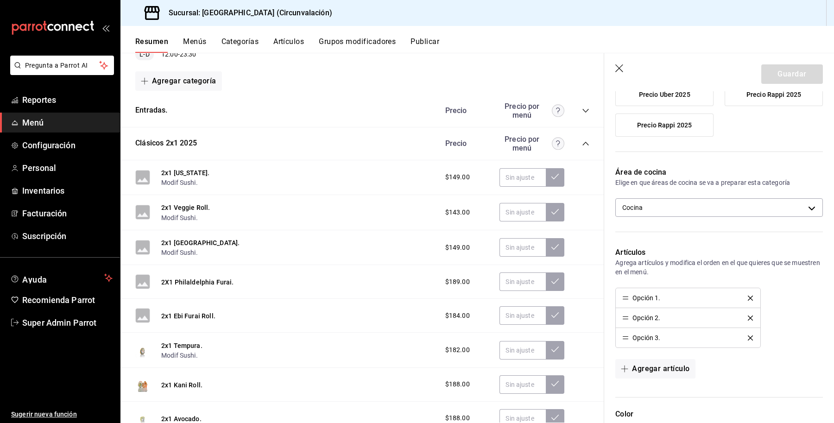
click at [575, 105] on div "Precio Precio por menú" at bounding box center [512, 111] width 153 height 18
click at [582, 108] on icon "collapse-category-row" at bounding box center [585, 110] width 7 height 7
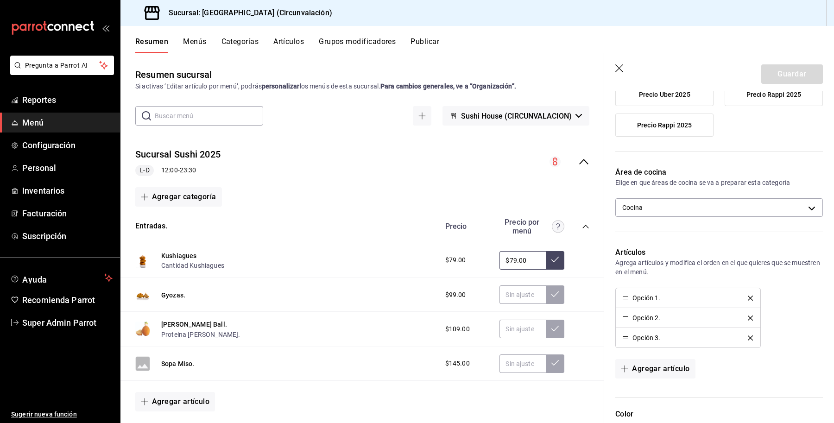
click at [578, 157] on icon "collapse-menu-row" at bounding box center [583, 161] width 11 height 11
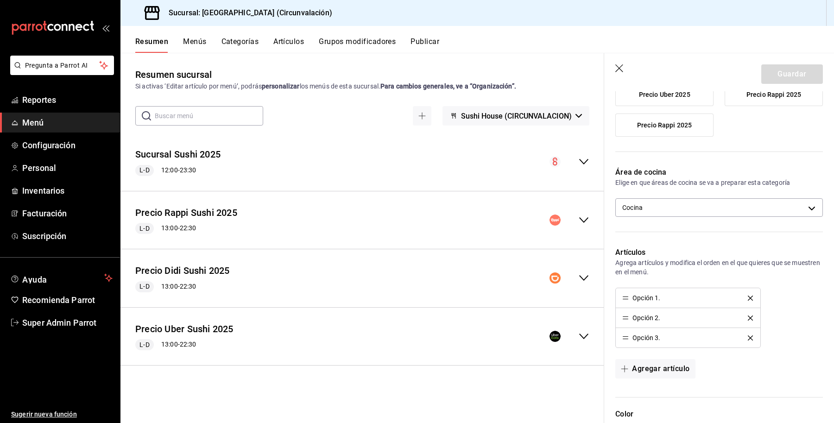
click at [585, 216] on icon "collapse-menu-row" at bounding box center [583, 220] width 11 height 11
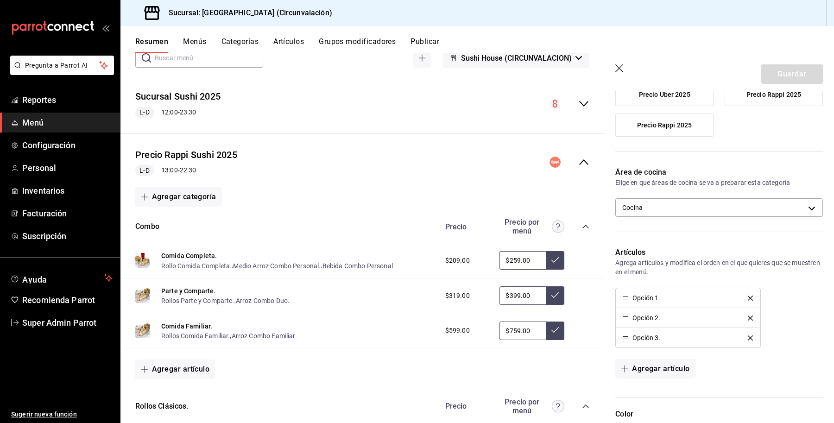
click at [582, 223] on span "collapse-category-row" at bounding box center [585, 226] width 7 height 7
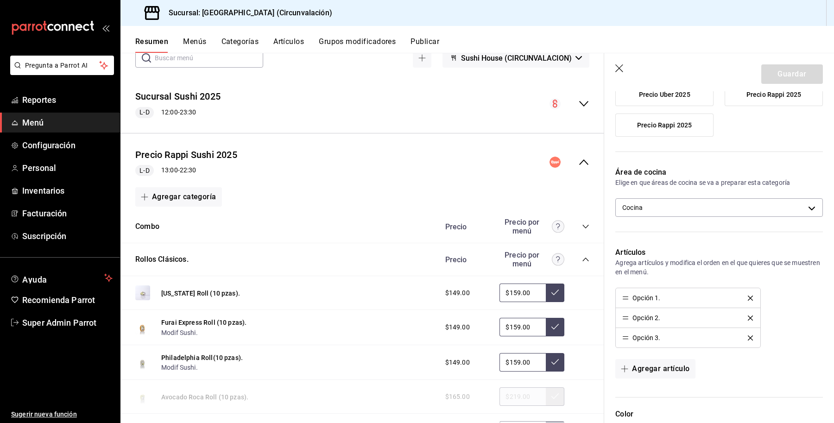
click at [142, 218] on div "Combo Precio Precio por menú" at bounding box center [362, 226] width 484 height 33
click at [145, 223] on button "Combo" at bounding box center [147, 226] width 24 height 11
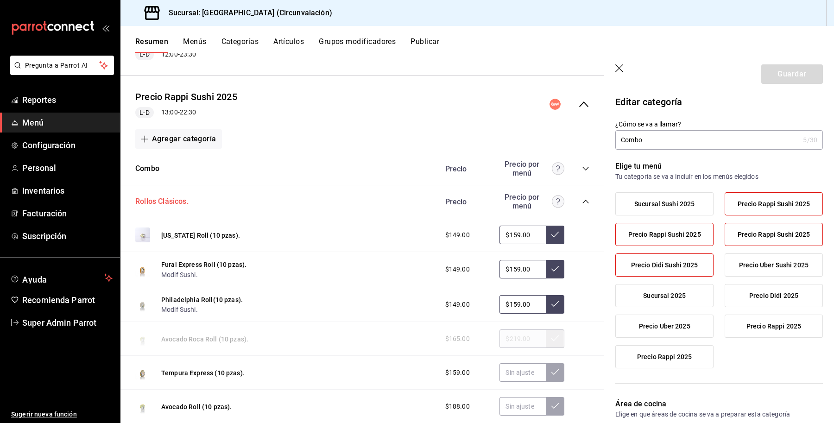
click at [170, 200] on button "Rollos Clásicos." at bounding box center [161, 201] width 53 height 11
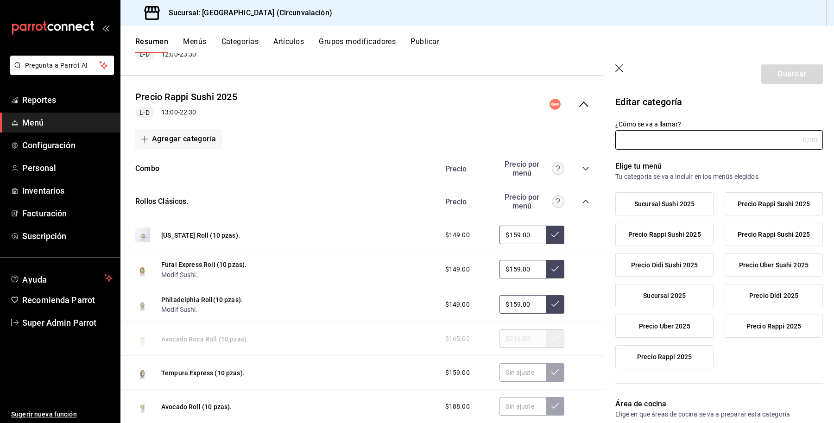
type input "Rollos Clásicos."
type input "1750887398550"
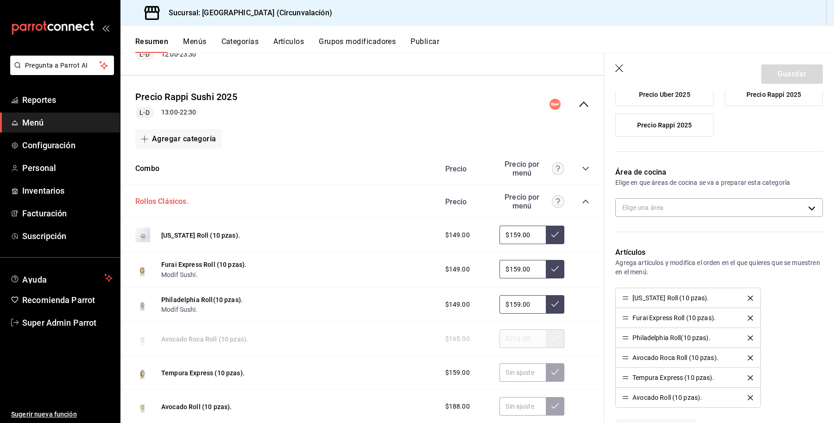
click at [175, 201] on button "Rollos Clásicos." at bounding box center [161, 201] width 53 height 11
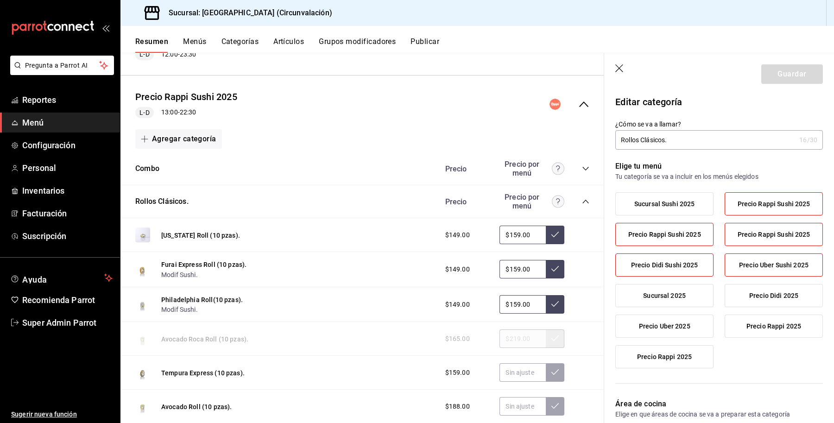
click at [571, 200] on div "Precio Precio por menú" at bounding box center [512, 202] width 153 height 18
click at [582, 199] on icon "collapse-category-row" at bounding box center [585, 201] width 7 height 7
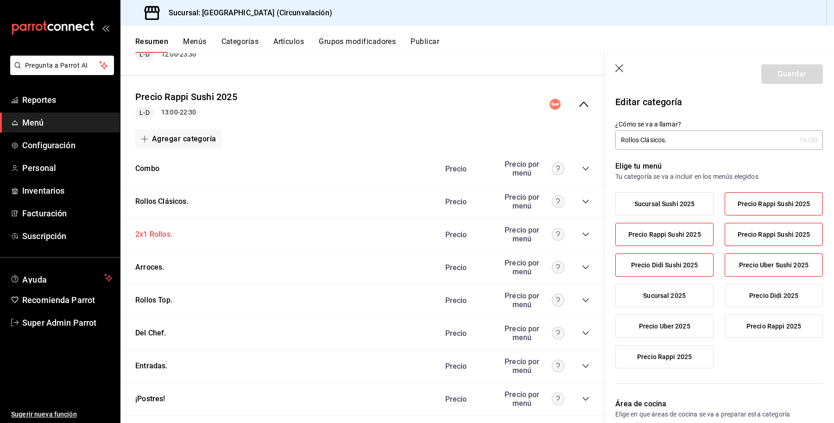
click at [159, 230] on button "2x1 Rollos." at bounding box center [153, 234] width 37 height 11
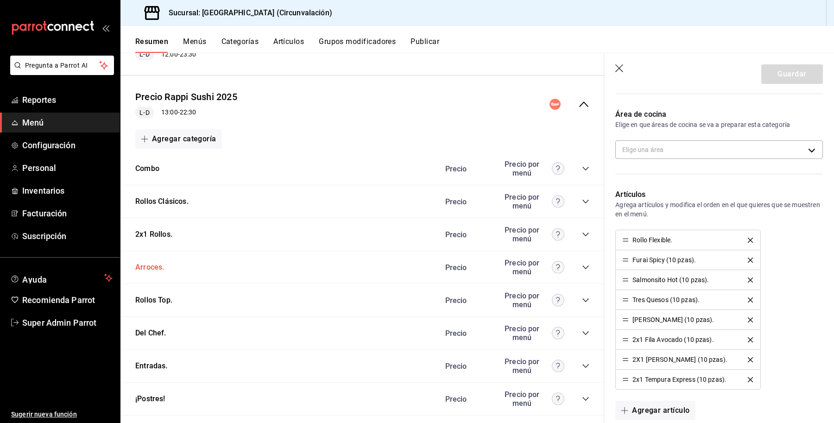
click at [146, 267] on button "Arroces." at bounding box center [149, 267] width 29 height 11
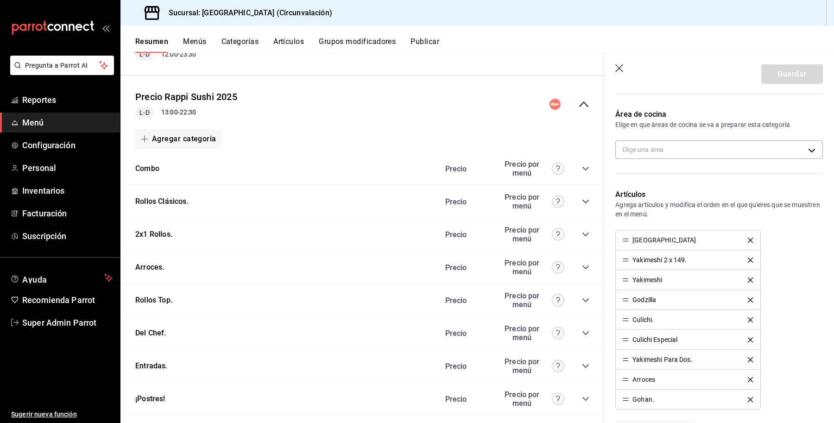
type input "30722f72-4eef-4ac5-a6bb-ffa37db06f1b"
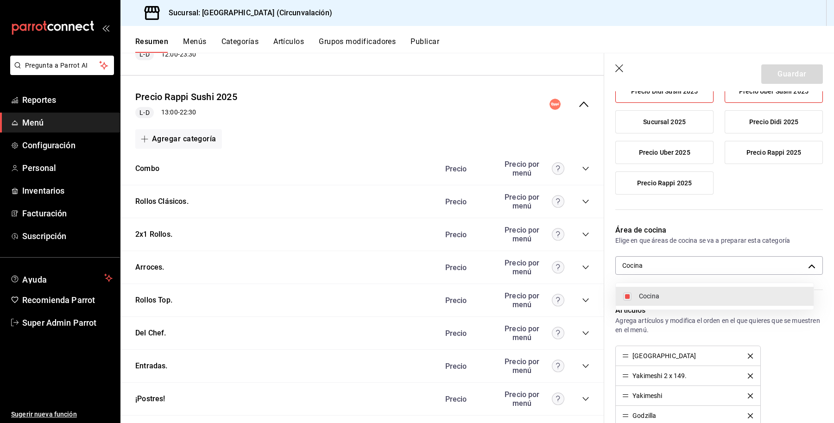
click at [698, 260] on body "Pregunta a Parrot AI Reportes Menú Configuración Personal Inventarios Facturaci…" at bounding box center [417, 211] width 834 height 423
drag, startPoint x: 639, startPoint y: 291, endPoint x: 640, endPoint y: 286, distance: 4.7
click at [638, 291] on li "Cocina" at bounding box center [715, 296] width 198 height 19
checkbox input "false"
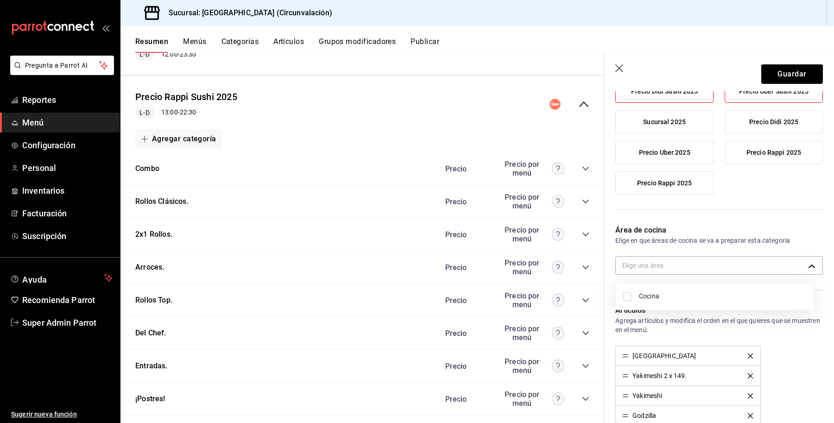
click at [774, 65] on div at bounding box center [417, 211] width 834 height 423
click at [775, 70] on button "Guardar" at bounding box center [792, 73] width 62 height 19
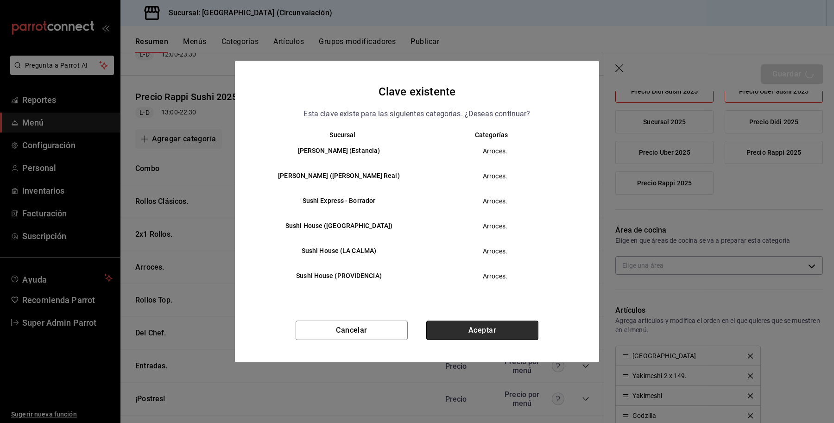
click at [501, 334] on button "Aceptar" at bounding box center [482, 330] width 112 height 19
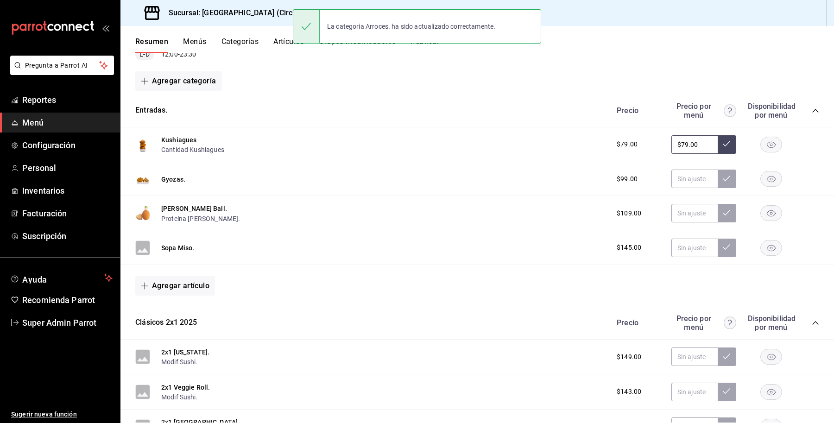
click at [805, 104] on div "Precio Precio por menú Disponibilidad por menú" at bounding box center [713, 111] width 212 height 18
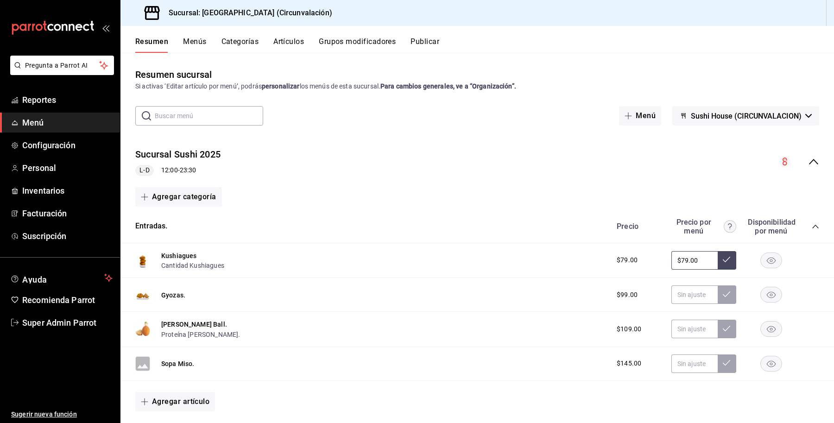
click at [810, 163] on icon "collapse-menu-row" at bounding box center [813, 161] width 11 height 11
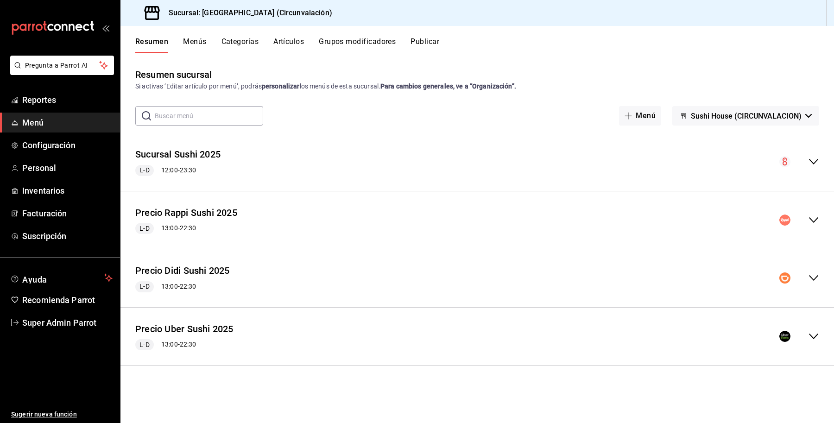
click at [819, 224] on div "Precio Rappi Sushi 2025 L-D 13:00 - 22:30" at bounding box center [477, 220] width 714 height 43
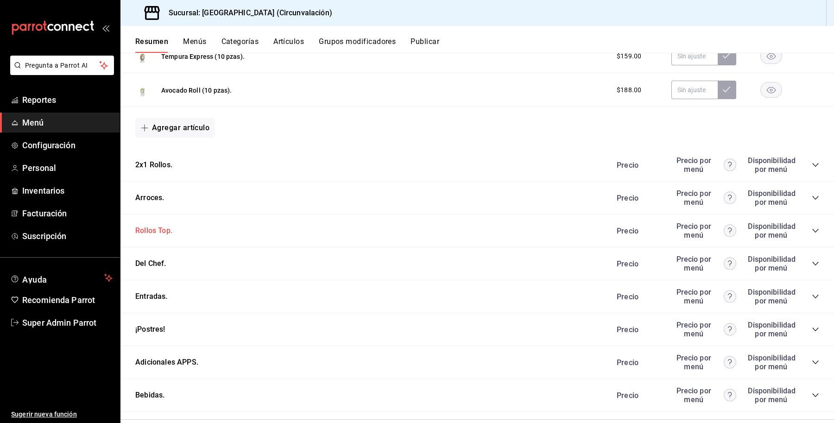
click at [149, 232] on button "Rollos Top." at bounding box center [153, 231] width 37 height 11
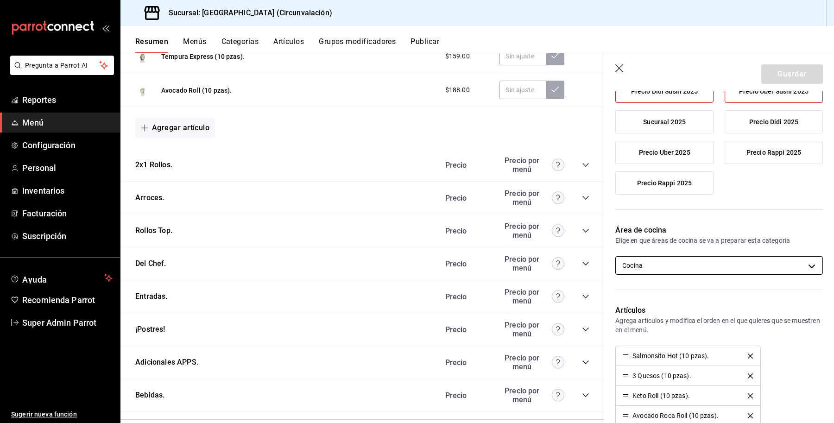
click at [686, 272] on body "Pregunta a Parrot AI Reportes Menú Configuración Personal Inventarios Facturaci…" at bounding box center [417, 211] width 834 height 423
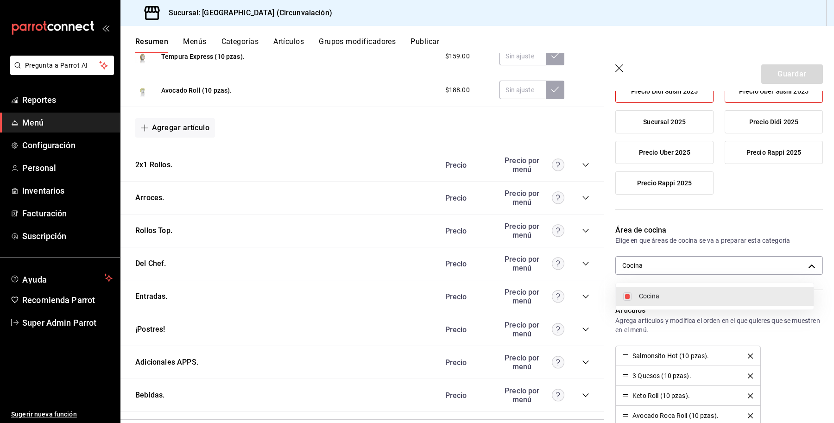
click at [650, 290] on li "Cocina" at bounding box center [715, 296] width 198 height 19
checkbox input "false"
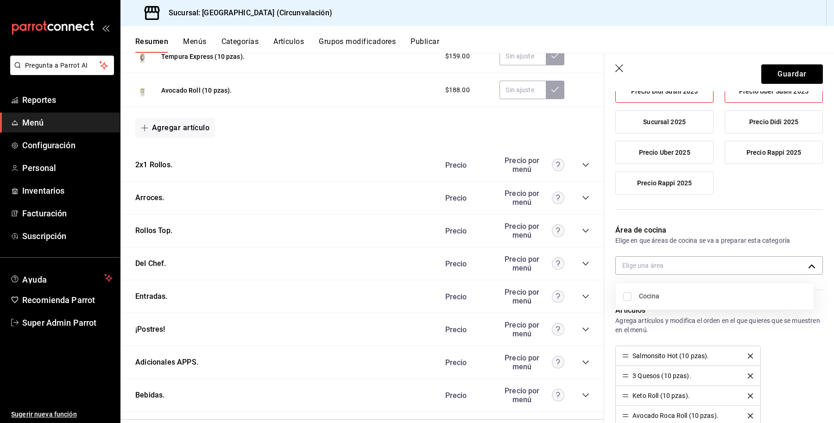
click at [770, 74] on div at bounding box center [417, 211] width 834 height 423
click at [772, 74] on button "Guardar" at bounding box center [792, 73] width 62 height 19
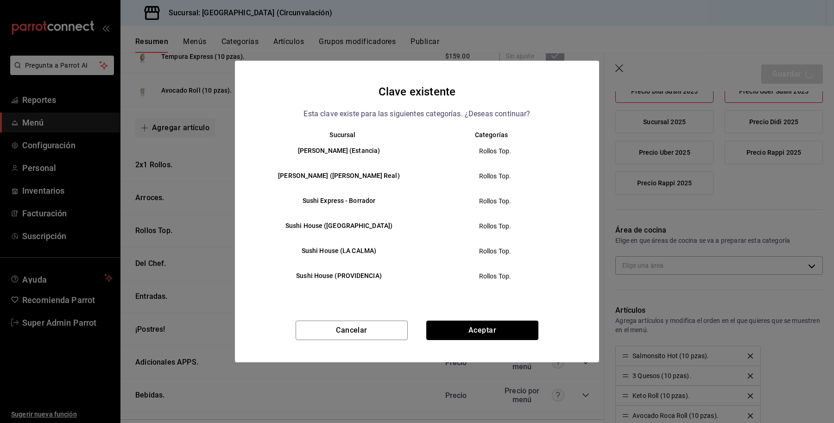
click at [487, 325] on button "Aceptar" at bounding box center [482, 330] width 112 height 19
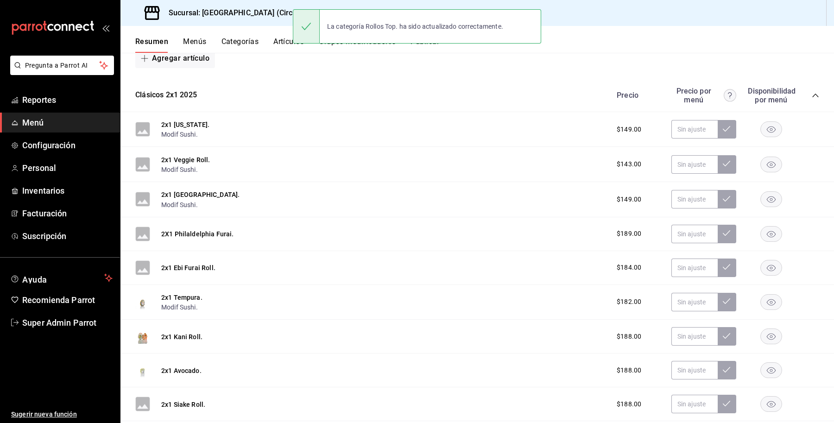
click at [240, 40] on button "Categorías" at bounding box center [240, 45] width 38 height 16
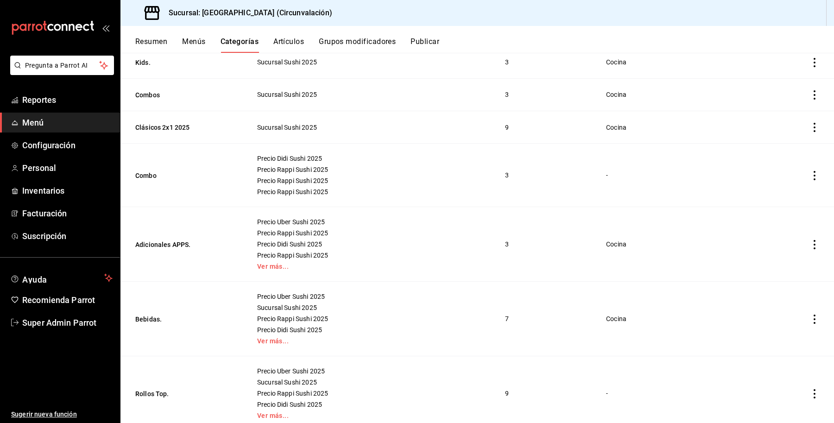
click at [302, 163] on div "Precio Didi Sushi 2025 Precio Rappi Sushi 2025 Precio Rappi Sushi 2025 Precio R…" at bounding box center [370, 175] width 226 height 41
click at [163, 179] on button "Combo" at bounding box center [181, 175] width 93 height 9
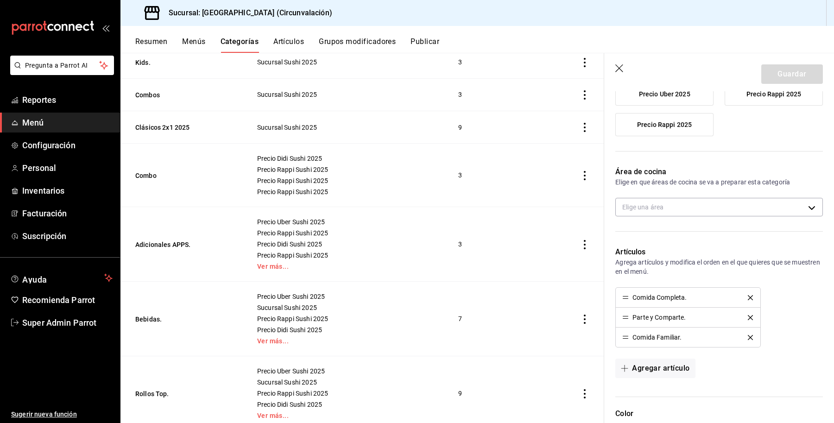
scroll to position [232, 0]
click at [665, 214] on body "Pregunta a Parrot AI Reportes Menú Configuración Personal Inventarios Facturaci…" at bounding box center [417, 211] width 834 height 423
click at [646, 232] on li "Cocina" at bounding box center [715, 238] width 198 height 19
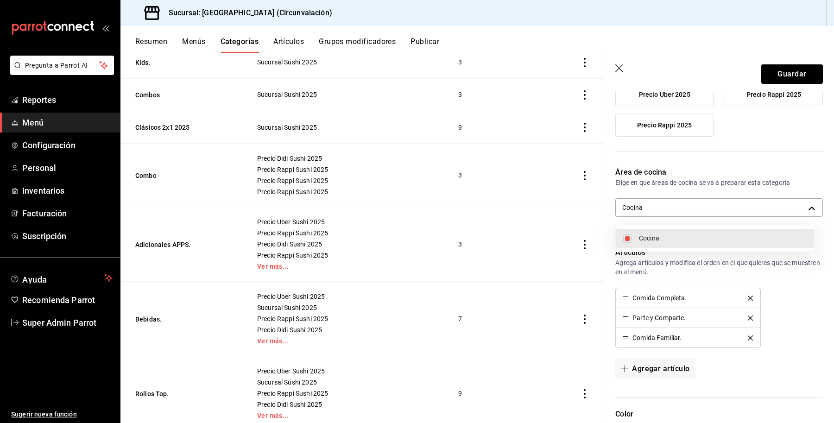
type input "30722f72-4eef-4ac5-a6bb-ffa37db06f1b"
checkbox input "true"
click at [781, 75] on div at bounding box center [417, 211] width 834 height 423
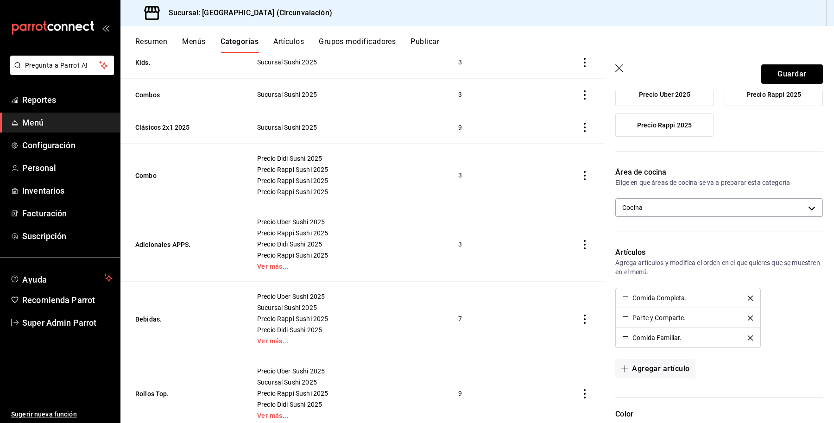
click at [781, 75] on button "Guardar" at bounding box center [792, 73] width 62 height 19
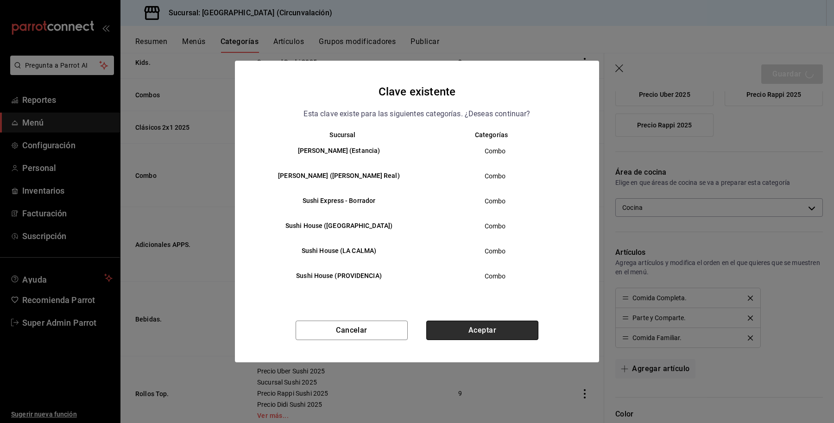
click at [467, 328] on button "Aceptar" at bounding box center [482, 330] width 112 height 19
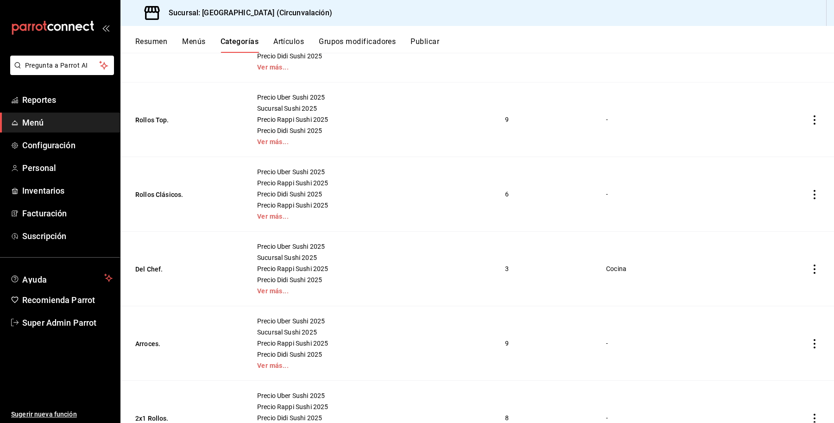
scroll to position [348, 0]
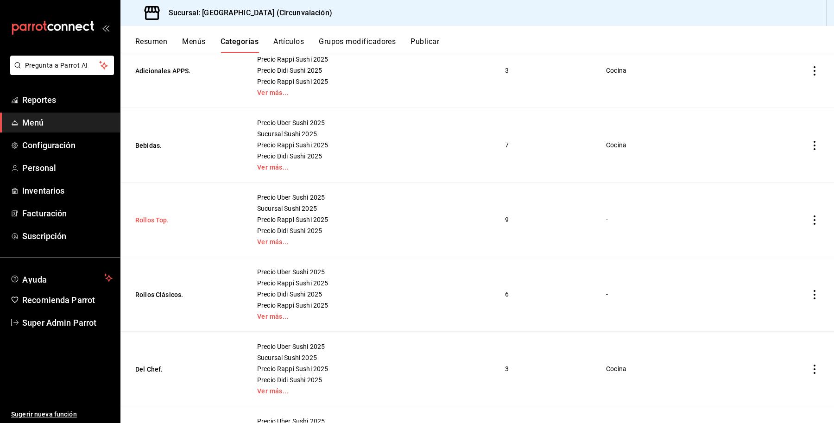
click at [150, 219] on button "Rollos Top." at bounding box center [181, 219] width 93 height 9
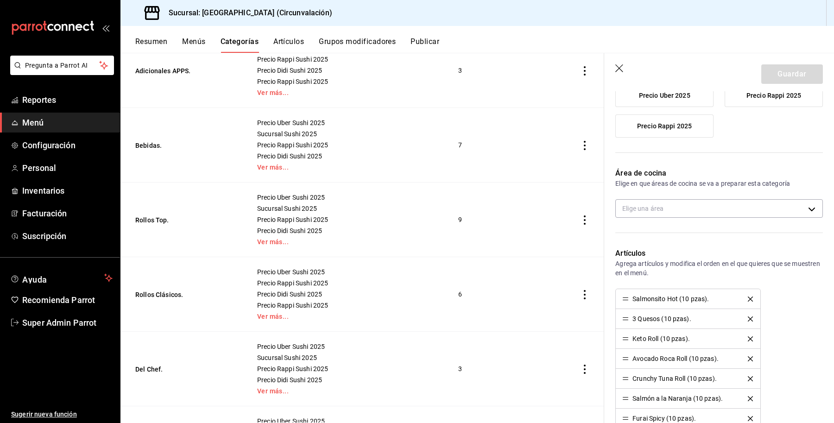
scroll to position [232, 0]
click at [684, 207] on body "Pregunta a Parrot AI Reportes Menú Configuración Personal Inventarios Facturaci…" at bounding box center [417, 211] width 834 height 423
click at [670, 245] on li "Cocina" at bounding box center [715, 238] width 198 height 19
type input "30722f72-4eef-4ac5-a6bb-ffa37db06f1b"
checkbox input "true"
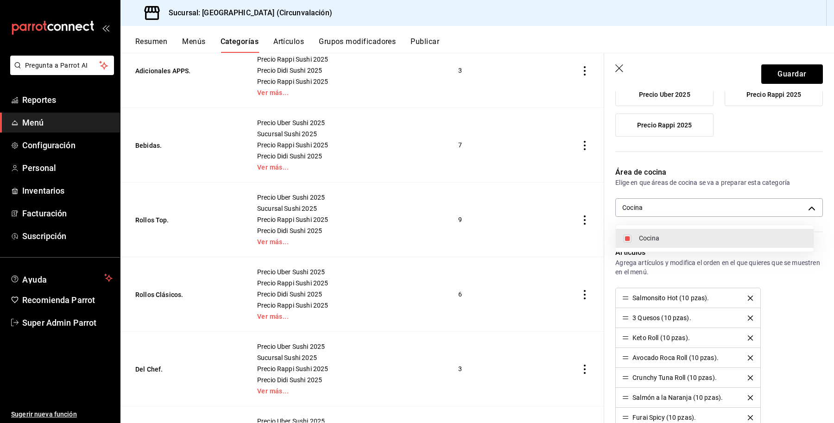
click at [770, 72] on div at bounding box center [417, 211] width 834 height 423
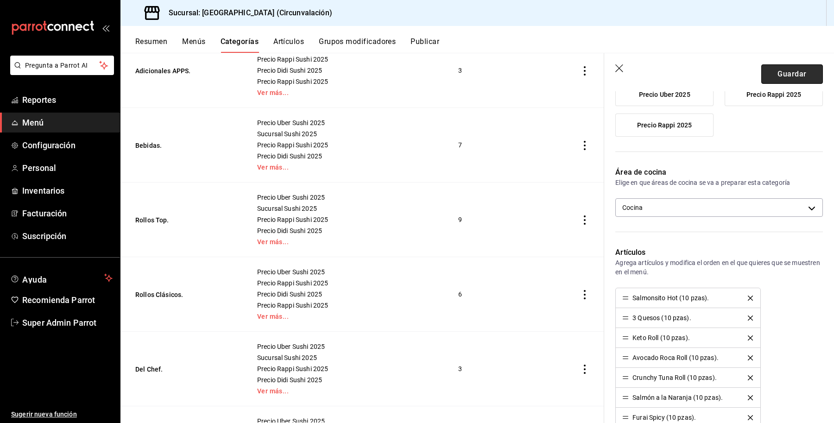
click at [778, 73] on button "Guardar" at bounding box center [792, 73] width 62 height 19
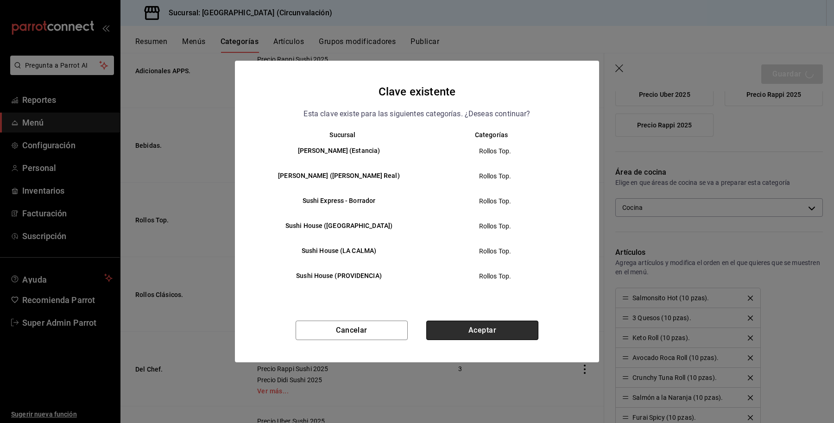
click at [474, 323] on button "Aceptar" at bounding box center [482, 330] width 112 height 19
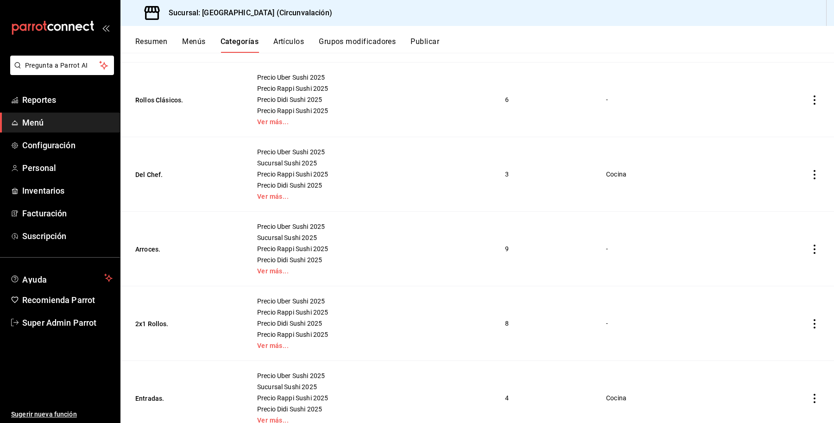
scroll to position [521, 0]
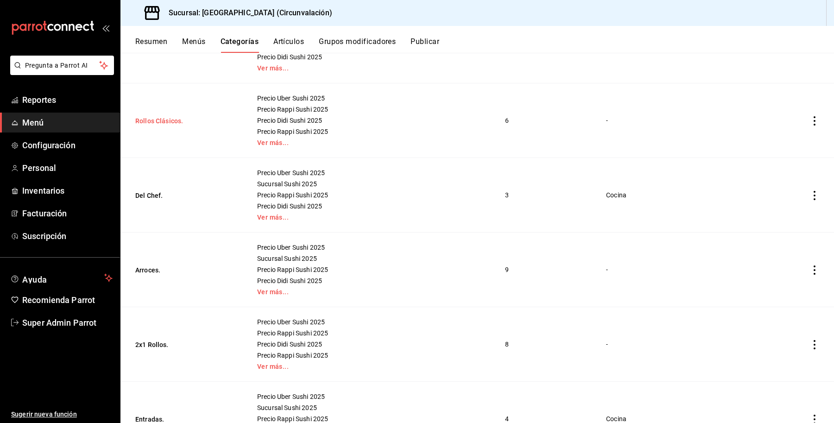
click at [151, 124] on button "Rollos Clásicos." at bounding box center [181, 120] width 93 height 9
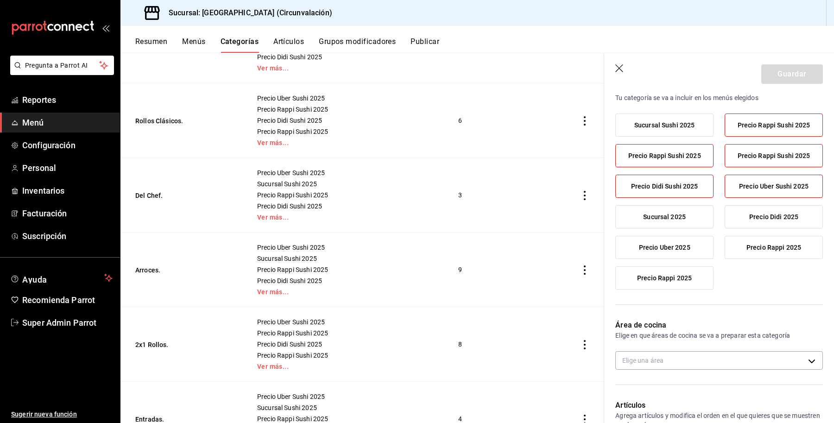
scroll to position [174, 0]
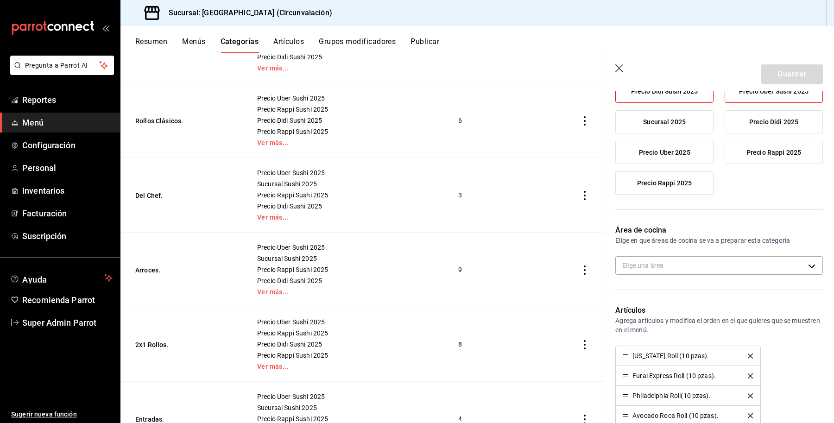
click at [690, 267] on body "Pregunta a Parrot AI Reportes Menú Configuración Personal Inventarios Facturaci…" at bounding box center [417, 211] width 834 height 423
click at [659, 291] on span "Cocina" at bounding box center [722, 296] width 167 height 10
type input "30722f72-4eef-4ac5-a6bb-ffa37db06f1b"
checkbox input "true"
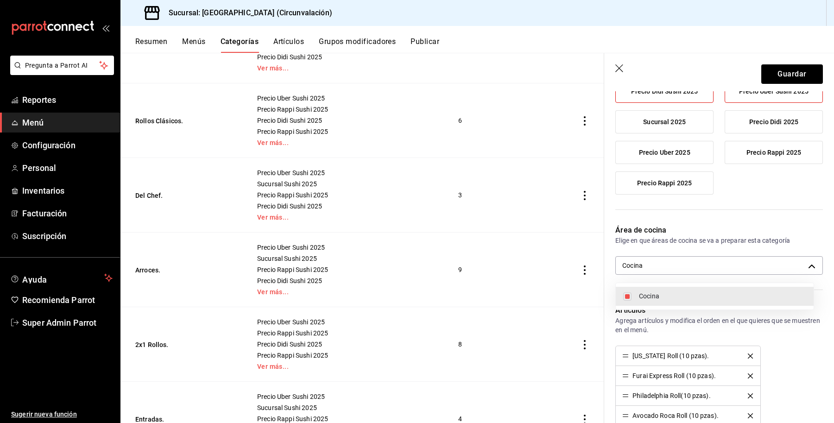
click at [766, 72] on div at bounding box center [417, 211] width 834 height 423
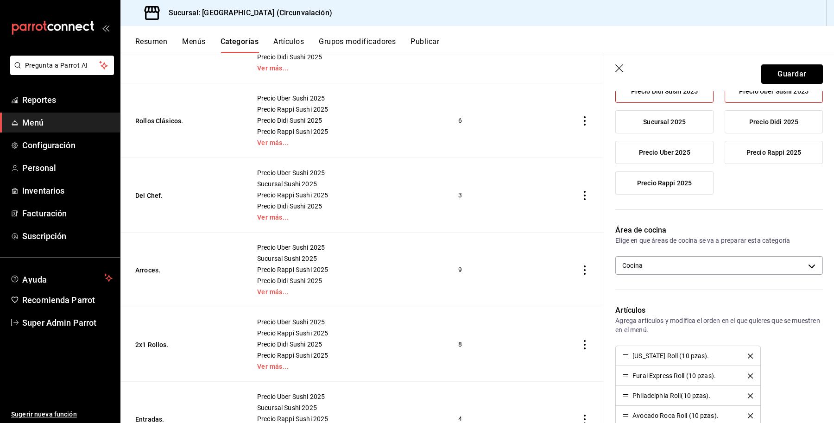
click at [772, 73] on button "Guardar" at bounding box center [792, 73] width 62 height 19
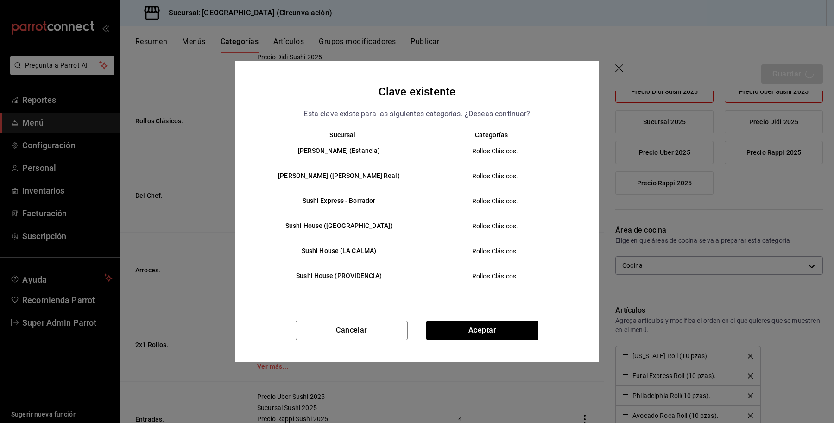
click at [458, 316] on div "Clave existente Esta clave existe para las siguientes categorías. ¿Deseas conti…" at bounding box center [417, 212] width 364 height 302
click at [466, 324] on button "Aceptar" at bounding box center [482, 330] width 112 height 19
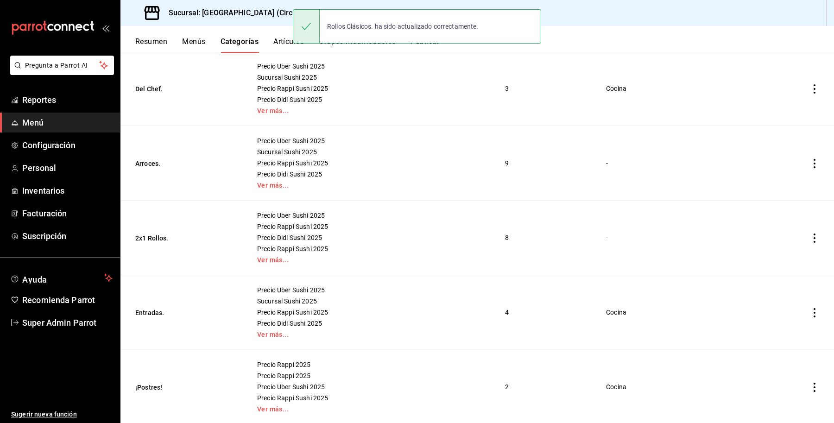
scroll to position [653, 0]
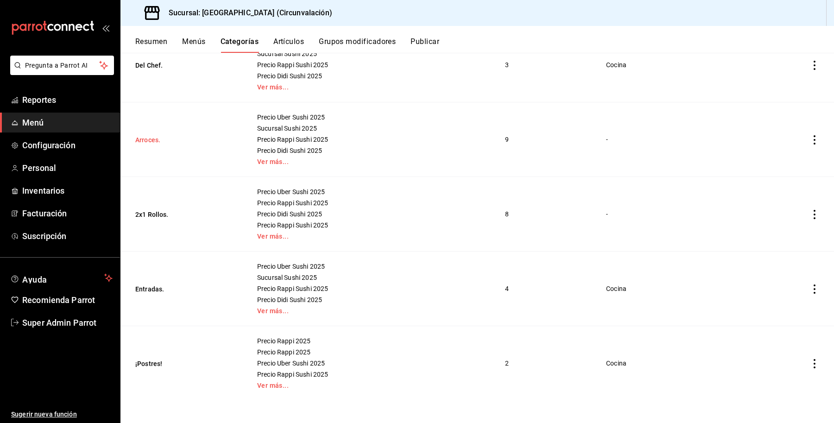
click at [157, 135] on button "Arroces." at bounding box center [181, 139] width 93 height 9
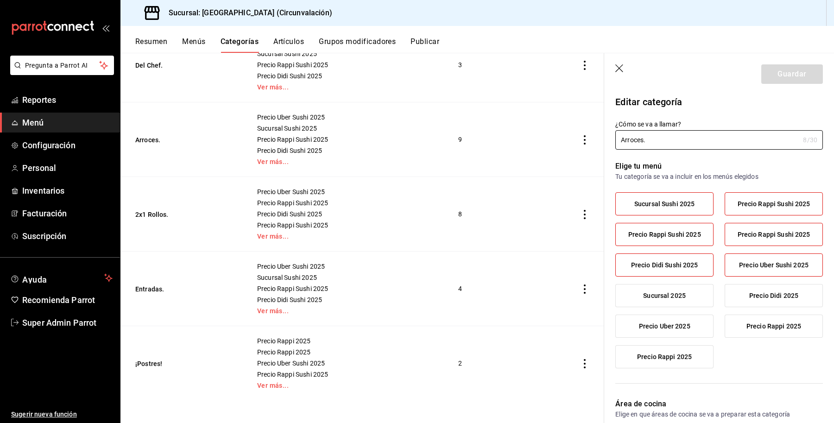
scroll to position [174, 0]
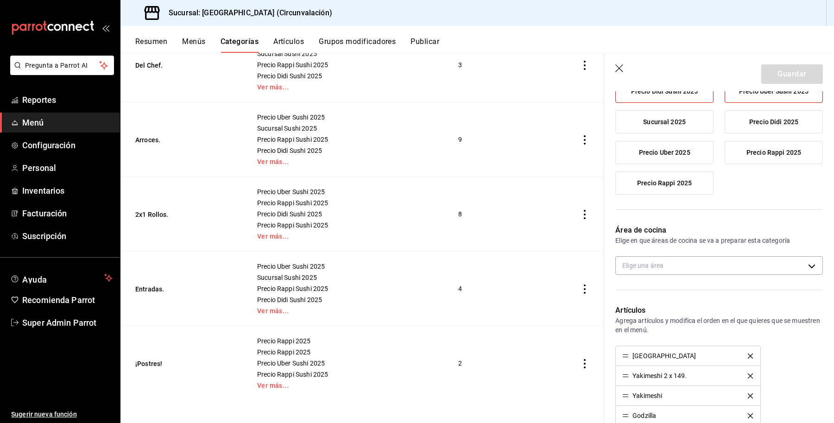
click at [665, 277] on div "Área de cocina Elige en que áreas de cocina se va a preparar esta categoría Eli…" at bounding box center [713, 254] width 219 height 80
click at [659, 269] on body "Pregunta a Parrot AI Reportes Menú Configuración Personal Inventarios Facturaci…" at bounding box center [417, 211] width 834 height 423
click at [654, 297] on span "Cocina" at bounding box center [722, 296] width 167 height 10
type input "30722f72-4eef-4ac5-a6bb-ffa37db06f1b"
checkbox input "true"
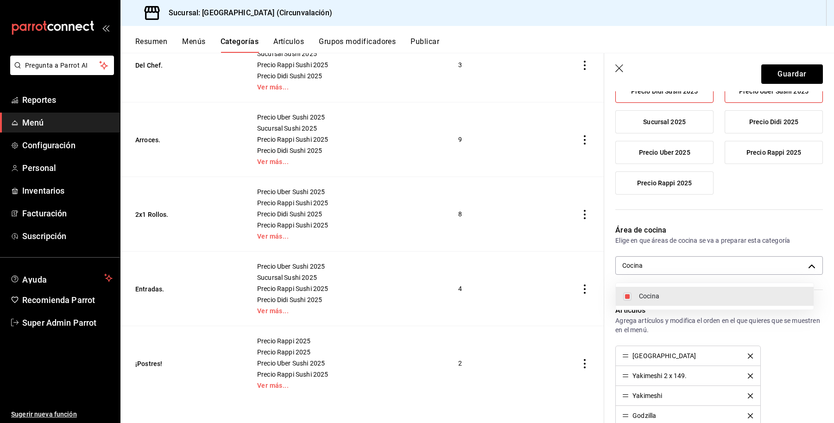
click at [767, 72] on div at bounding box center [417, 211] width 834 height 423
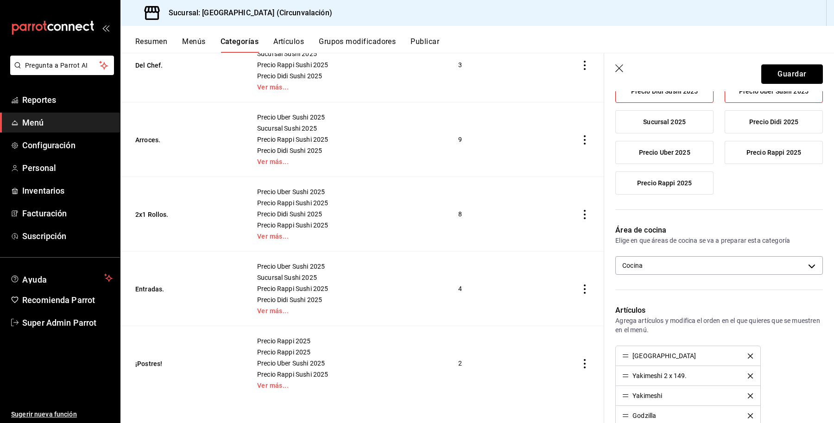
click at [768, 72] on button "Guardar" at bounding box center [792, 73] width 62 height 19
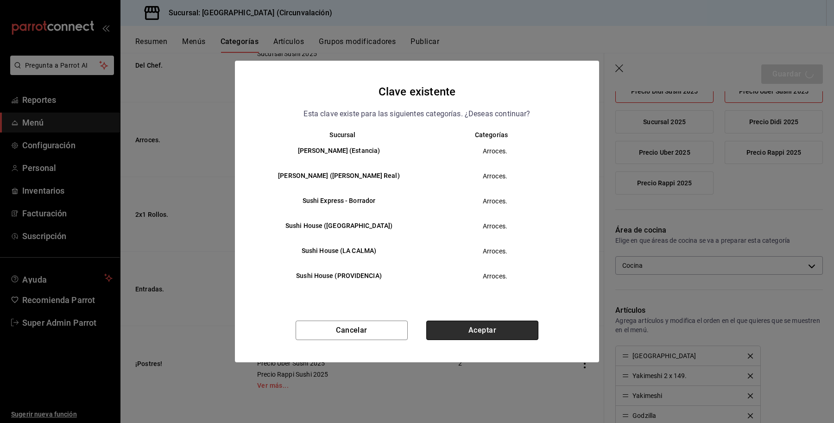
click at [455, 327] on button "Aceptar" at bounding box center [482, 330] width 112 height 19
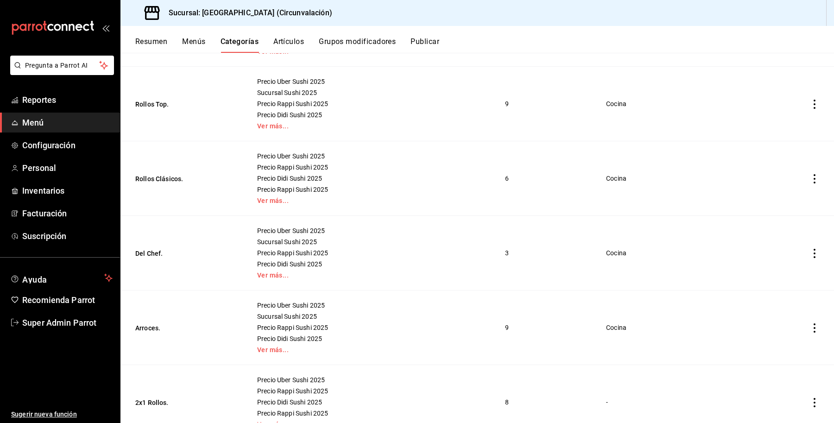
scroll to position [637, 0]
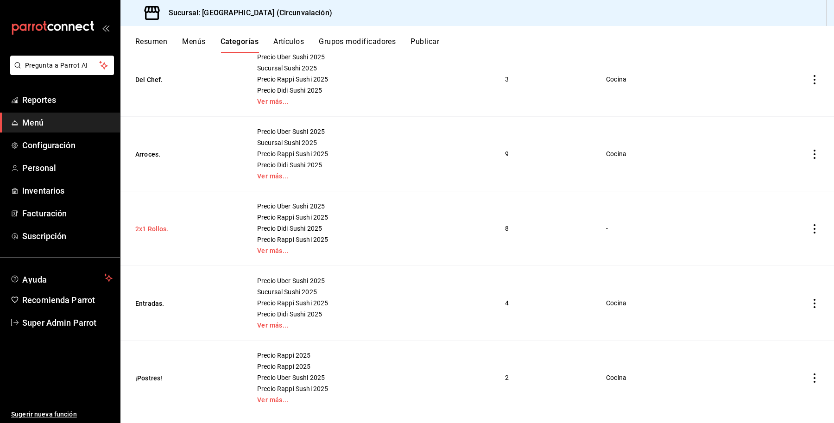
click at [141, 232] on button "2x1 Rollos." at bounding box center [181, 228] width 93 height 9
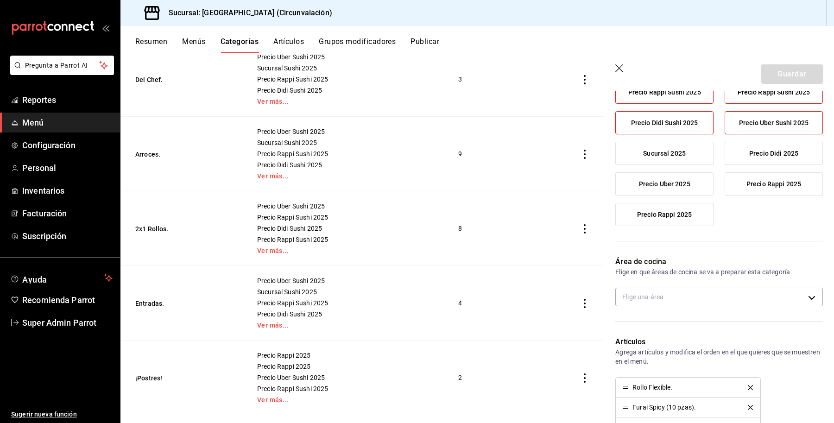
scroll to position [290, 0]
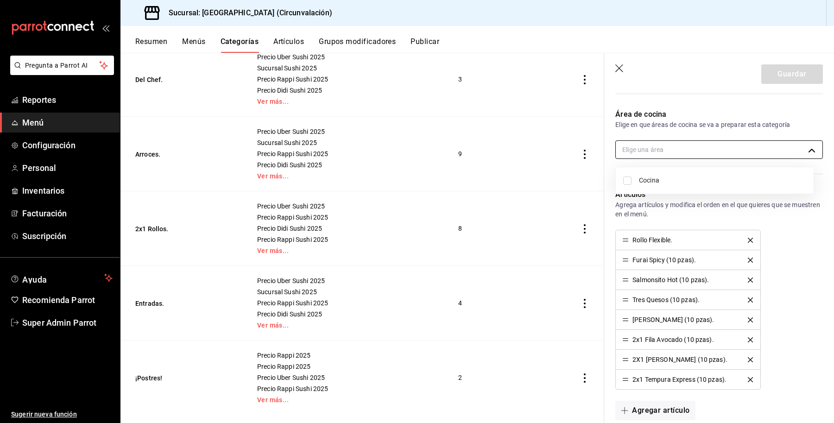
click at [687, 152] on body "Pregunta a Parrot AI Reportes Menú Configuración Personal Inventarios Facturaci…" at bounding box center [417, 211] width 834 height 423
click at [675, 179] on span "Cocina" at bounding box center [722, 181] width 167 height 10
type input "30722f72-4eef-4ac5-a6bb-ffa37db06f1b"
checkbox input "true"
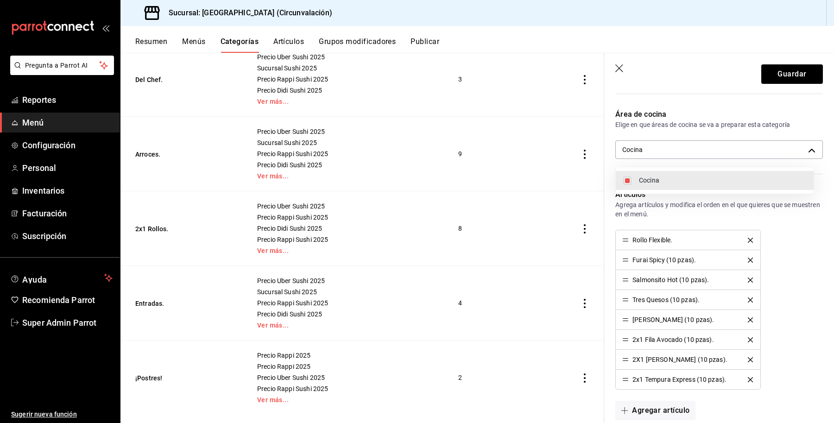
click at [786, 68] on div at bounding box center [417, 211] width 834 height 423
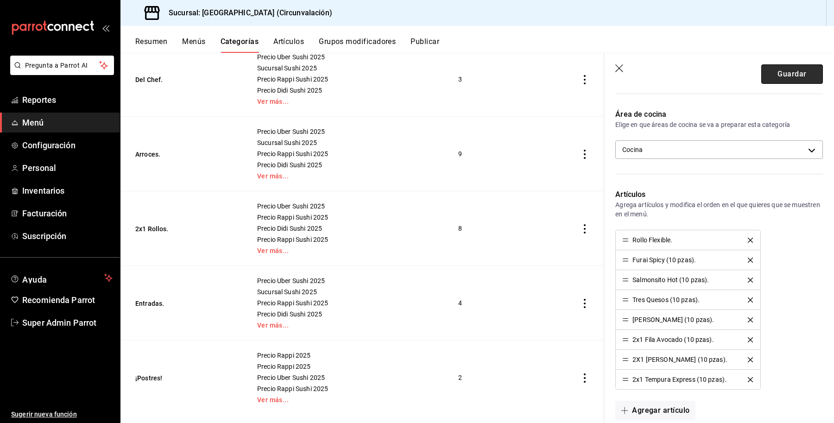
click at [781, 73] on button "Guardar" at bounding box center [792, 73] width 62 height 19
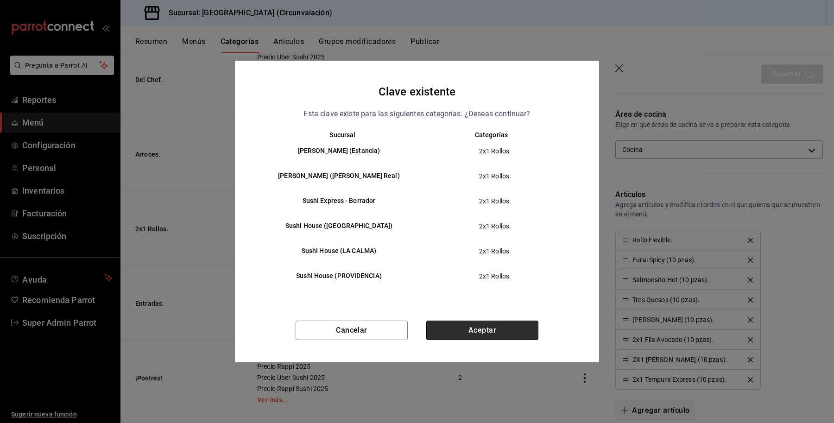
click at [460, 336] on button "Aceptar" at bounding box center [482, 330] width 112 height 19
